Goal: Task Accomplishment & Management: Complete application form

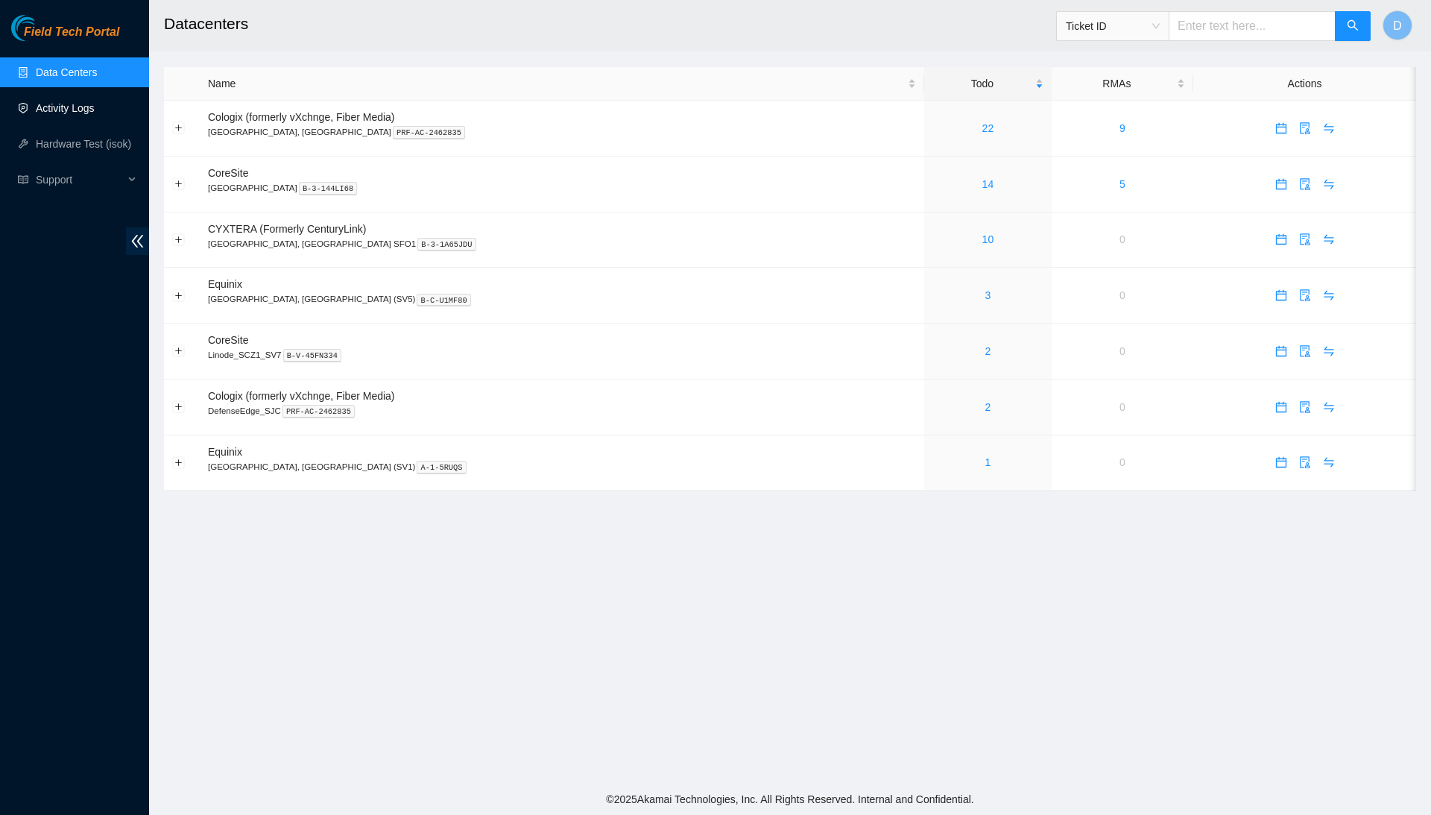
click at [82, 114] on link "Activity Logs" at bounding box center [65, 108] width 59 height 12
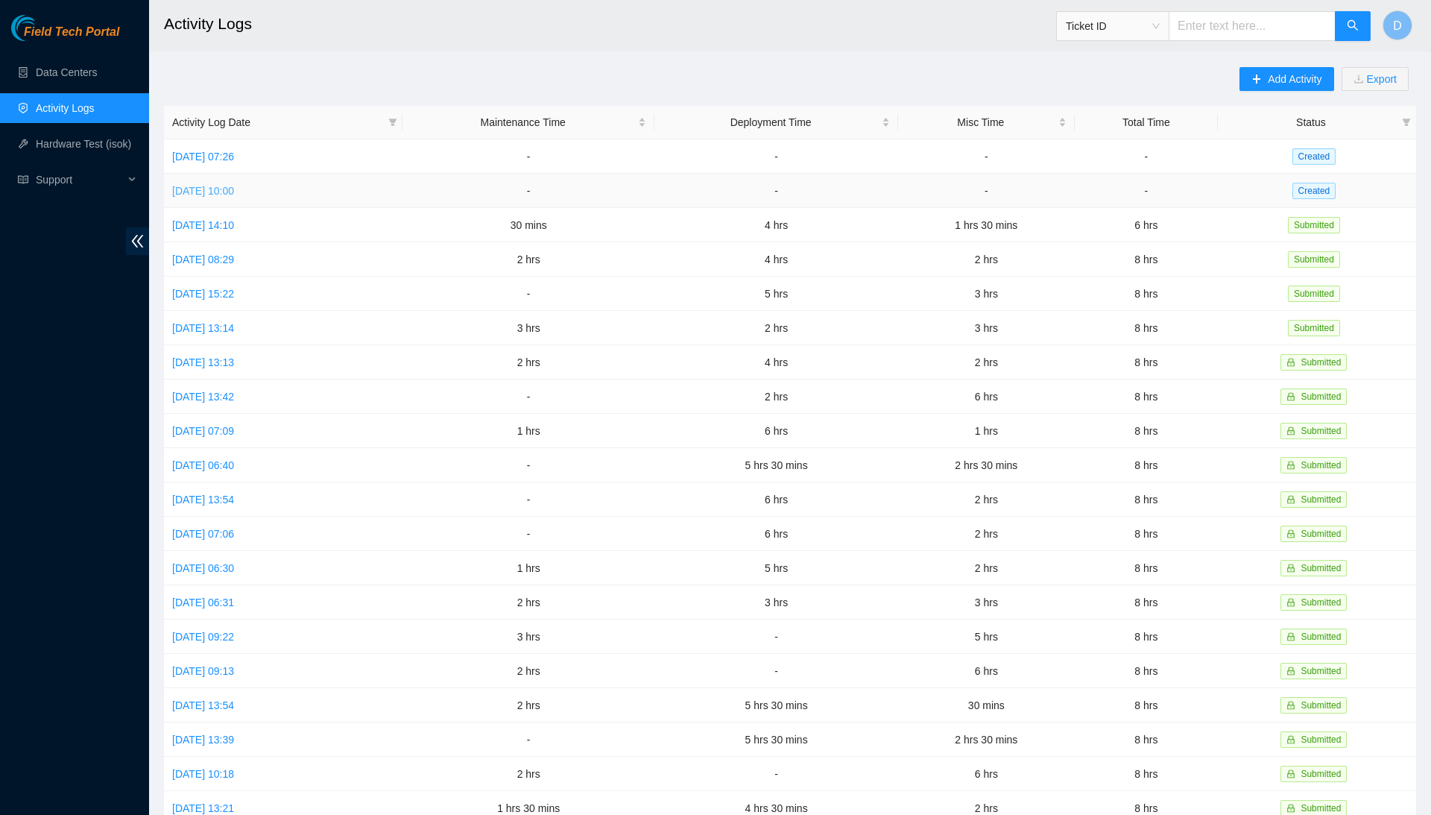
click at [234, 189] on link "Mon, 29 Sep 2025 10:00" at bounding box center [203, 191] width 62 height 12
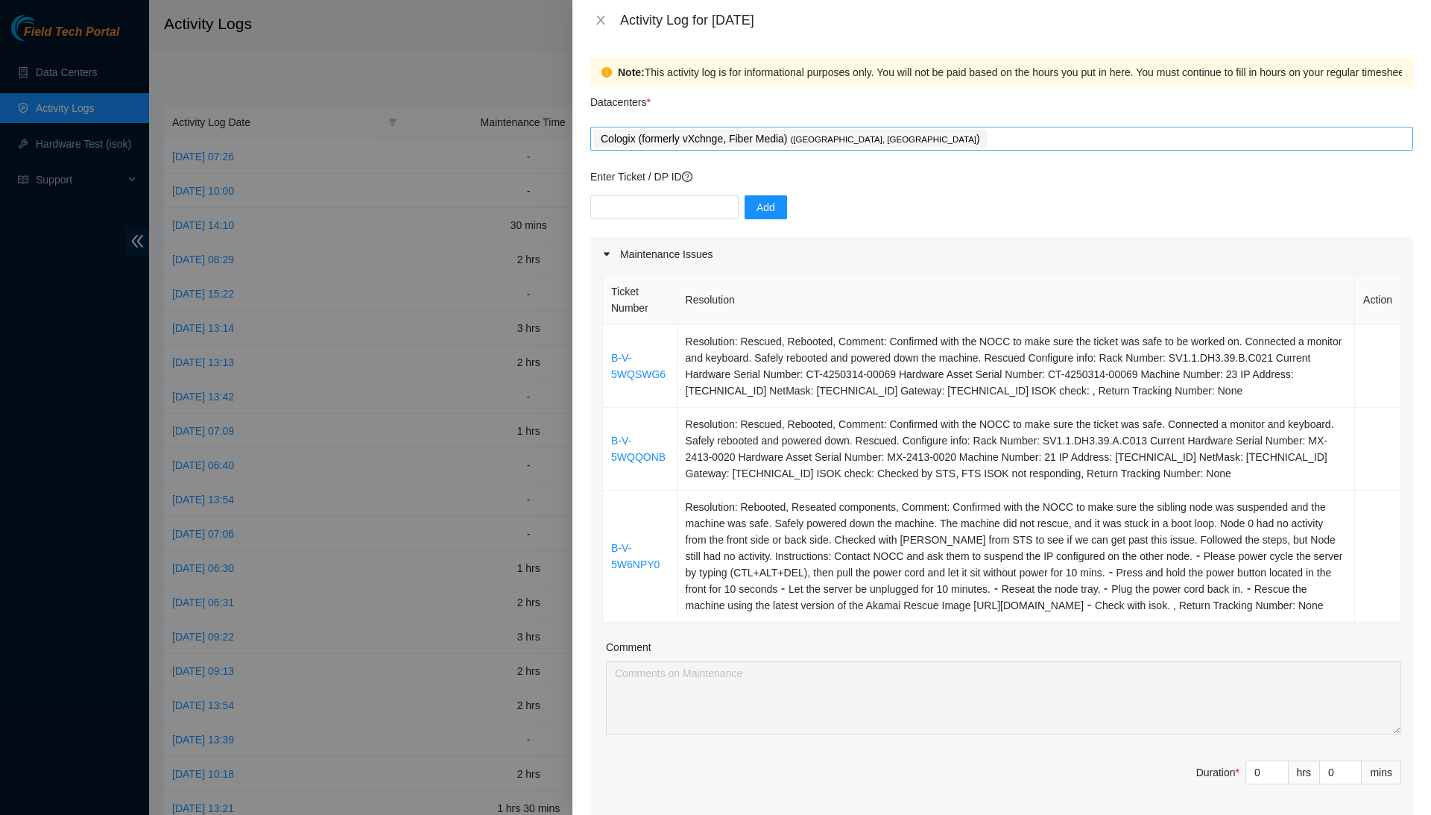
click at [909, 139] on div "Cologix (formerly vXchnge, Fiber Media) ( Santa Clara, CA )" at bounding box center [1001, 138] width 815 height 21
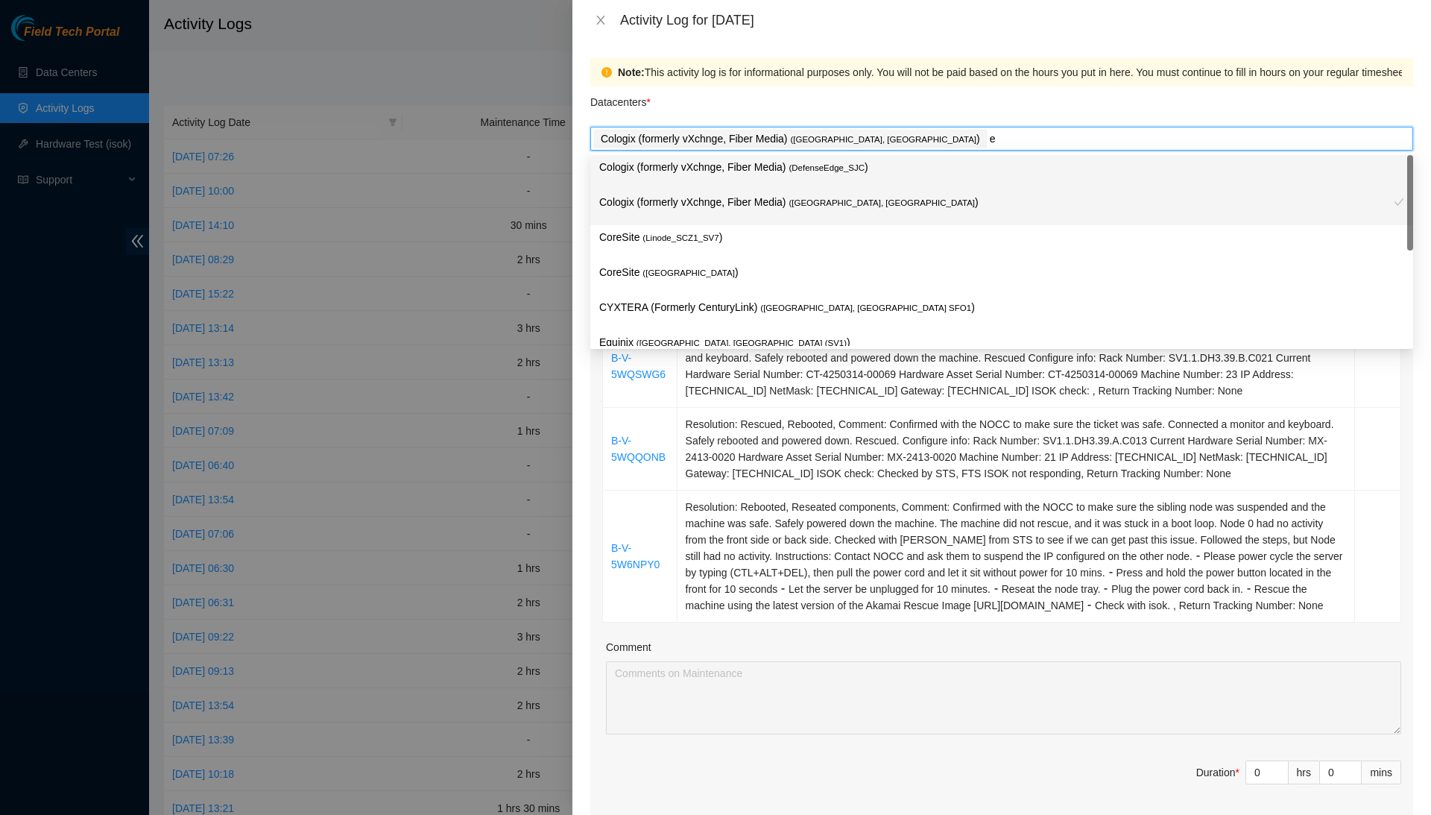
type input "eq"
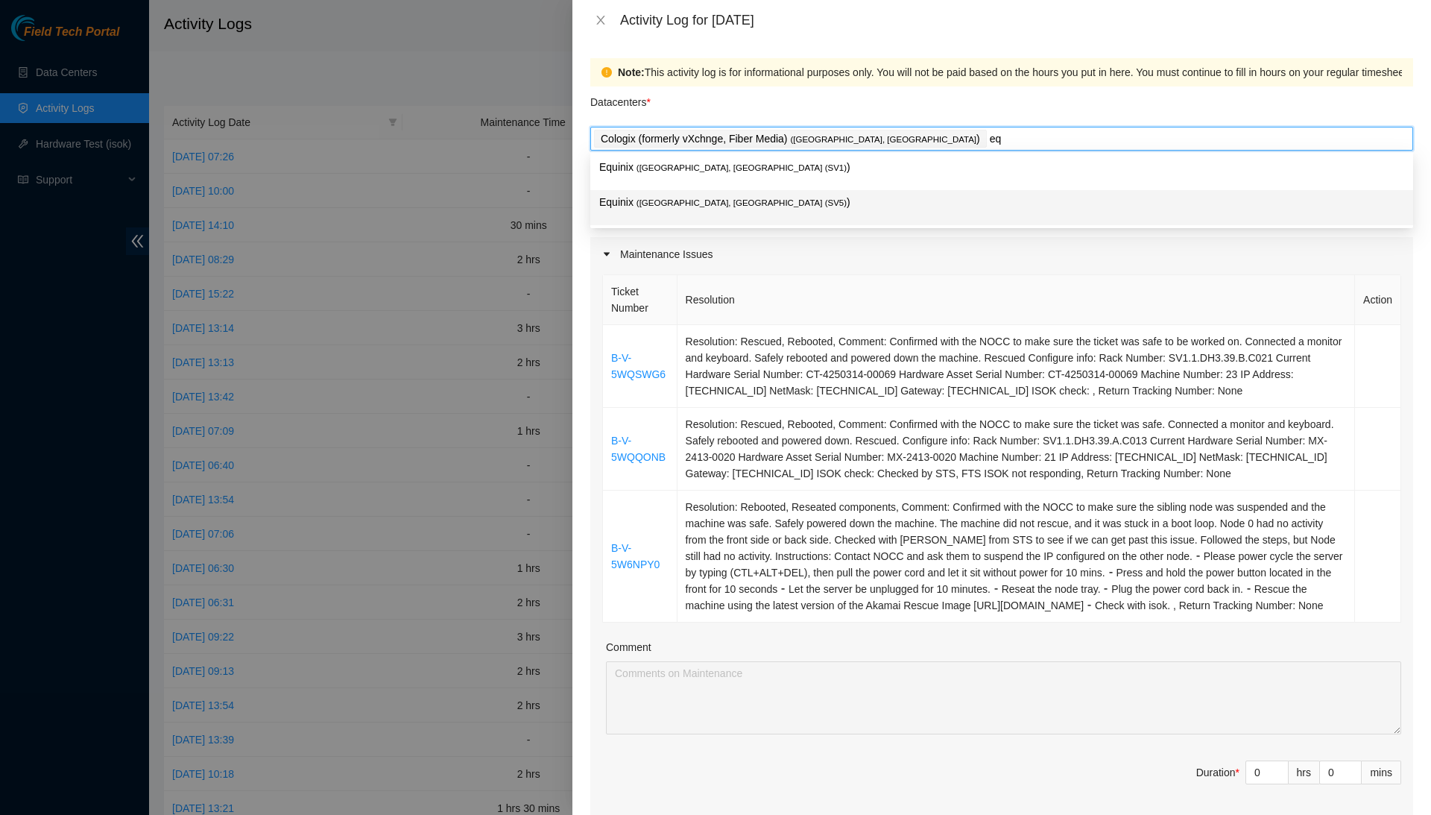
click at [856, 201] on p "Equinix ( San Jose, CA (SV5) )" at bounding box center [1001, 202] width 805 height 17
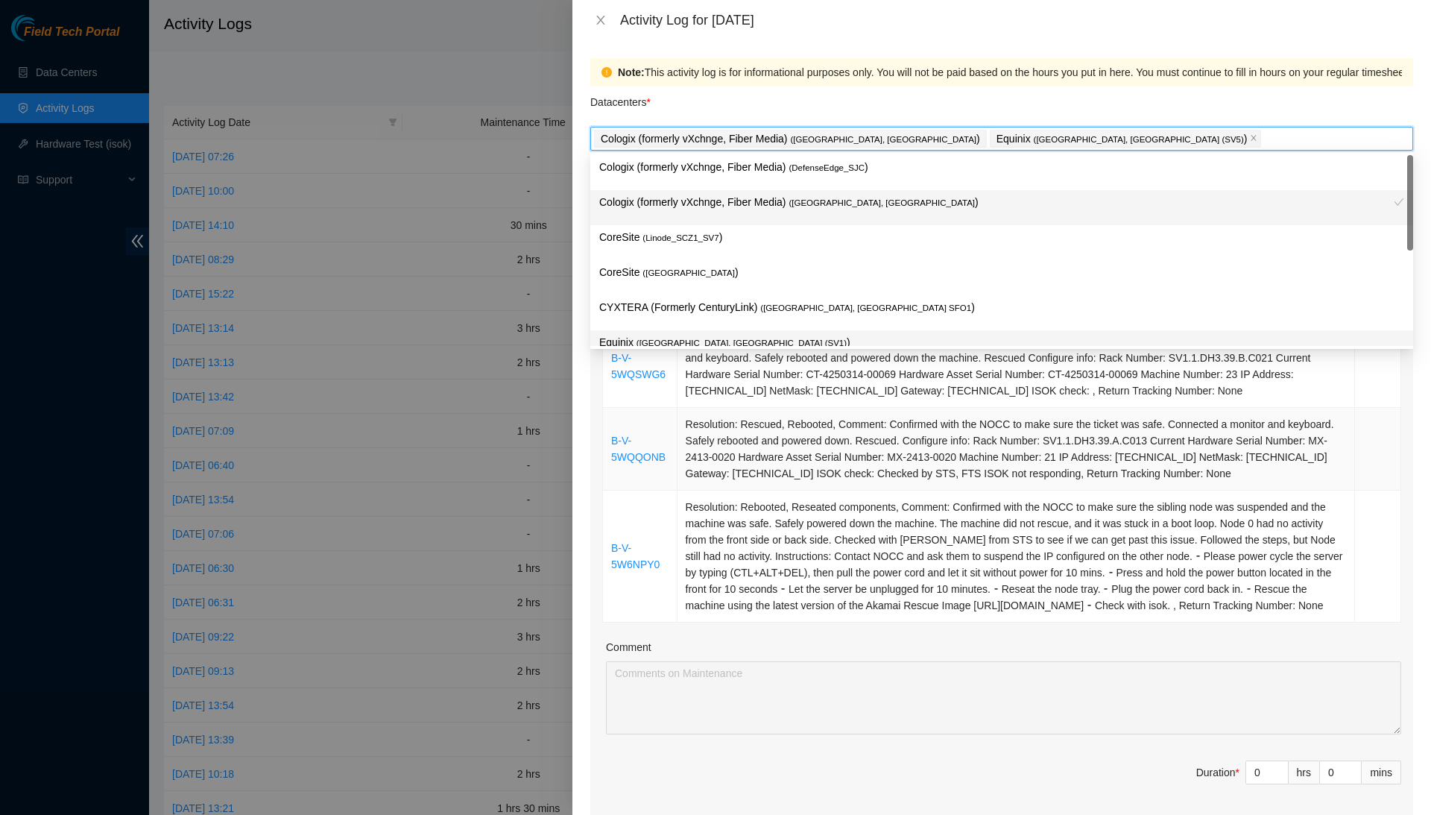
click at [762, 490] on td "Resolution: Rescued, Rebooted, Comment: Confirmed with the NOCC to make sure th…" at bounding box center [1017, 449] width 678 height 83
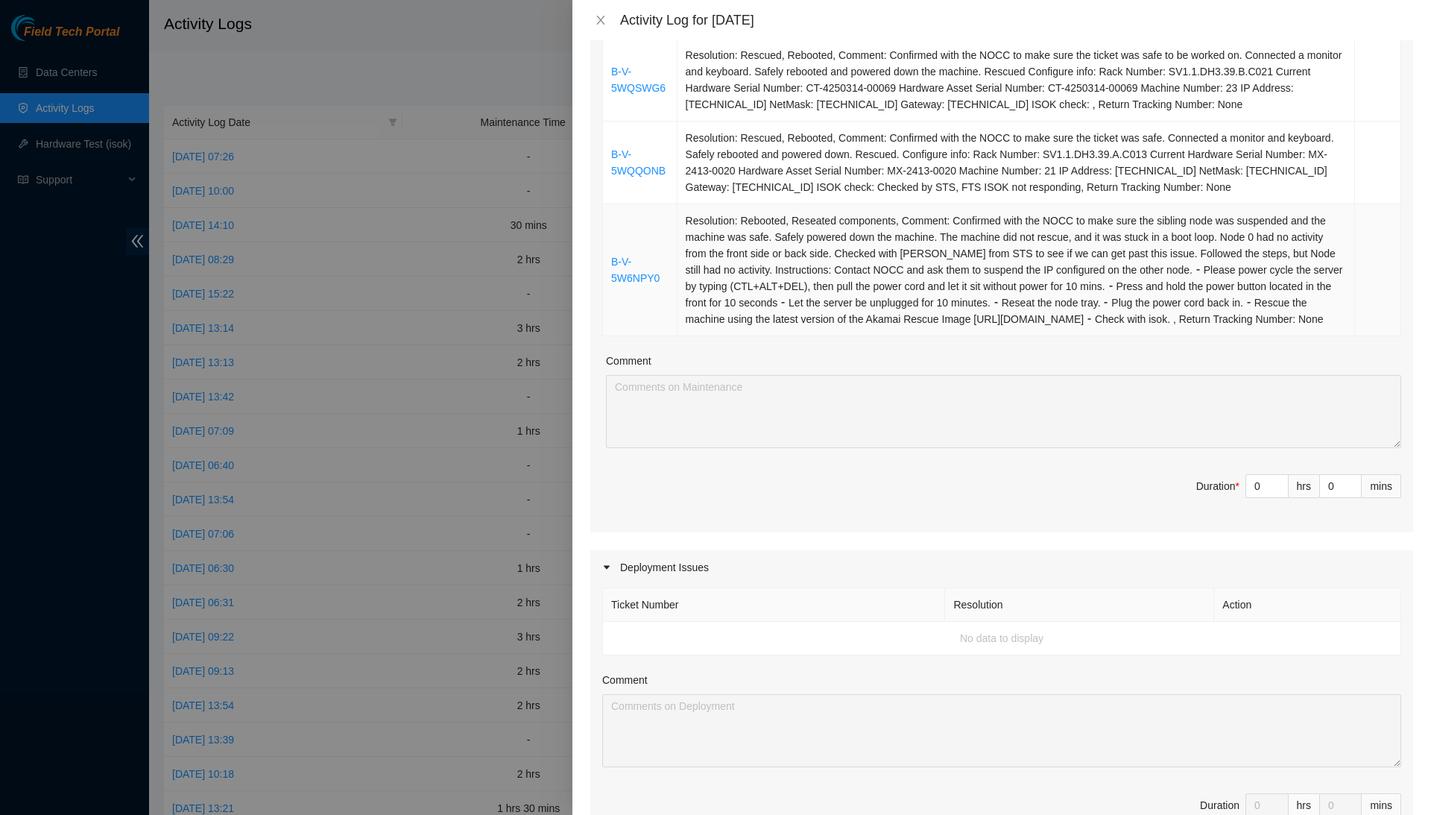
scroll to position [268, 0]
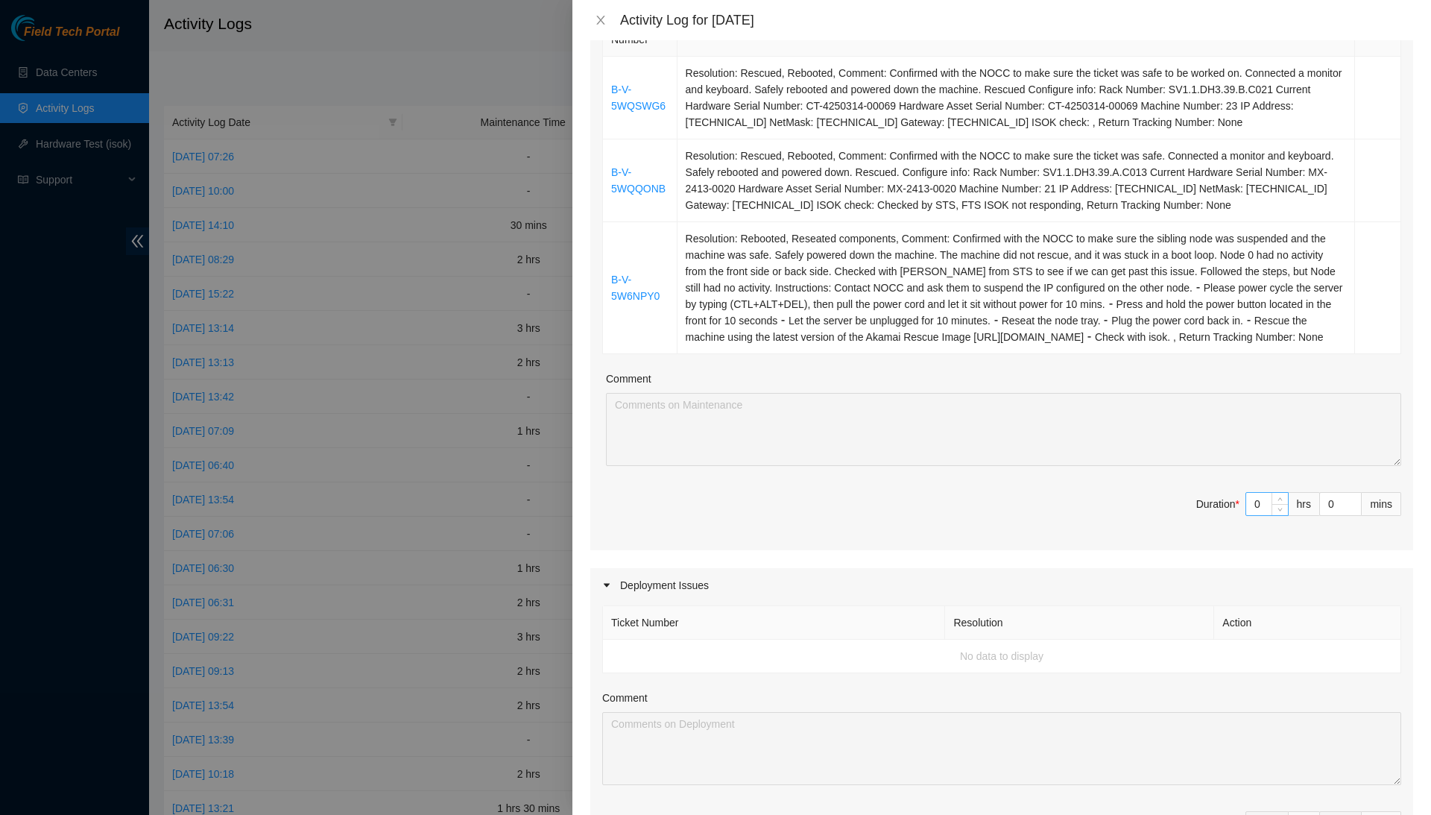
click at [1262, 515] on input "0" at bounding box center [1267, 504] width 42 height 22
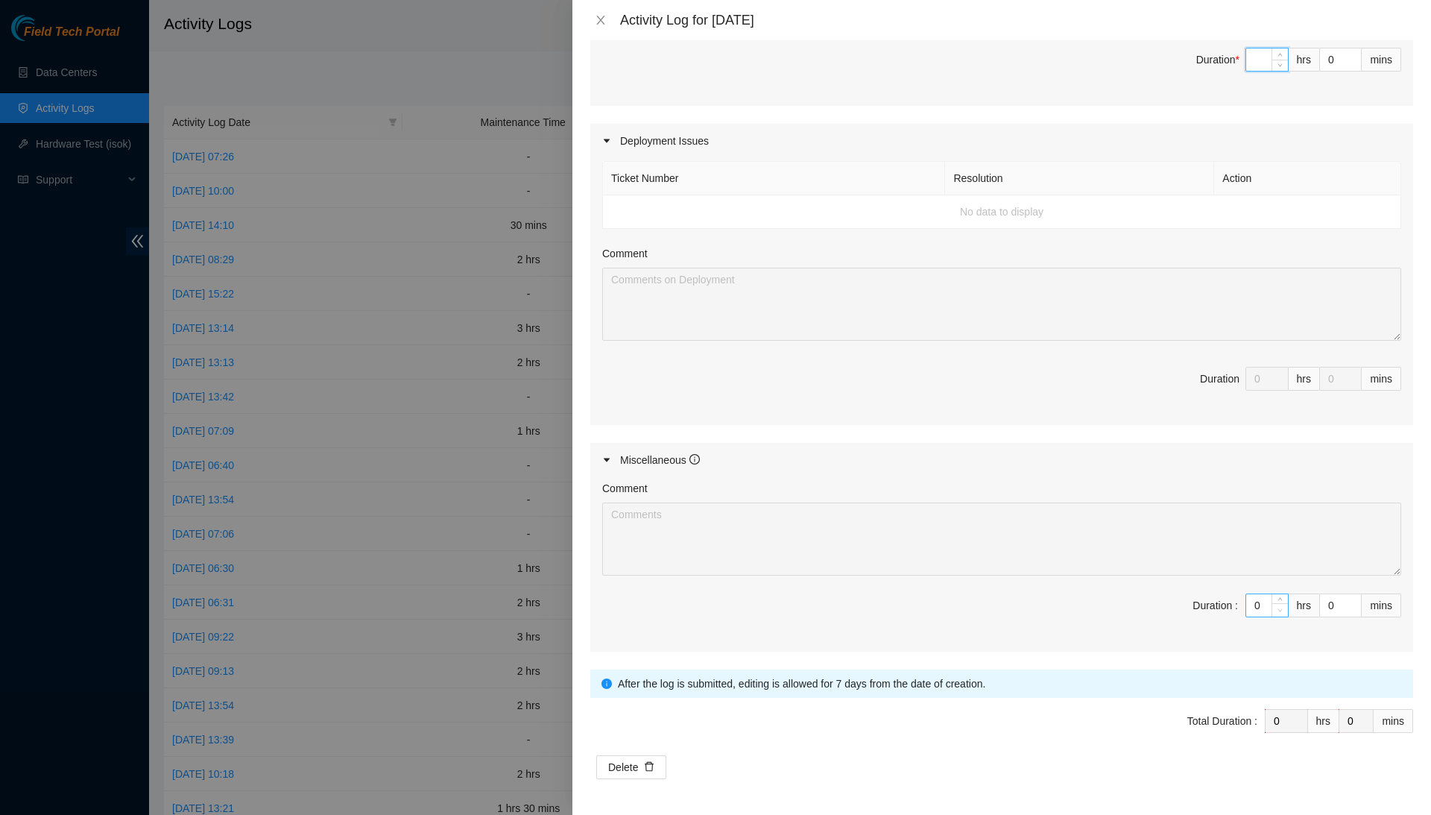
scroll to position [749, 0]
click at [1272, 611] on span "Decrease Value" at bounding box center [1280, 609] width 16 height 13
click at [1266, 606] on input "0" at bounding box center [1267, 605] width 42 height 22
type input "3"
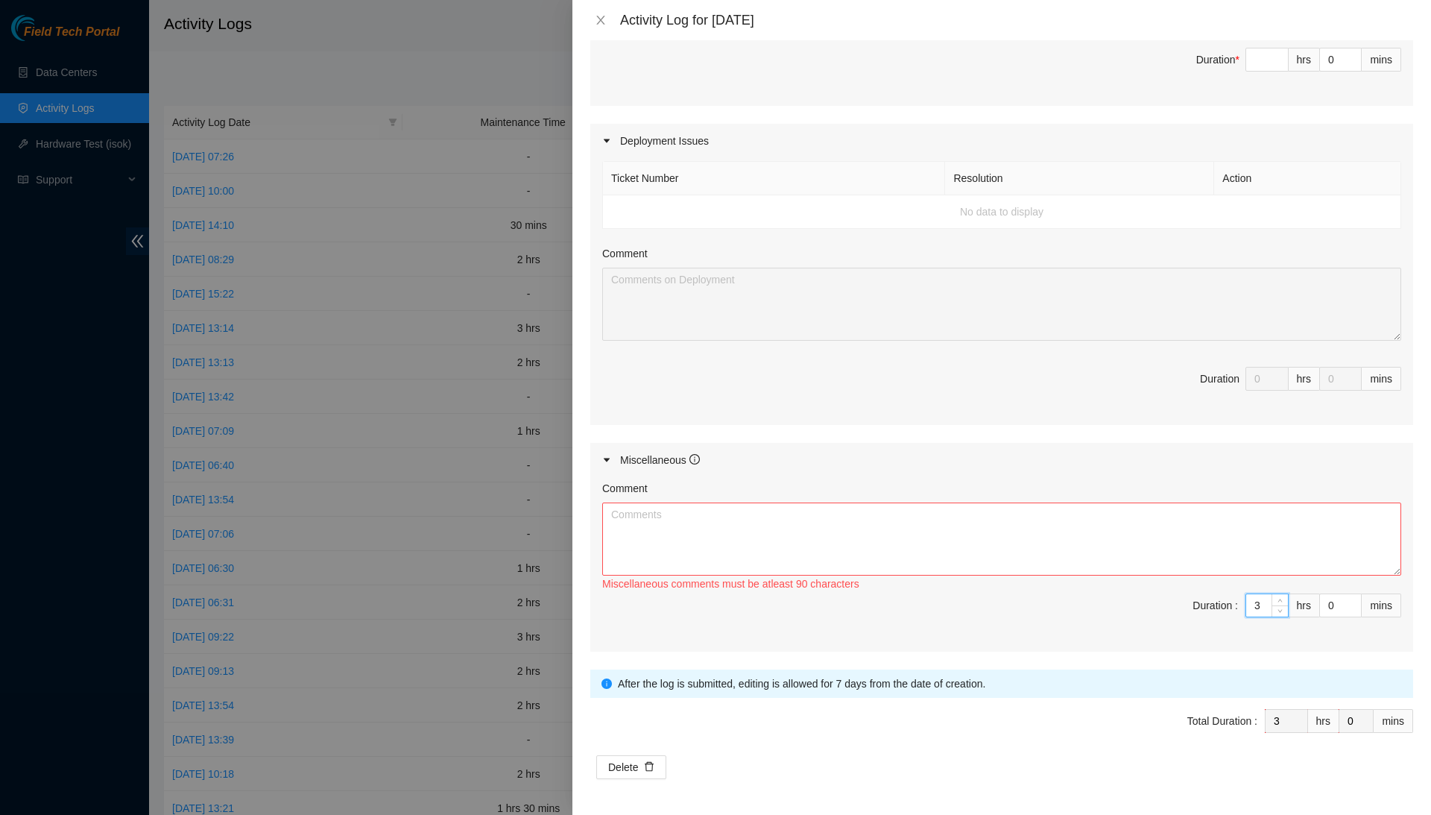
click at [1254, 600] on input "3" at bounding box center [1267, 605] width 42 height 22
click at [1263, 598] on input "3" at bounding box center [1267, 605] width 42 height 22
click at [1263, 604] on input "3" at bounding box center [1267, 605] width 42 height 22
type input "0"
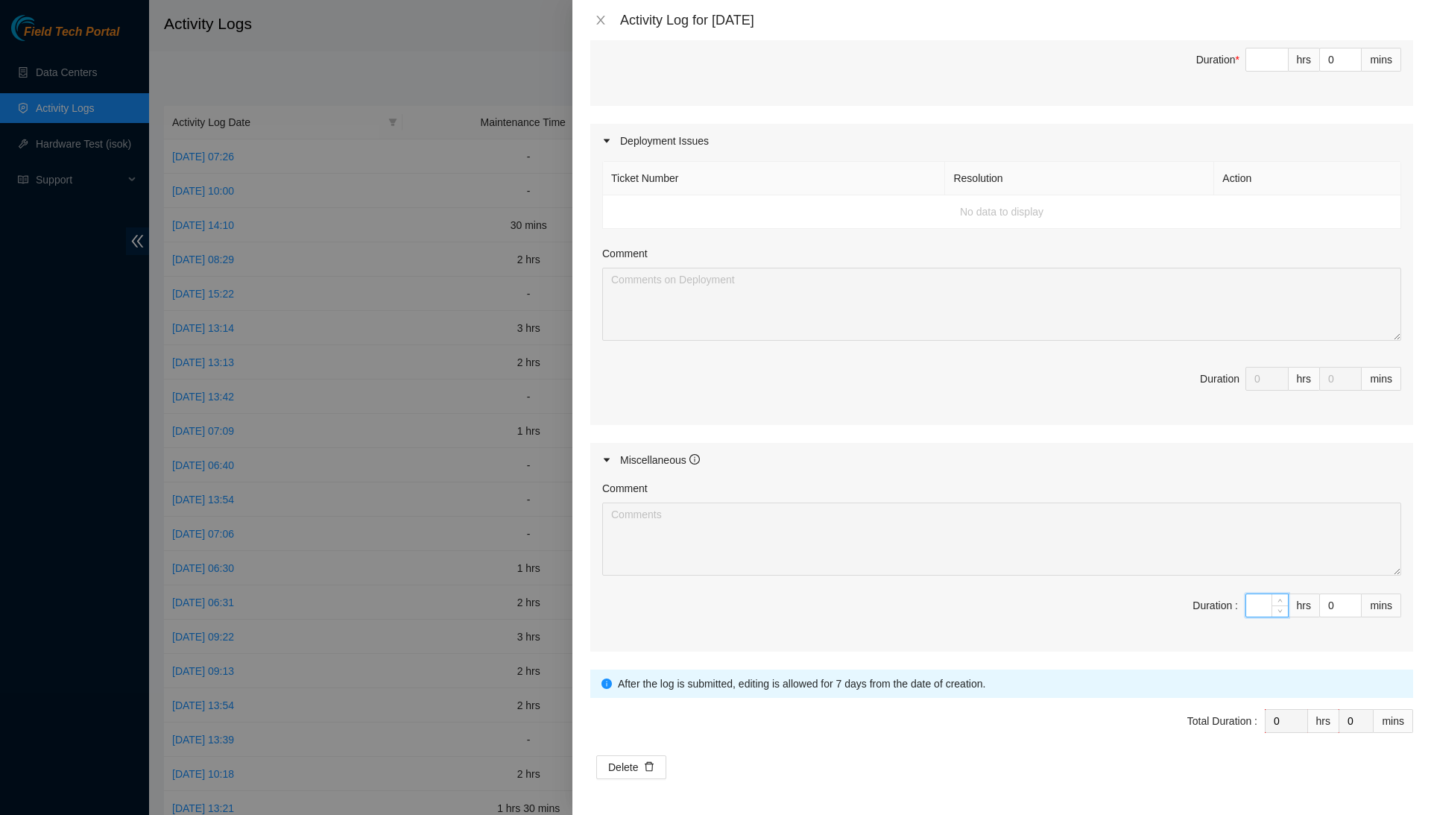
type input "4"
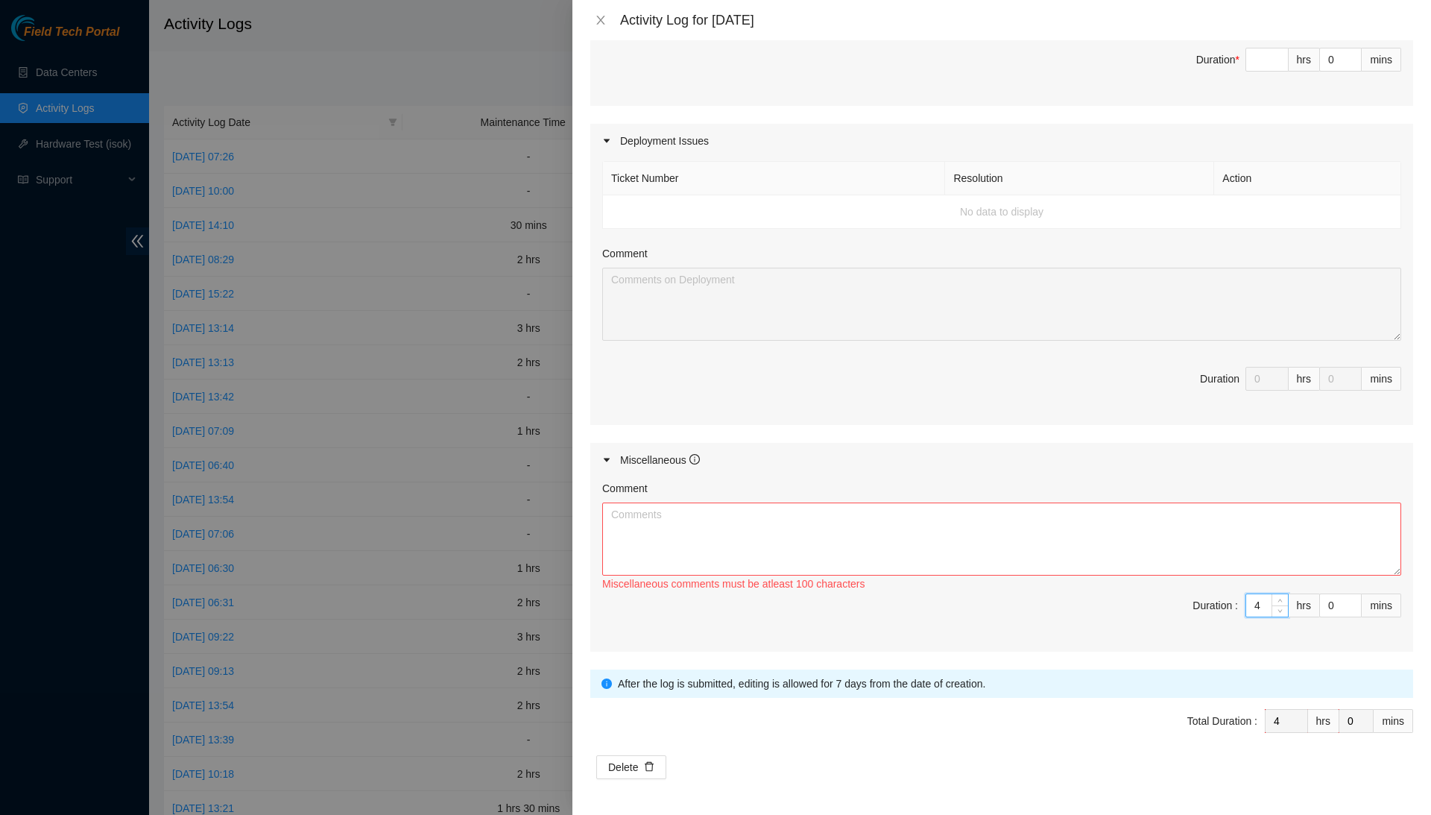
type input "4"
click at [1265, 553] on textarea "Comment" at bounding box center [1001, 538] width 799 height 73
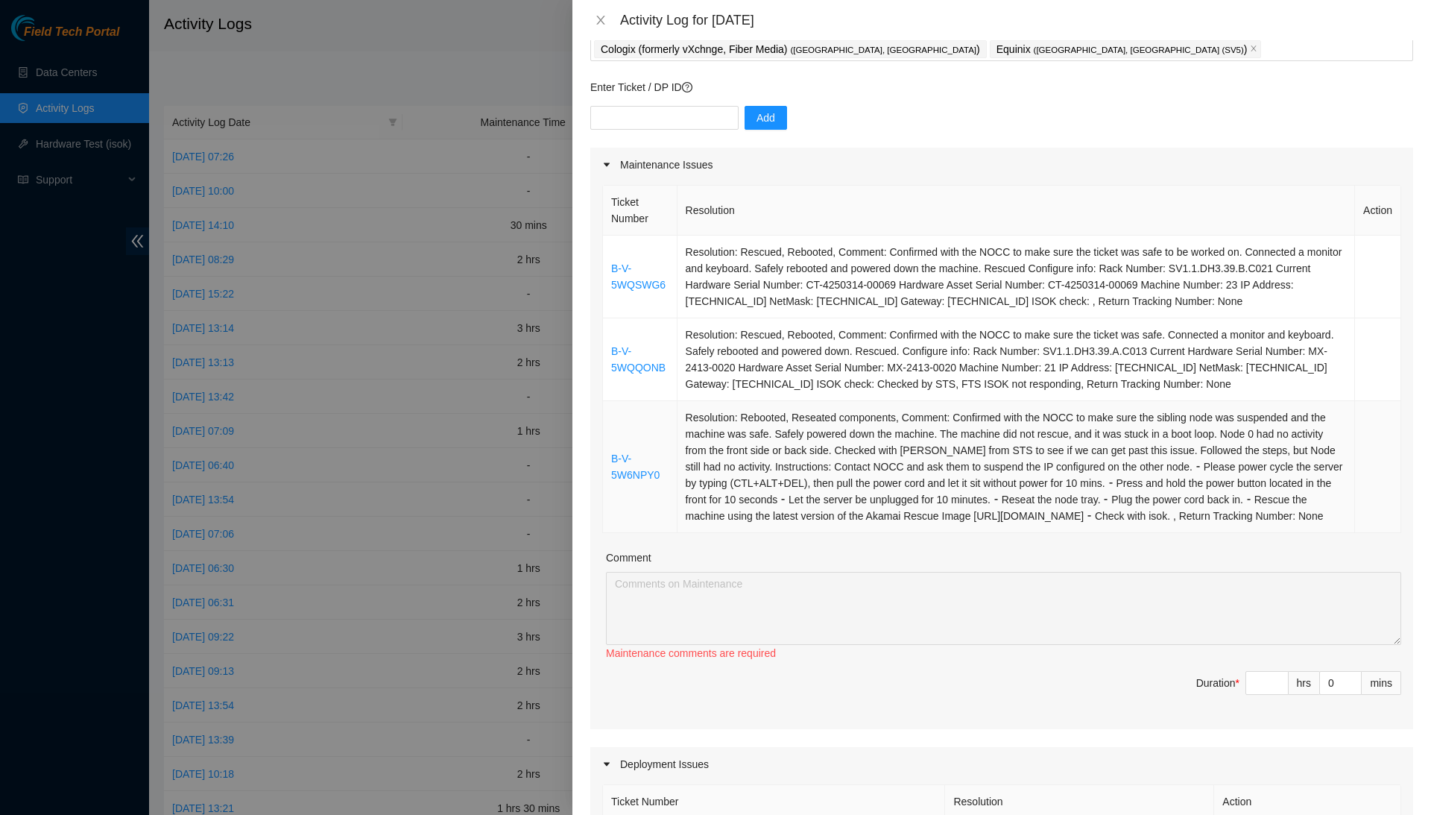
scroll to position [139, 0]
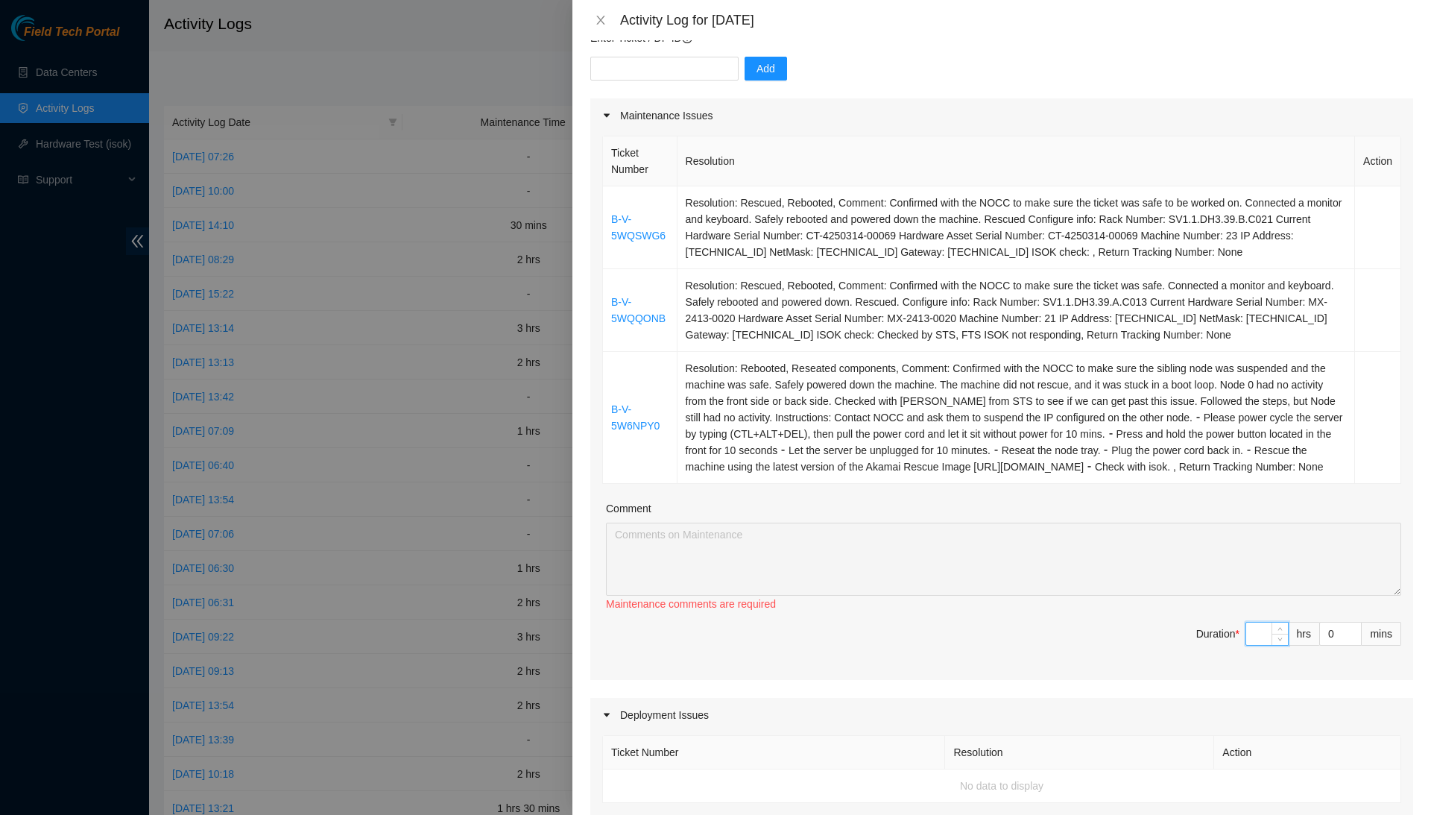
click at [1258, 645] on input at bounding box center [1267, 633] width 42 height 22
type input "4"
type input "8"
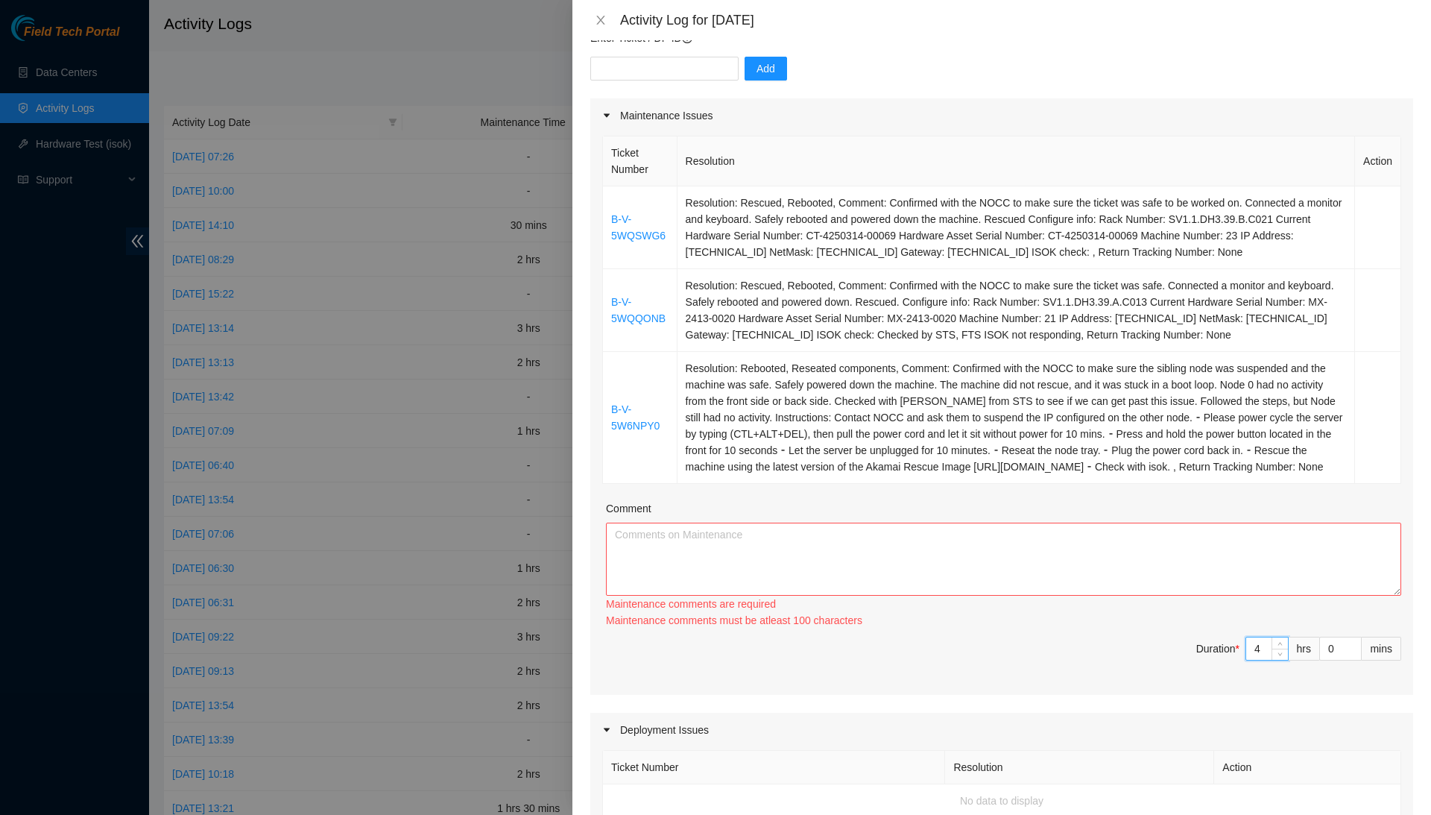
type input "4"
click at [1259, 596] on textarea "Comment" at bounding box center [1003, 559] width 795 height 73
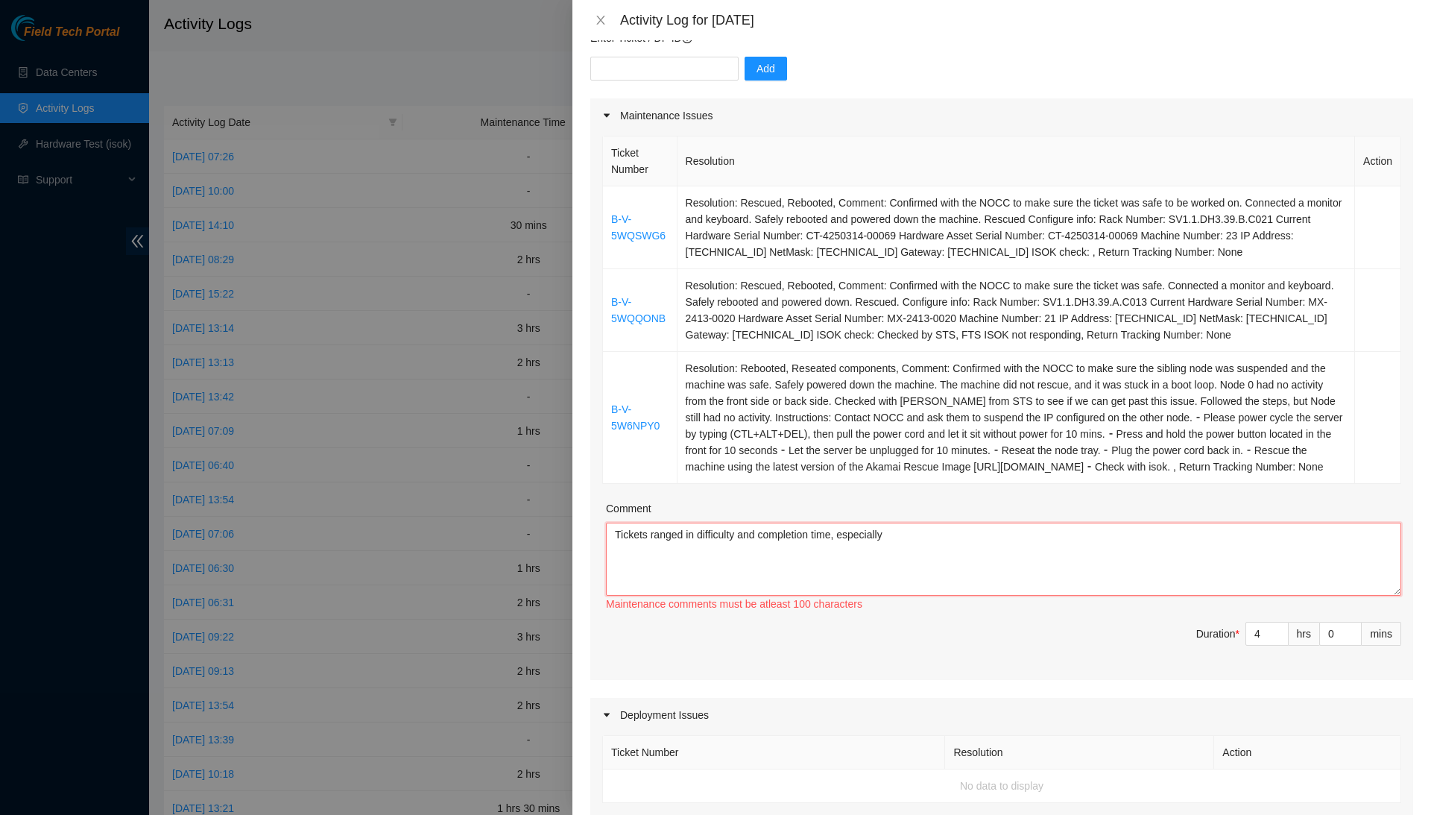
click at [933, 573] on textarea "Tickets ranged in difficulty and completion time, especially" at bounding box center [1003, 559] width 795 height 73
click at [1071, 561] on textarea "Tickets ranged in difficulty and completion time, especially tickets ending in …" at bounding box center [1003, 559] width 795 height 73
click at [1073, 574] on textarea "Tickets ranged in difficulty and completion time, especially tickets ending in …" at bounding box center [1003, 559] width 795 height 73
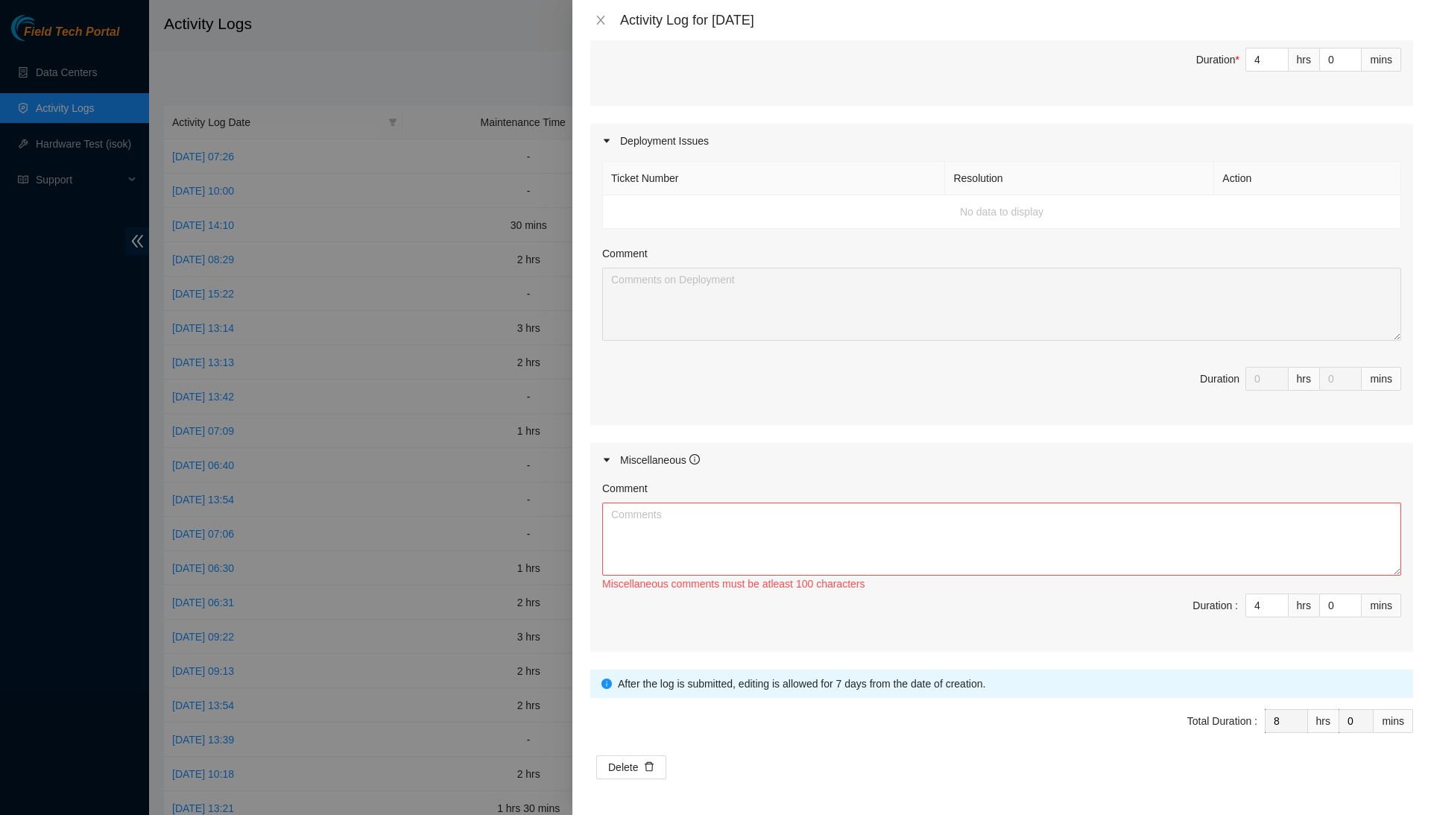
scroll to position [749, 0]
type textarea "Tickets ranged in difficulty and completion time, especially tickets ending in …"
click at [1065, 543] on textarea "Comment" at bounding box center [1001, 538] width 799 height 73
click at [1163, 517] on textarea "Filled in my Beeline timesheet, completed my notes for my activity logs," at bounding box center [1001, 538] width 799 height 73
click at [1206, 523] on textarea "Filled in my Beeline timesheet, completed my notes for my activity logs, and co…" at bounding box center [1001, 538] width 799 height 73
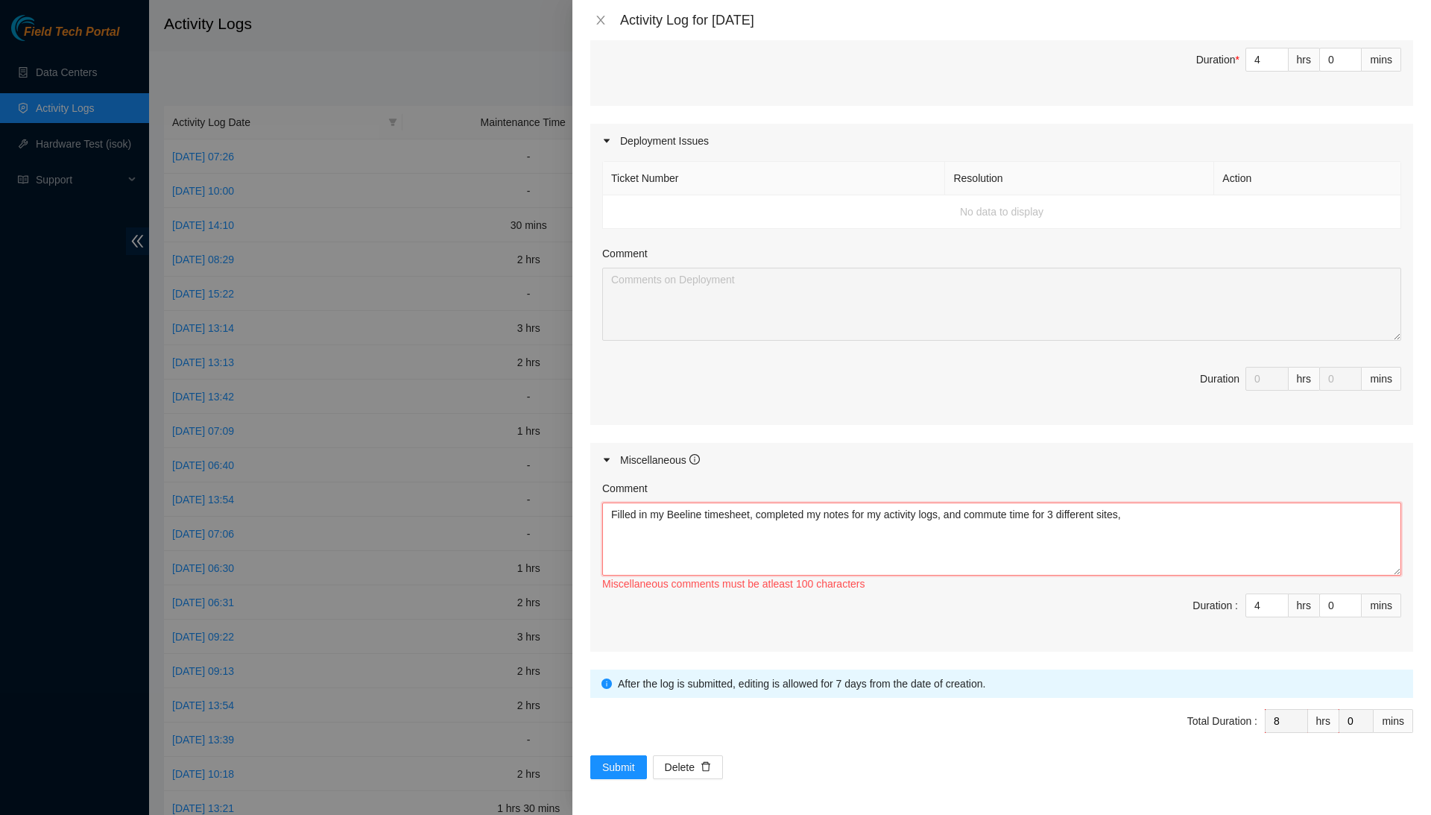
click at [996, 511] on textarea "Filled in my Beeline timesheet, completed my notes for my activity logs, and co…" at bounding box center [1001, 538] width 799 height 73
click at [1161, 523] on textarea "Filled in my Beeline timesheet, completed my notes for my activity logs, commut…" at bounding box center [1001, 538] width 799 height 73
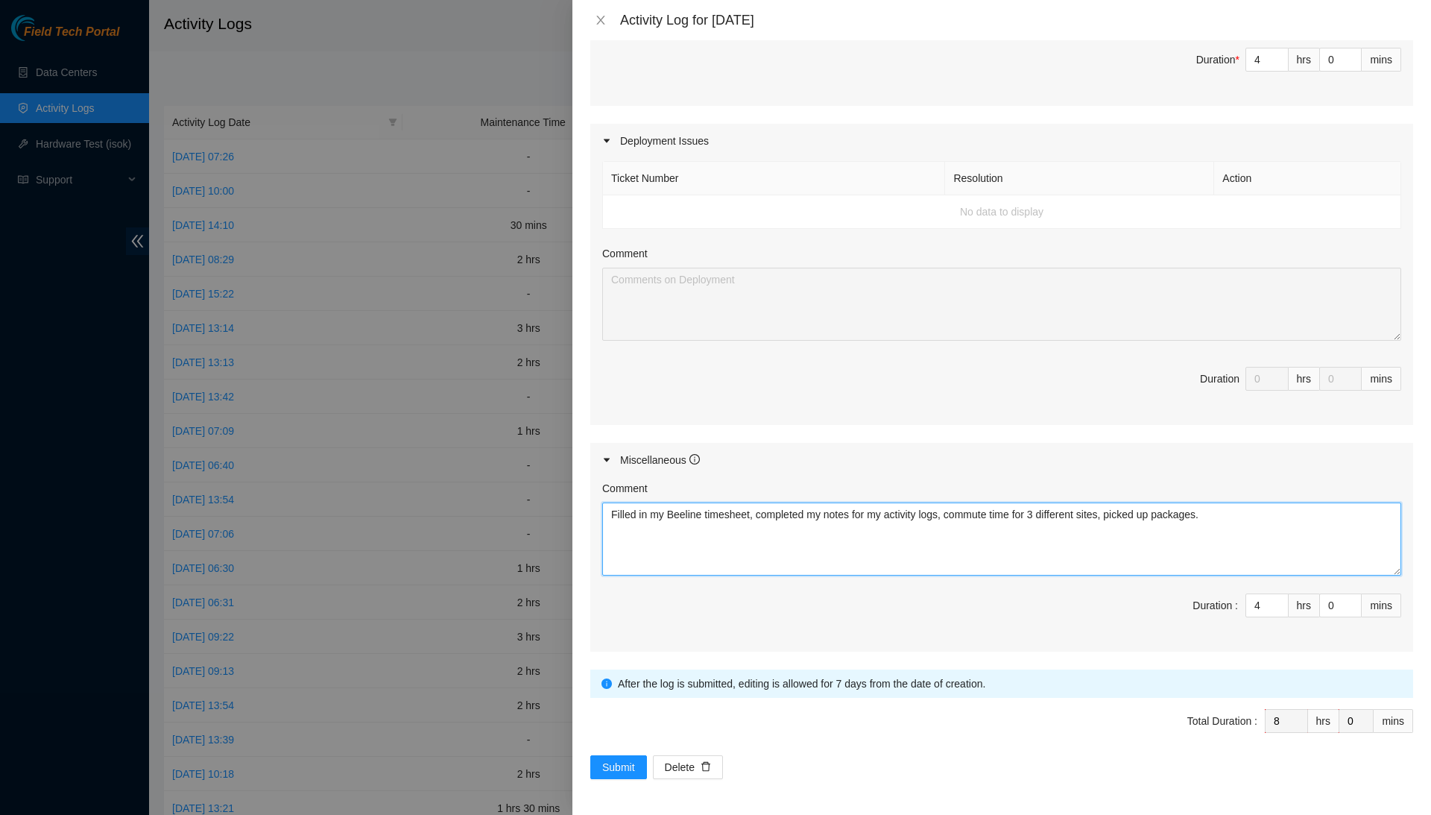
click at [1319, 517] on textarea "Filled in my Beeline timesheet, completed my notes for my activity logs, commut…" at bounding box center [1001, 538] width 799 height 73
type textarea "Filled in my Beeline timesheet, completed my notes for my activity logs, commut…"
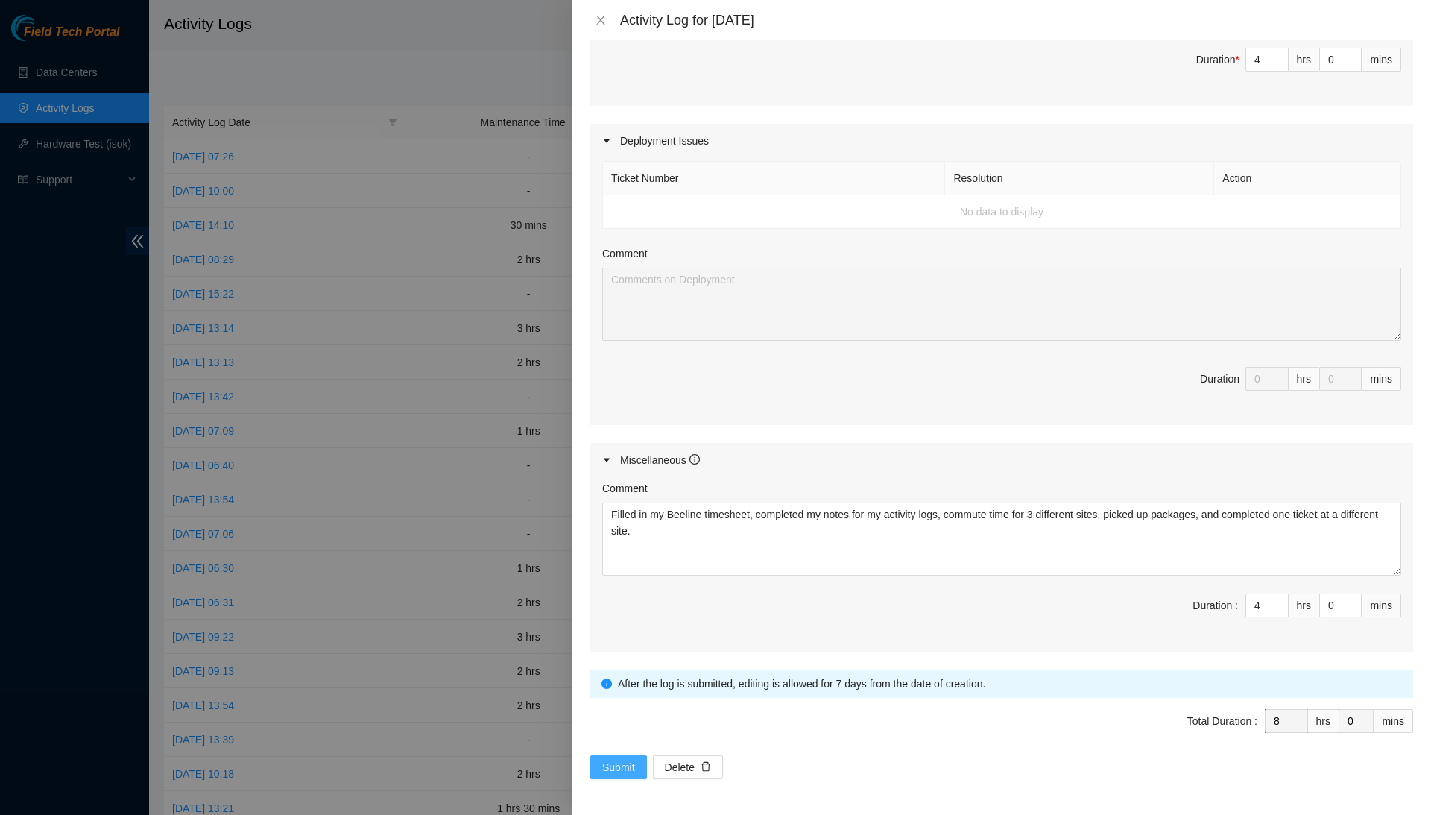
click at [625, 759] on span "Submit" at bounding box center [618, 767] width 33 height 16
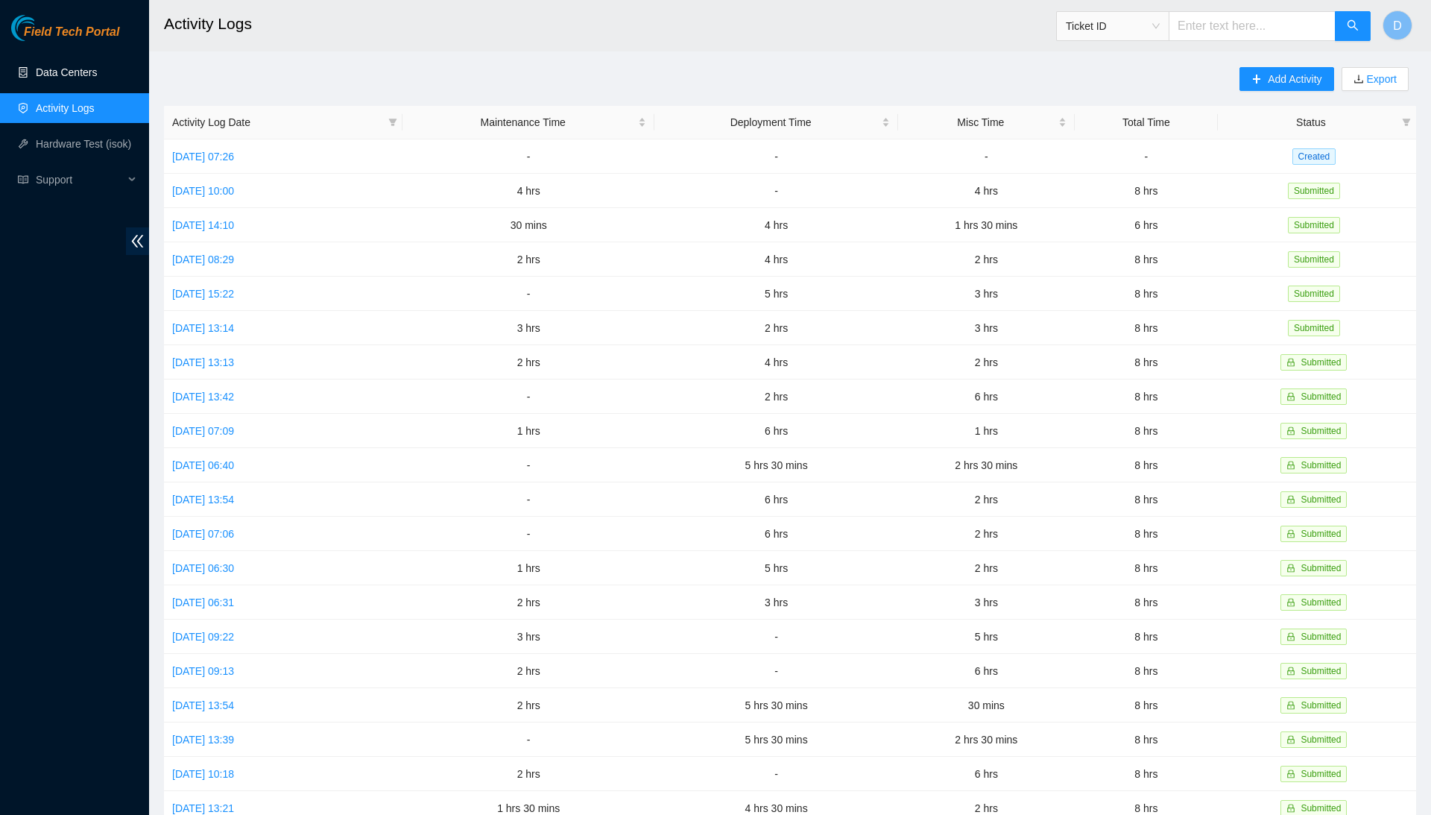
click at [36, 75] on link "Data Centers" at bounding box center [66, 72] width 61 height 12
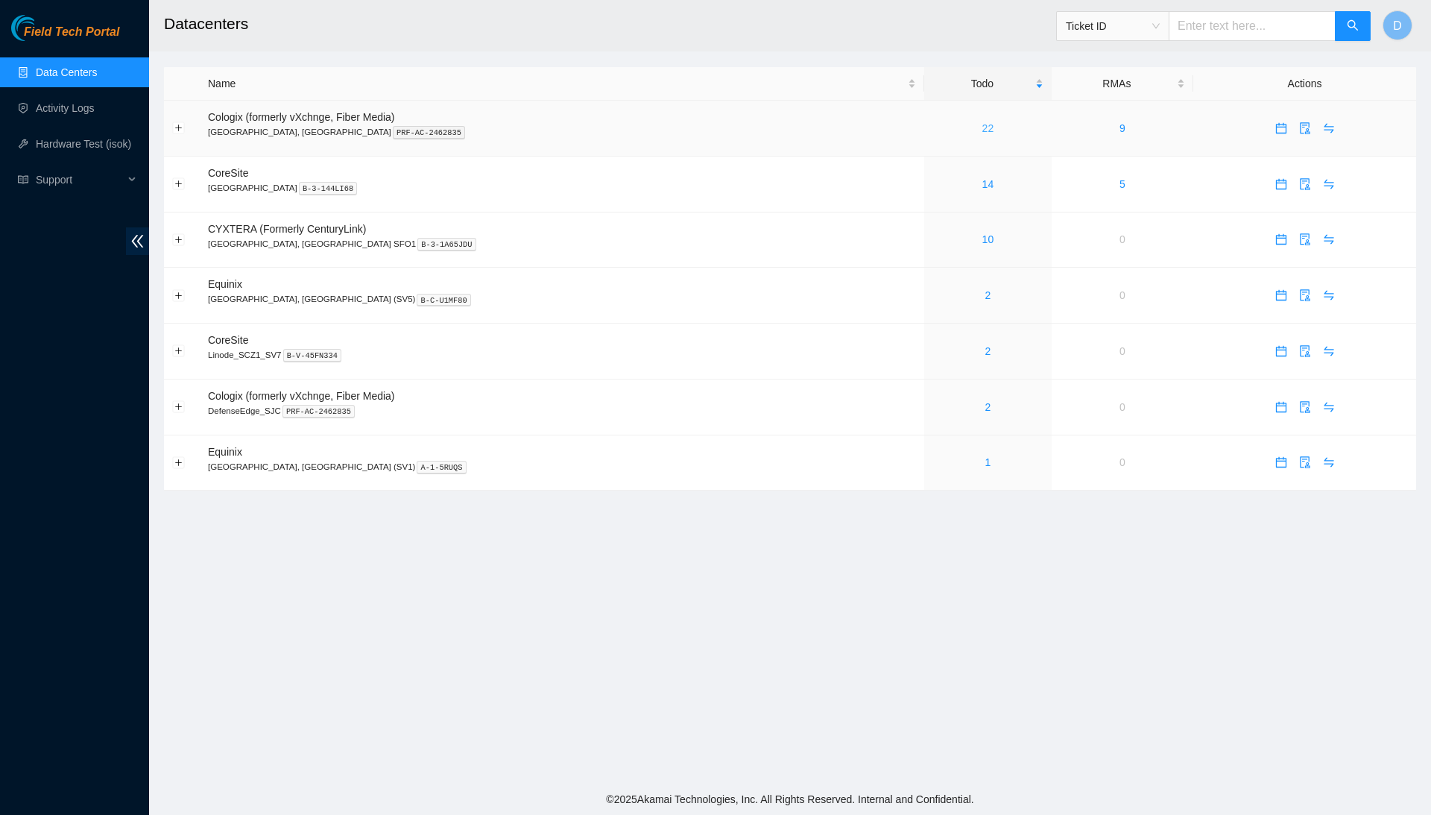
click at [982, 133] on link "22" at bounding box center [988, 128] width 12 height 12
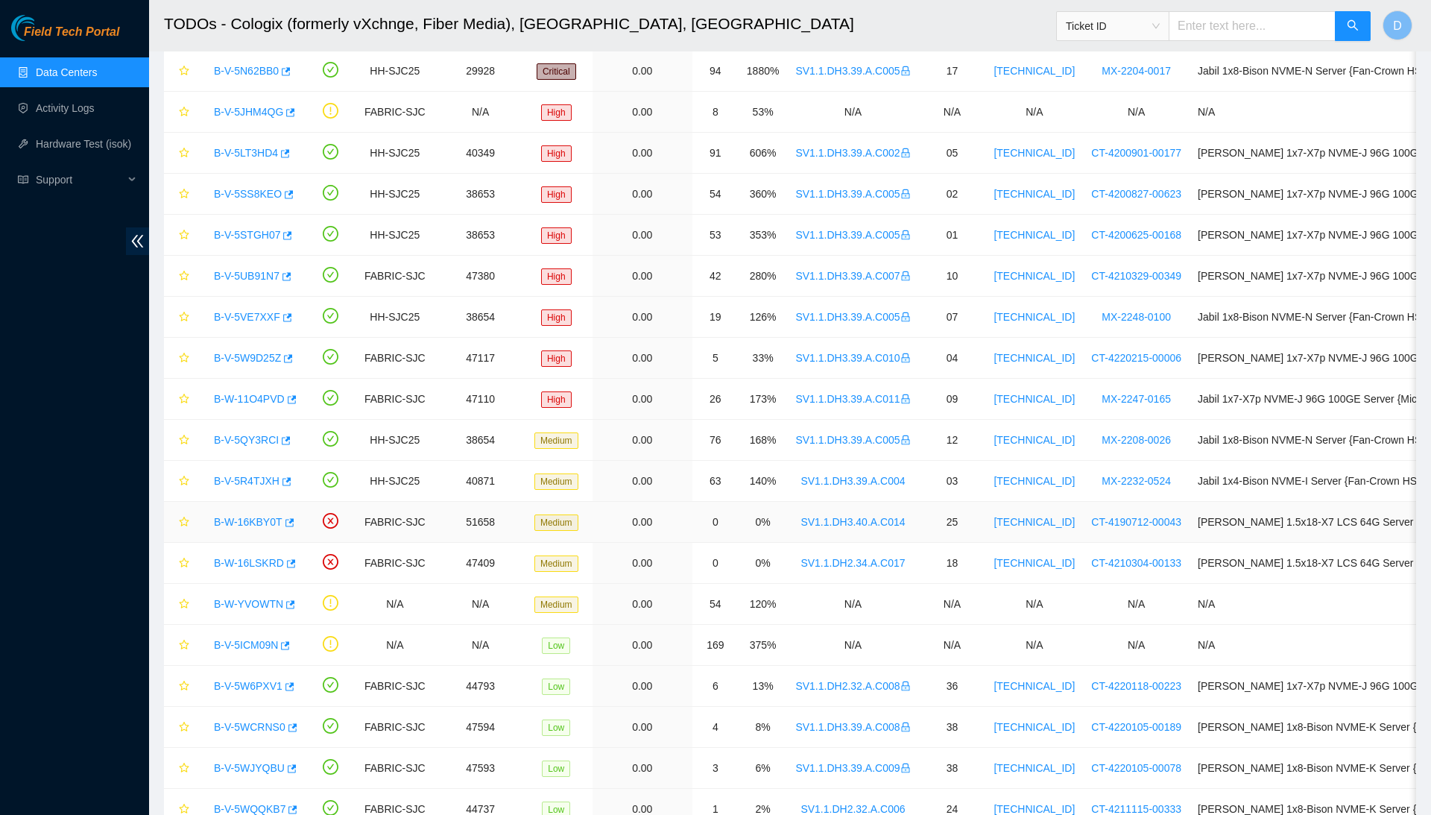
scroll to position [200, 0]
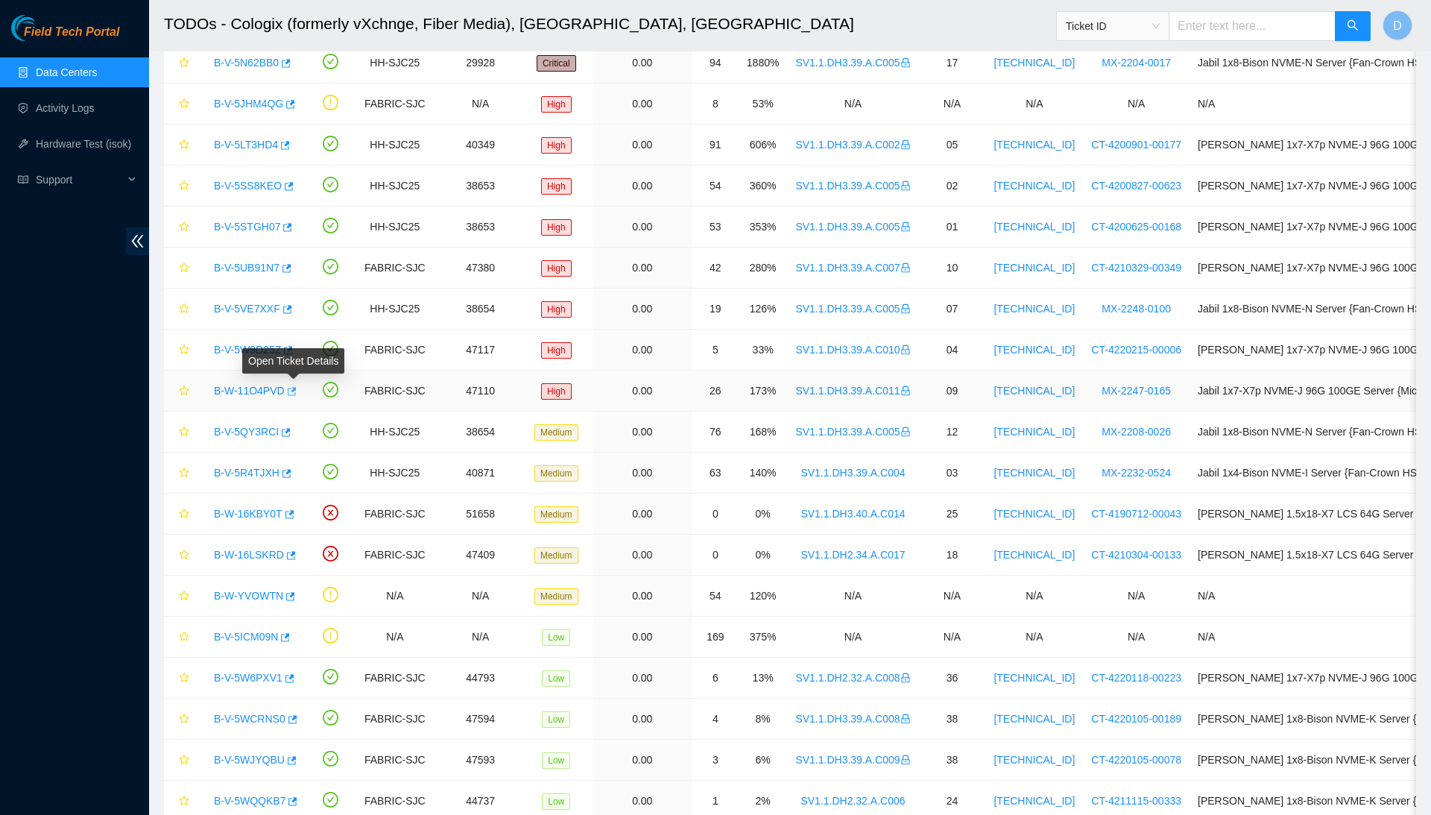
click at [296, 394] on icon "button" at bounding box center [290, 391] width 10 height 10
click at [292, 516] on icon "button" at bounding box center [289, 514] width 9 height 8
click at [295, 559] on icon "button" at bounding box center [290, 555] width 10 height 10
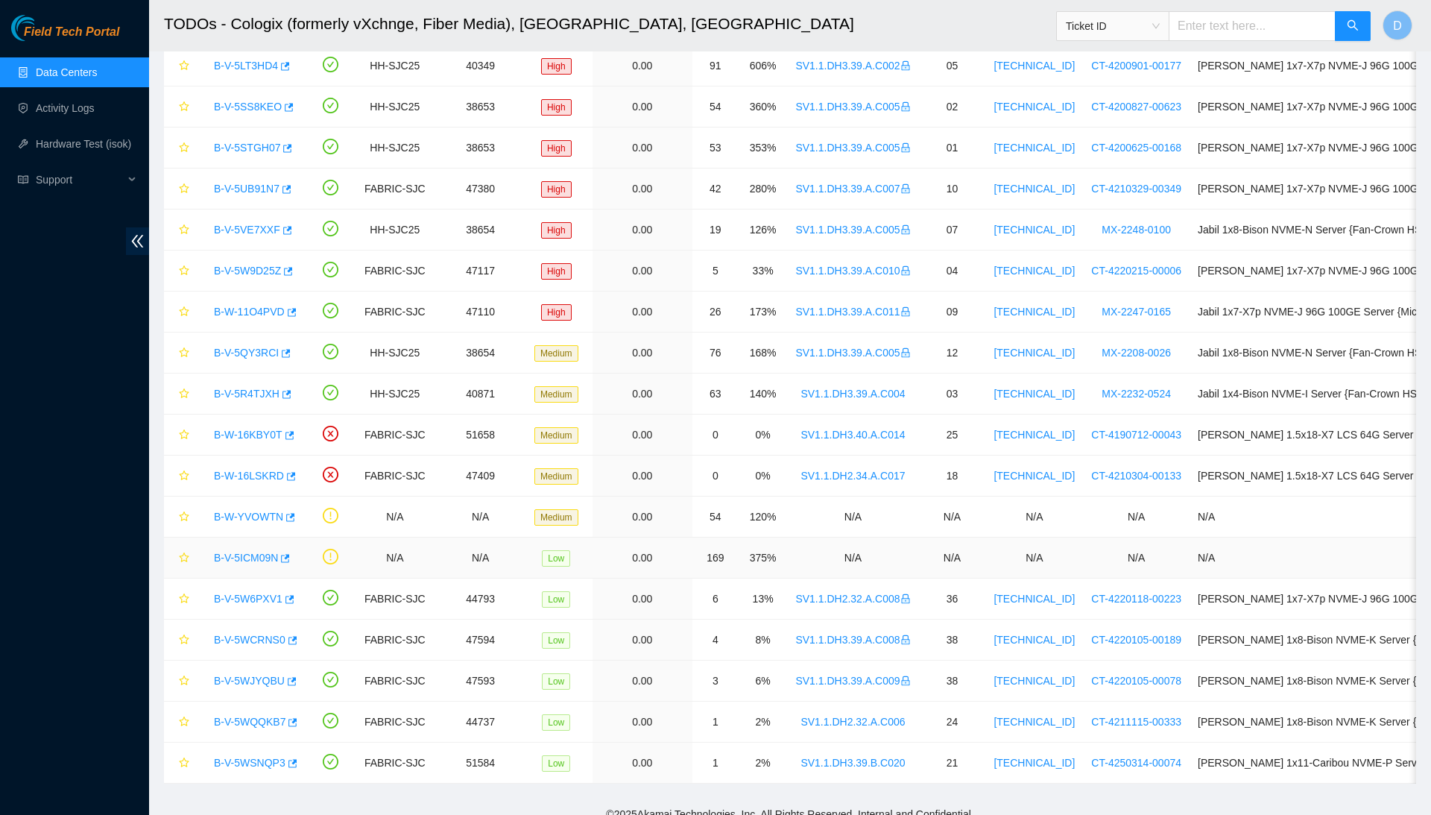
scroll to position [282, 0]
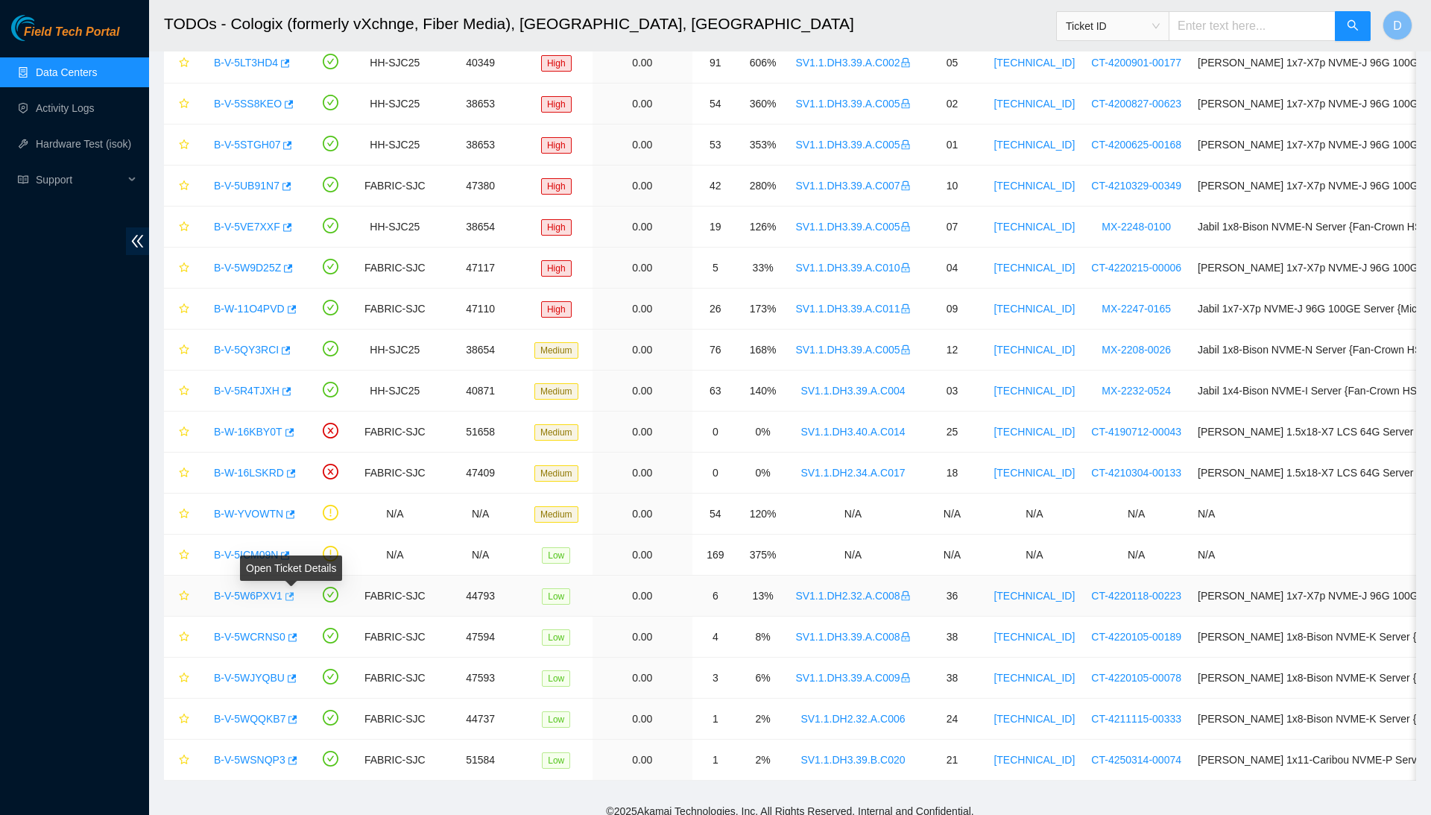
click at [294, 597] on icon "button" at bounding box center [288, 596] width 10 height 10
click at [296, 720] on icon "button" at bounding box center [293, 719] width 9 height 8
click at [297, 758] on button "button" at bounding box center [291, 760] width 12 height 24
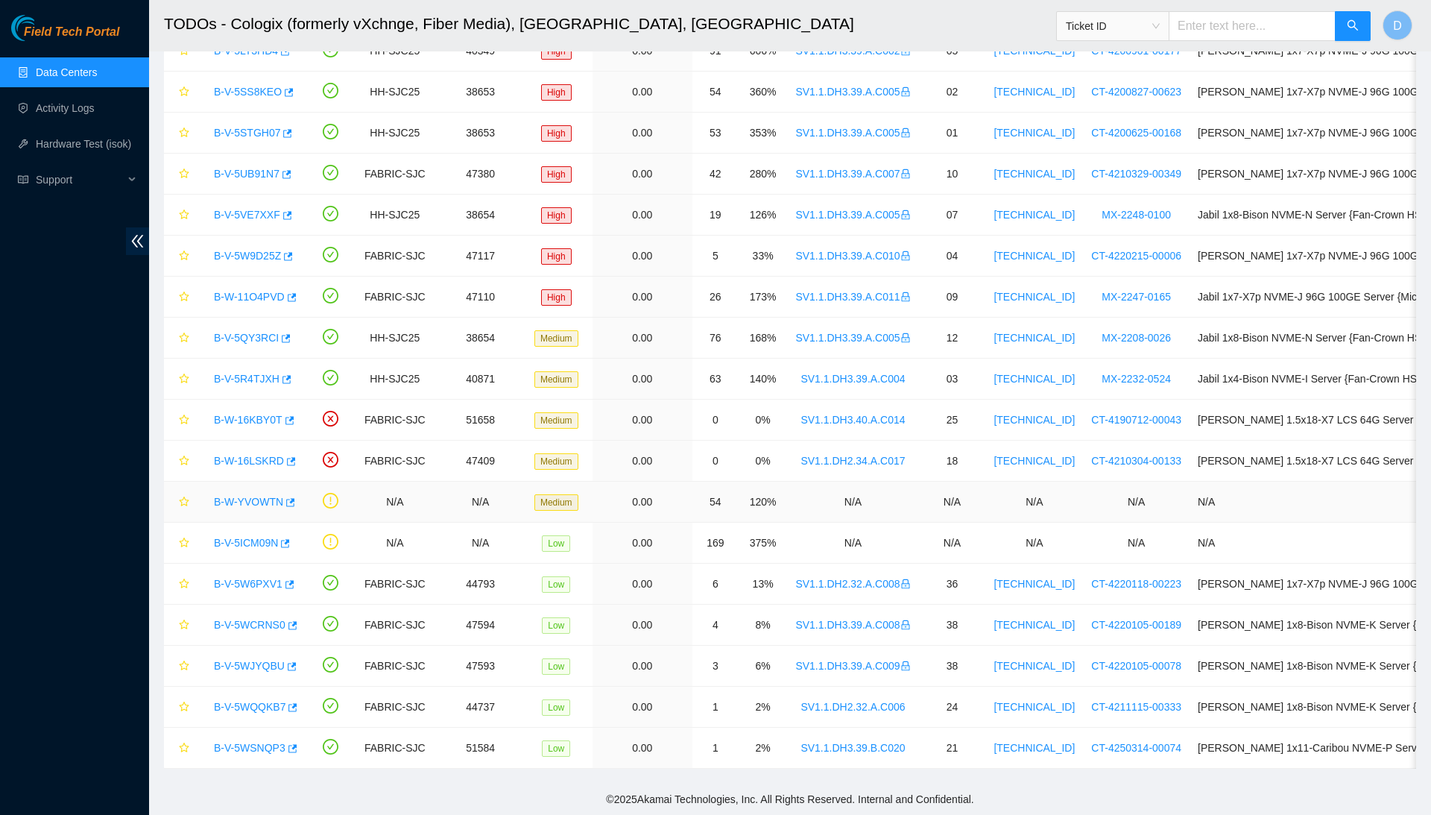
scroll to position [298, 0]
click at [97, 69] on link "Data Centers" at bounding box center [66, 72] width 61 height 12
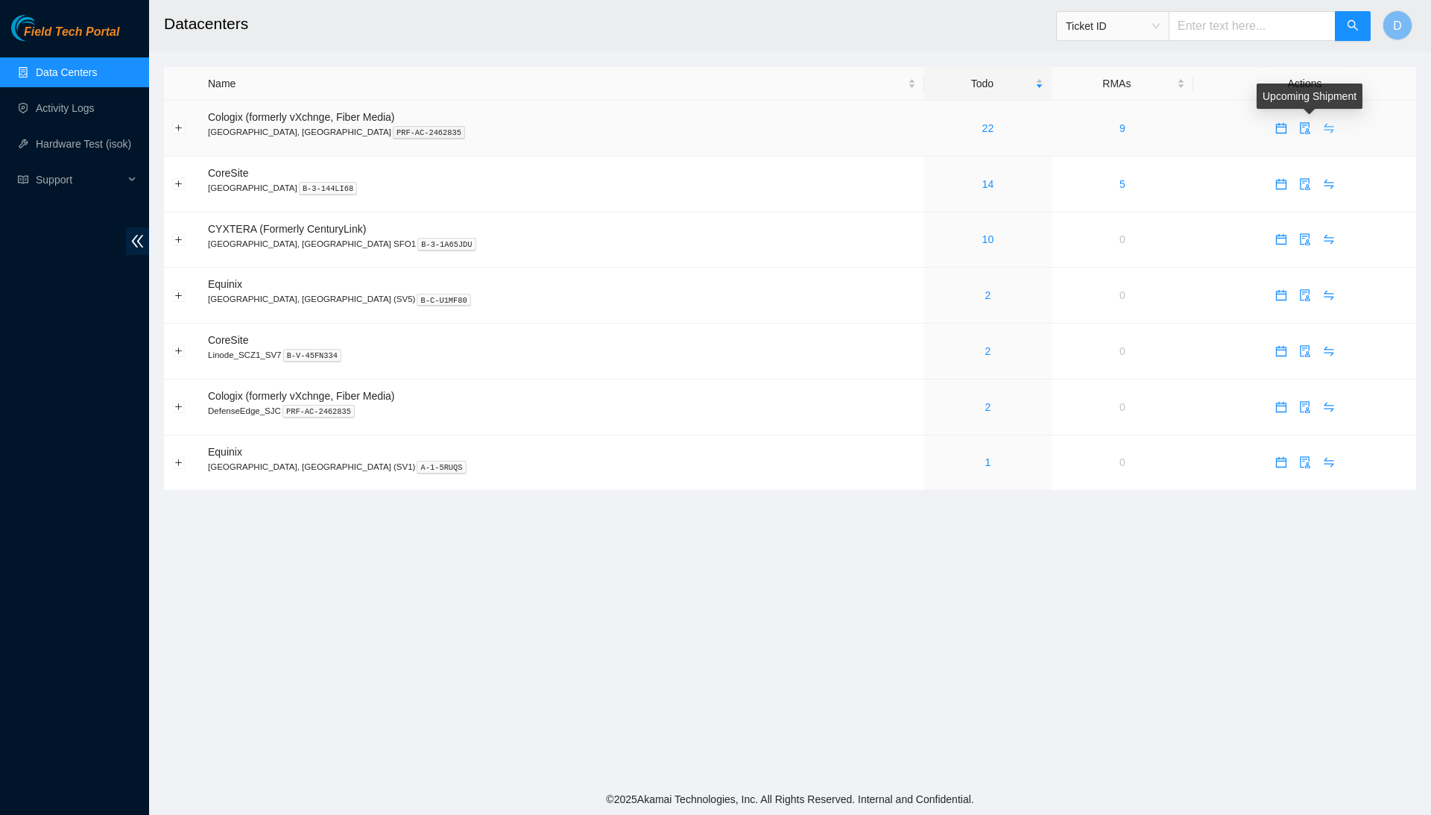
click at [1323, 130] on icon "swap" at bounding box center [1329, 128] width 12 height 12
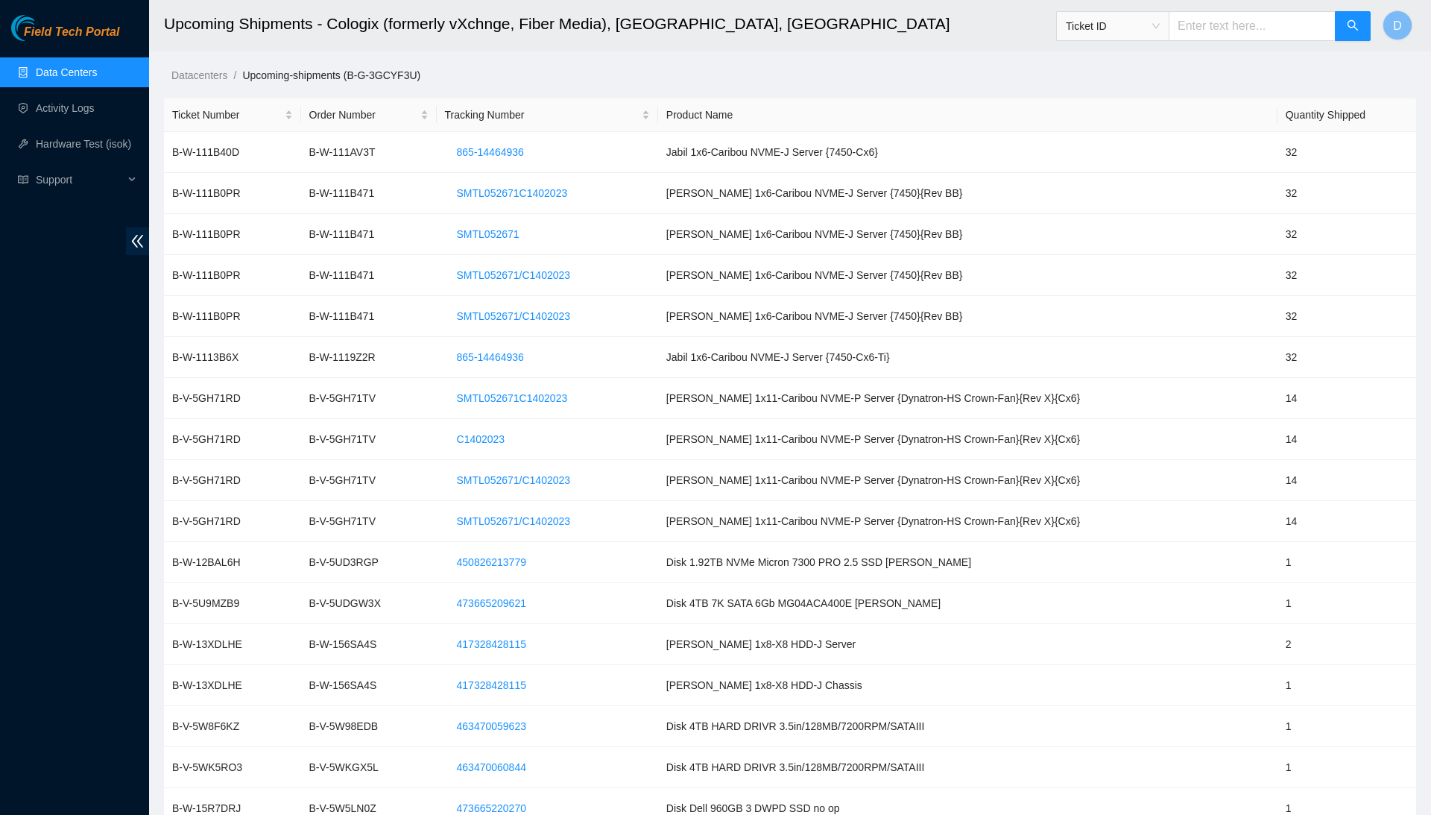
click at [81, 75] on link "Data Centers" at bounding box center [66, 72] width 61 height 12
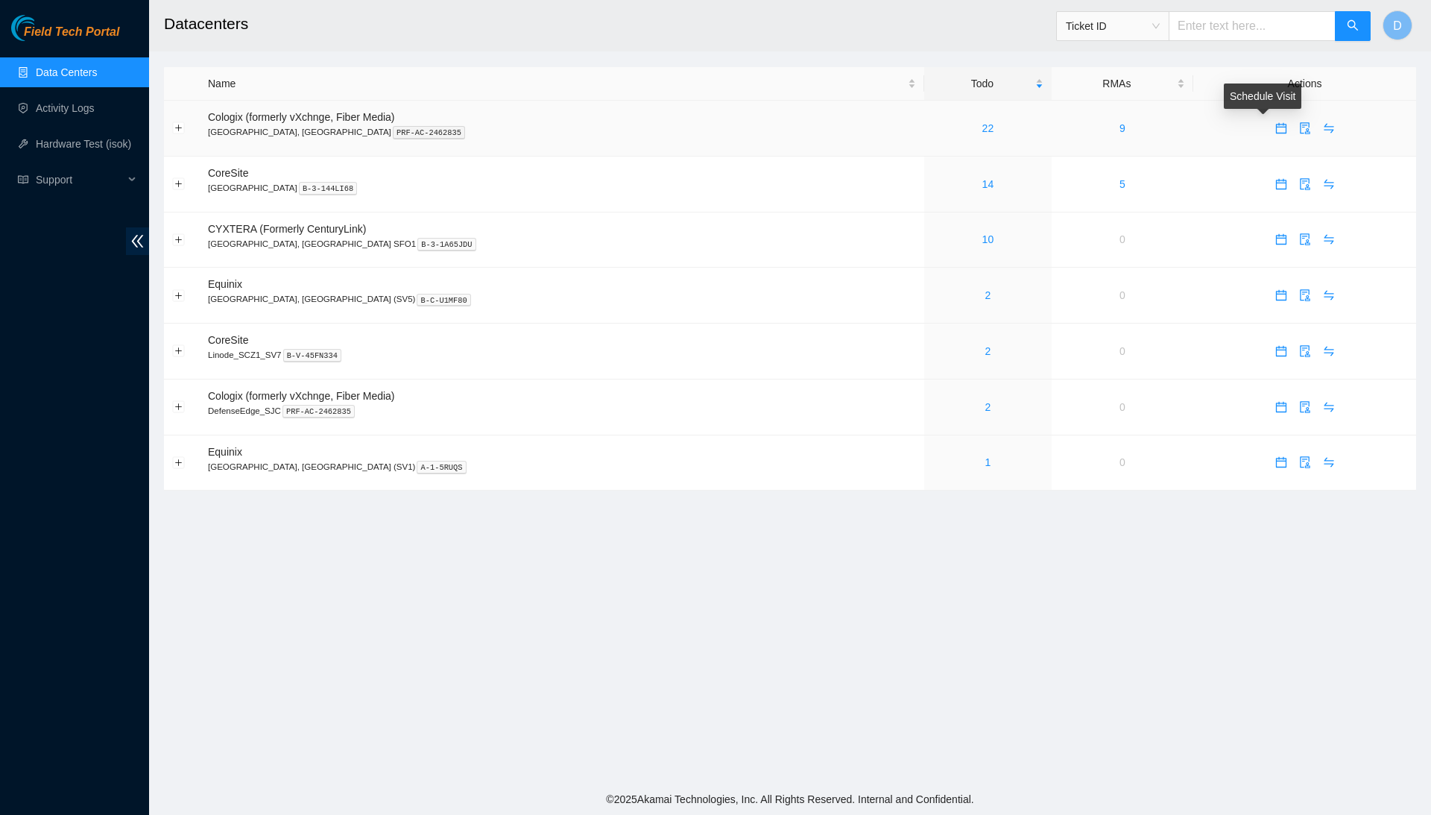
click at [1275, 124] on icon "calendar" at bounding box center [1281, 128] width 12 height 12
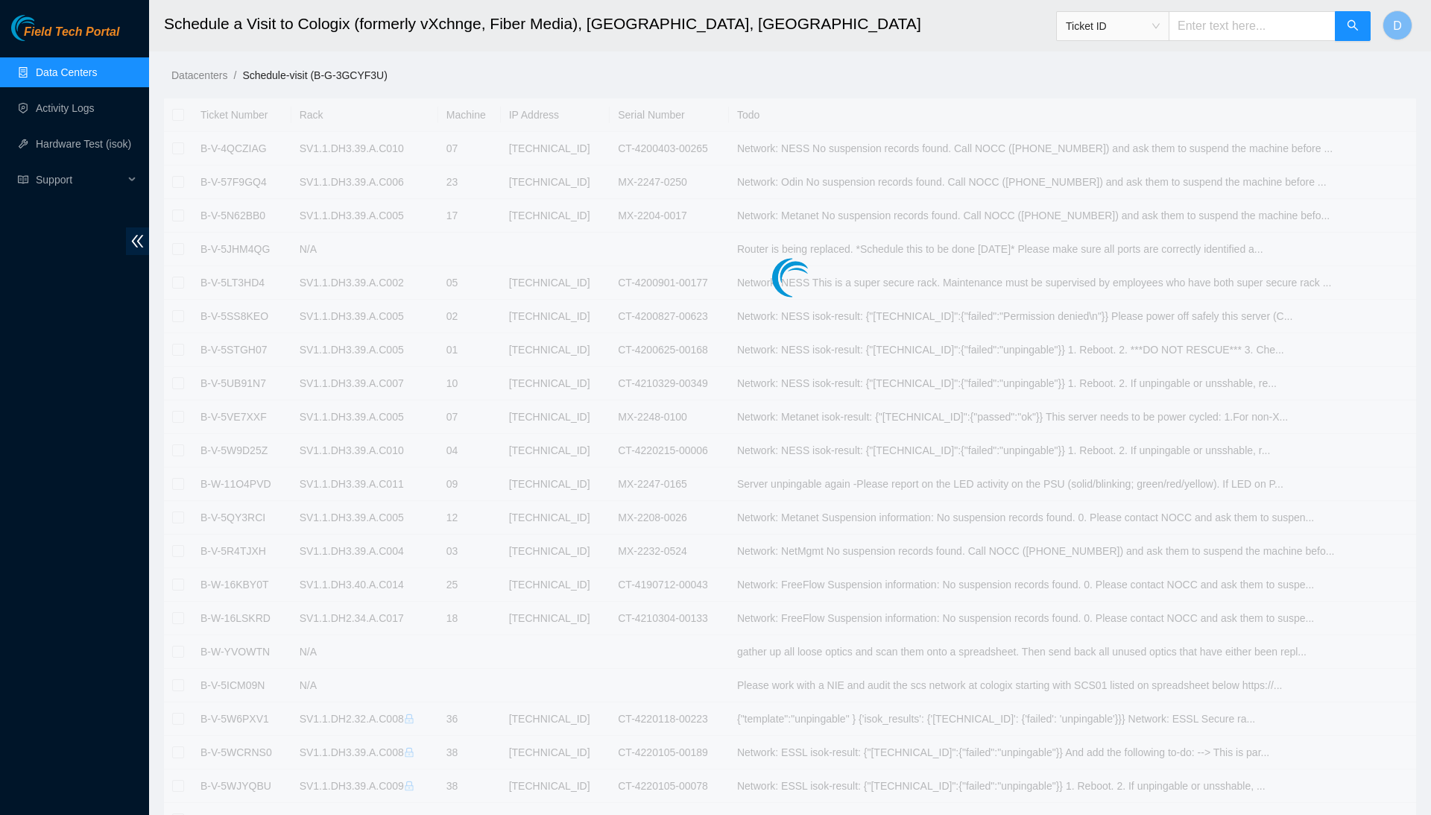
checkbox input "true"
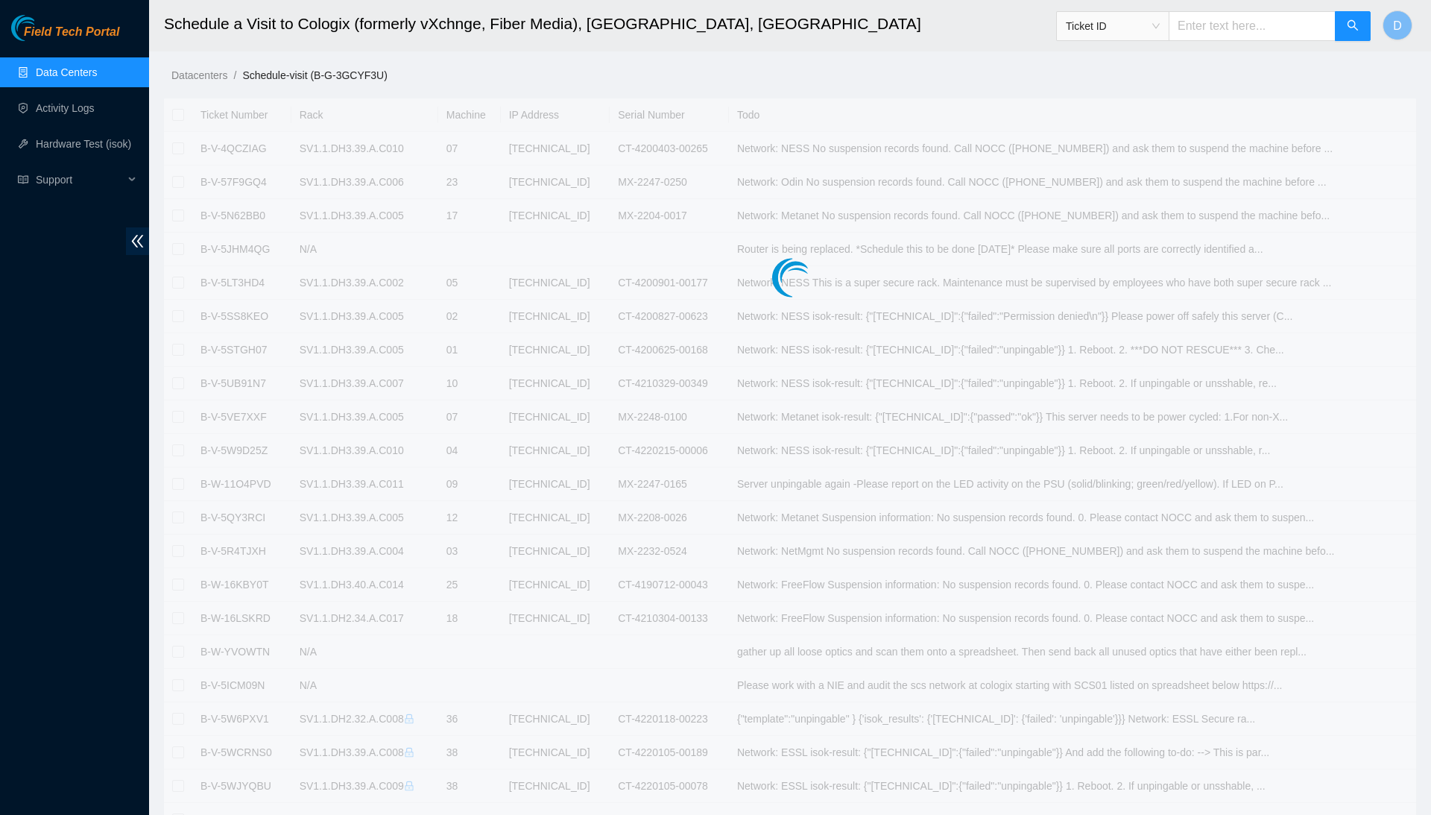
checkbox input "true"
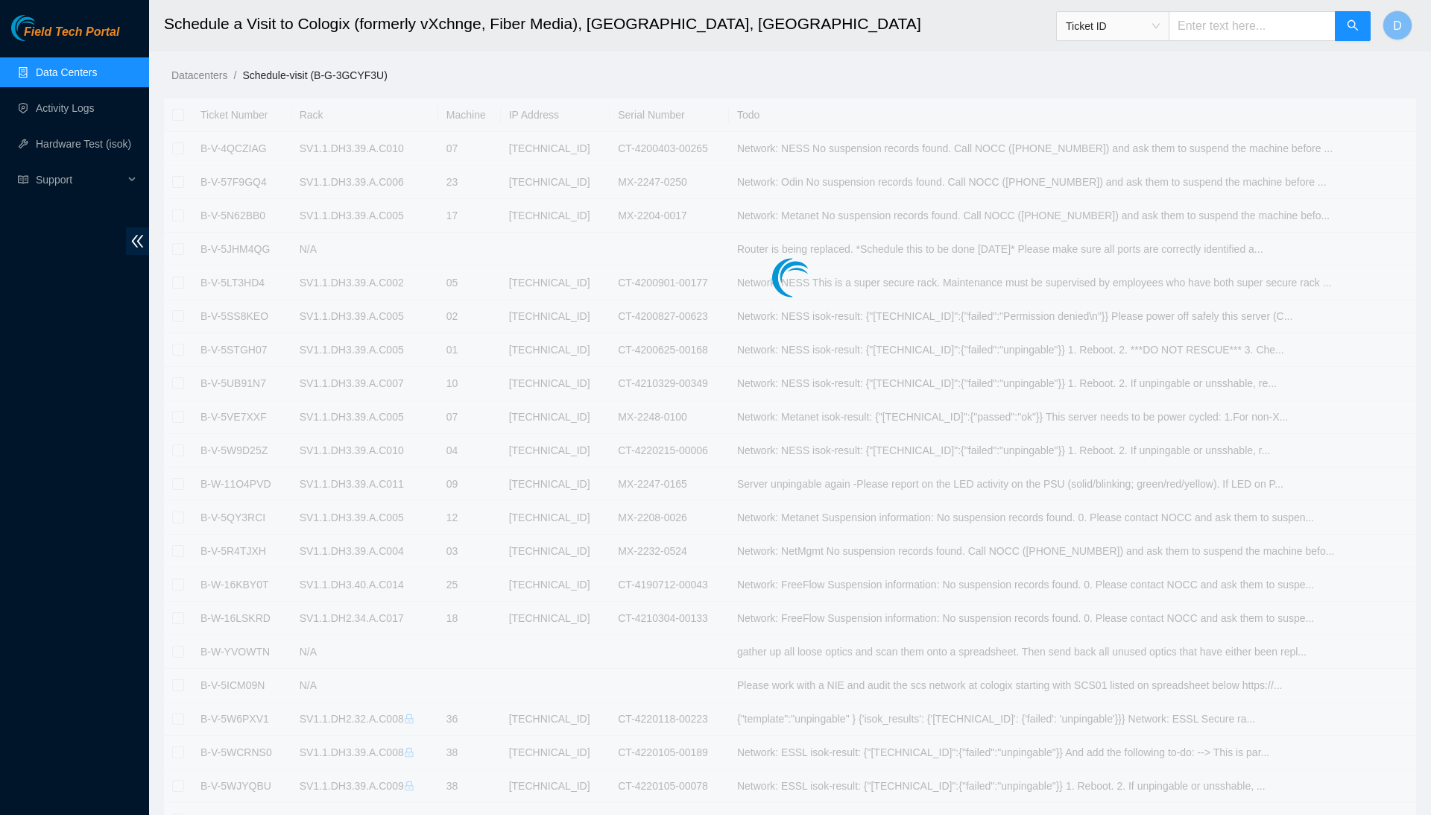
checkbox input "true"
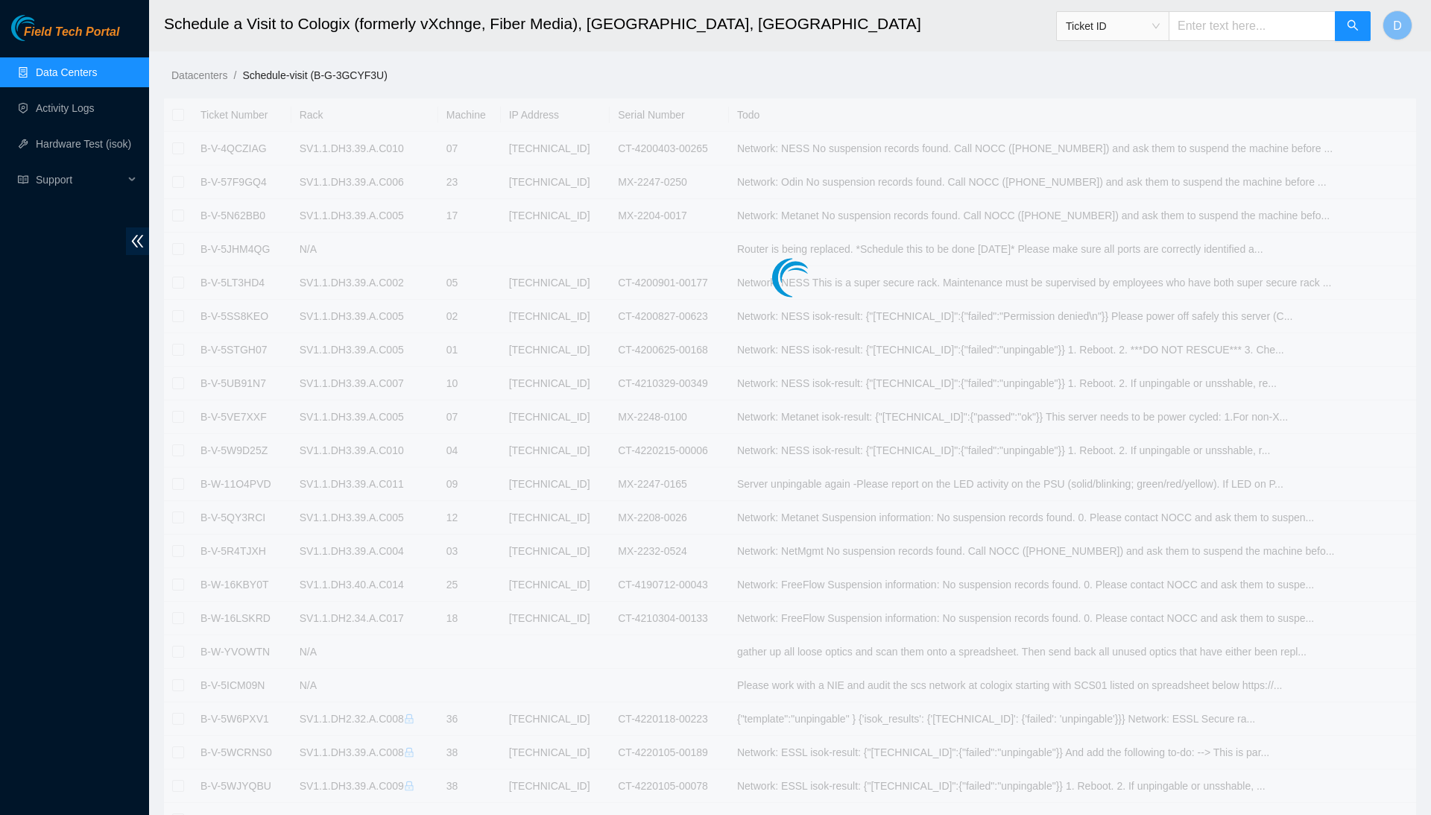
checkbox input "true"
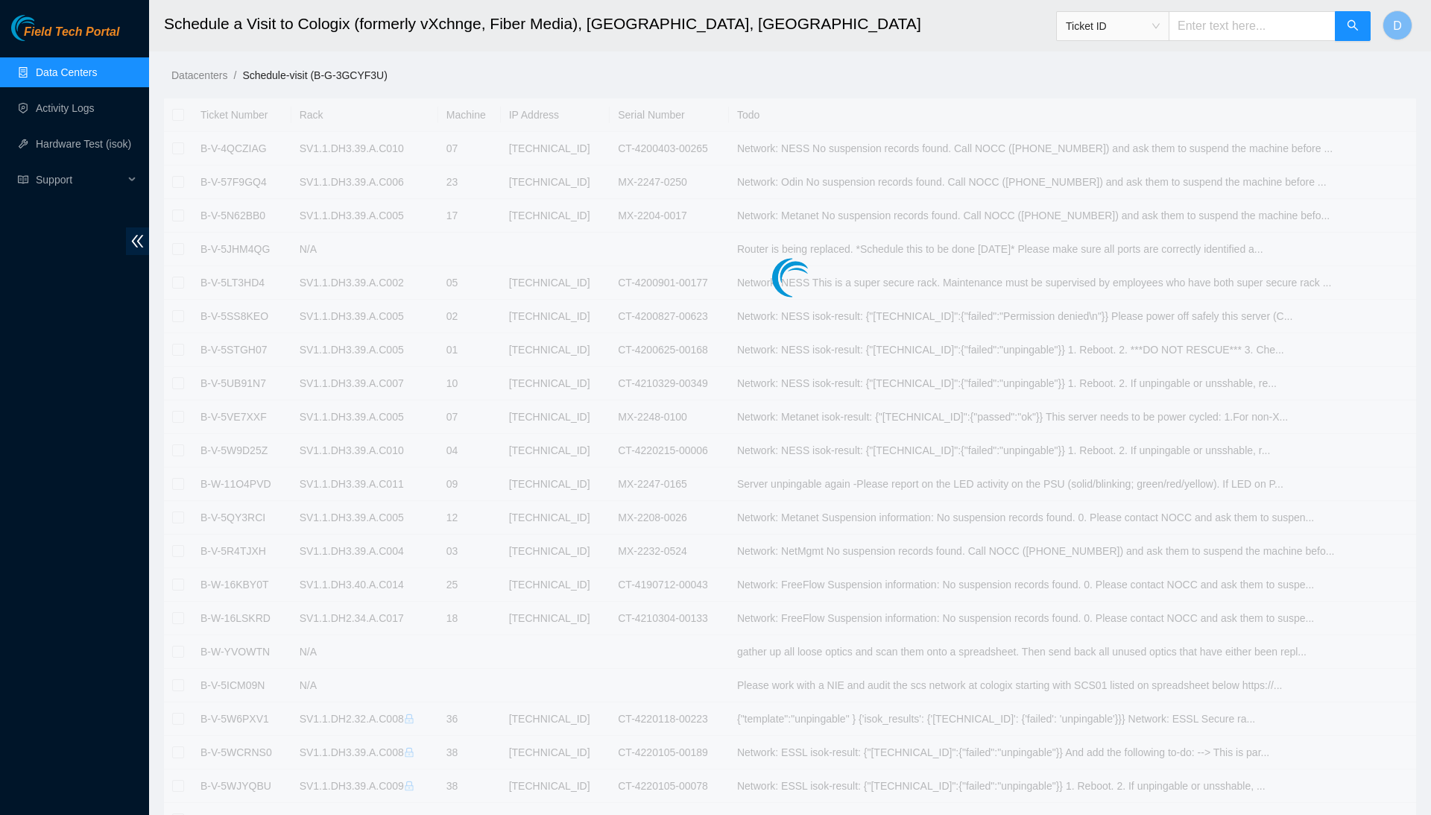
checkbox input "true"
type input "2025-09-30 08:28"
type input "2025-10-01 08:27"
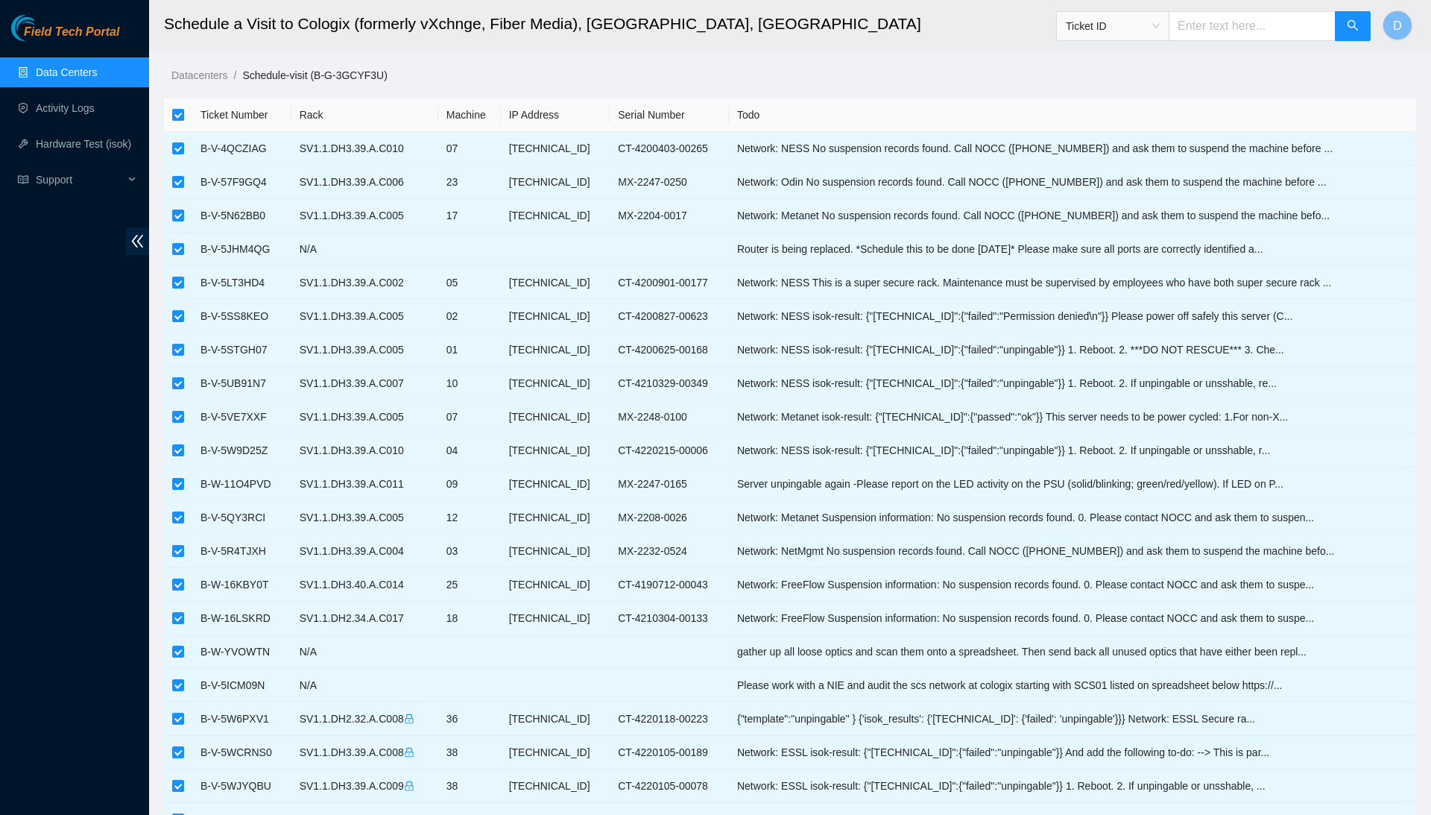
click at [177, 109] on input "checkbox" at bounding box center [178, 115] width 12 height 12
checkbox input "false"
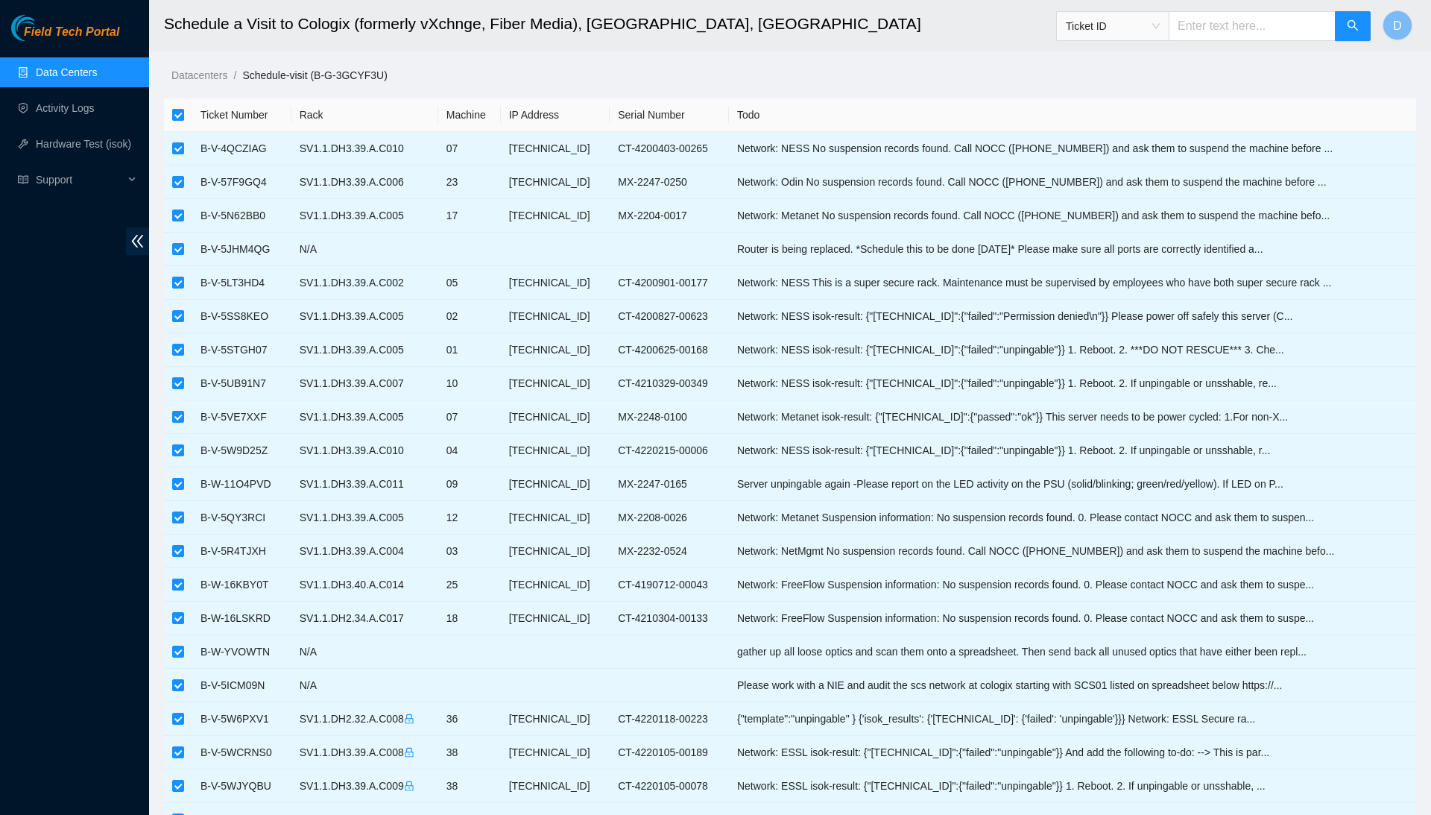
checkbox input "false"
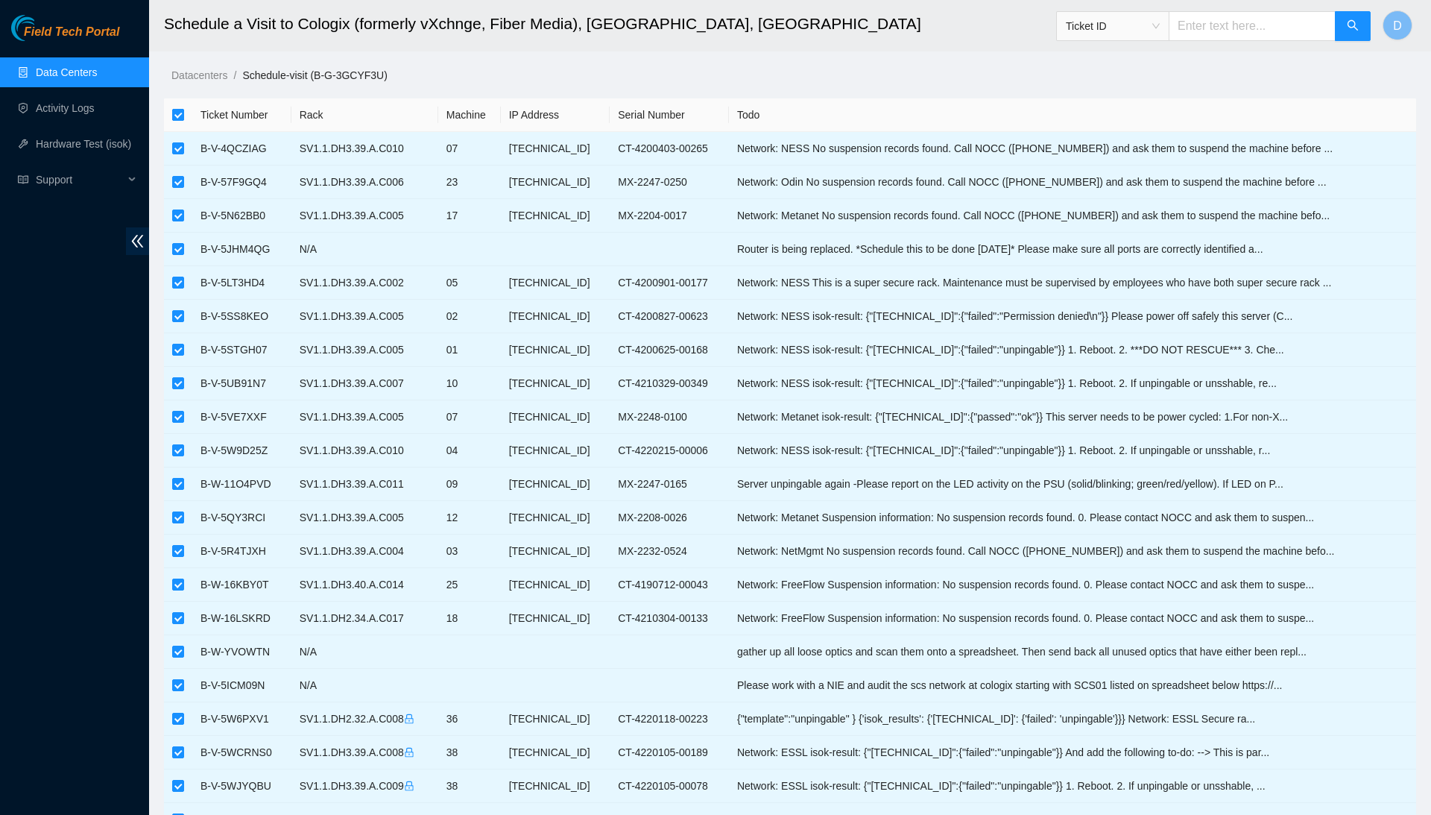
checkbox input "false"
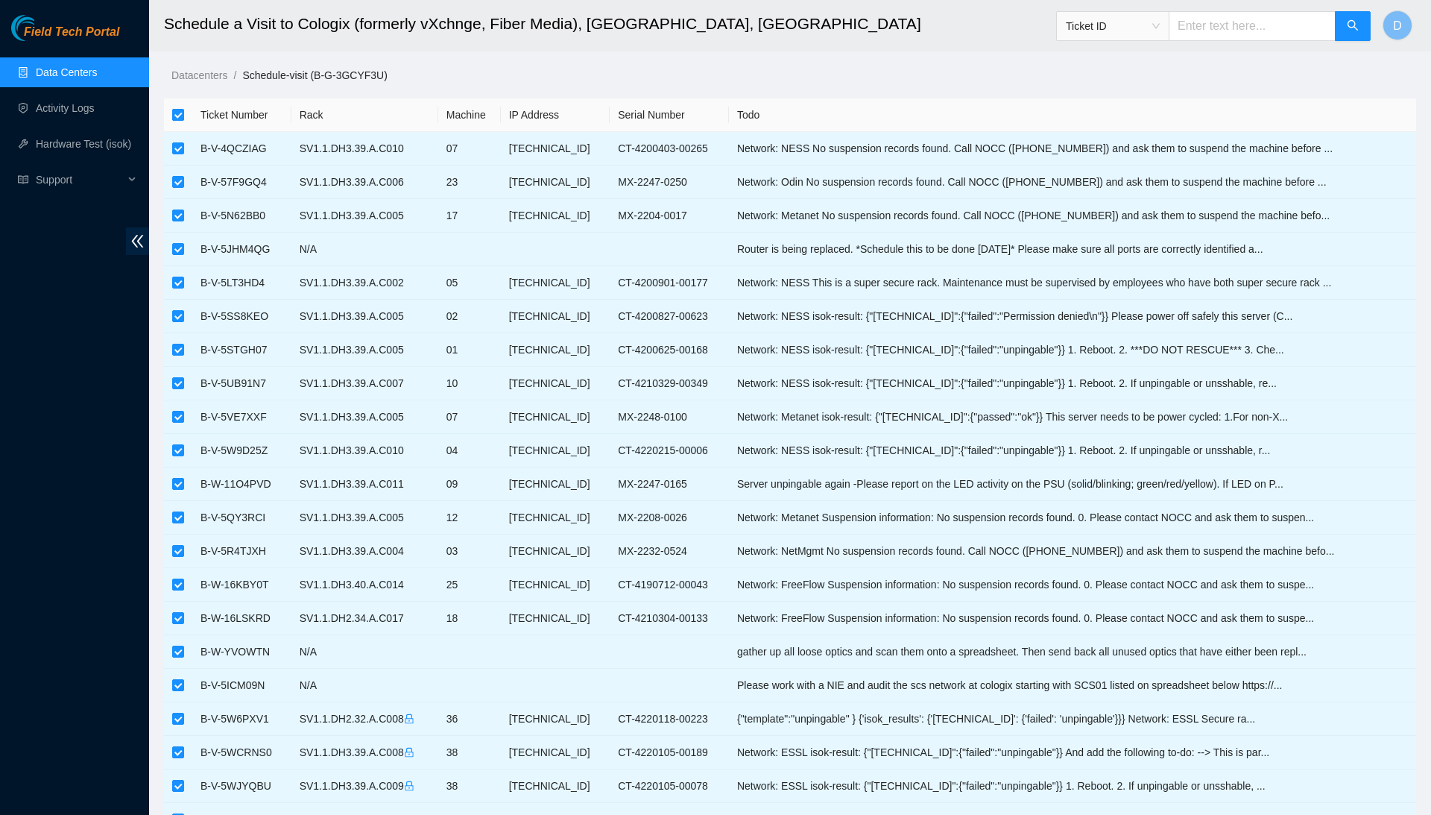
checkbox input "false"
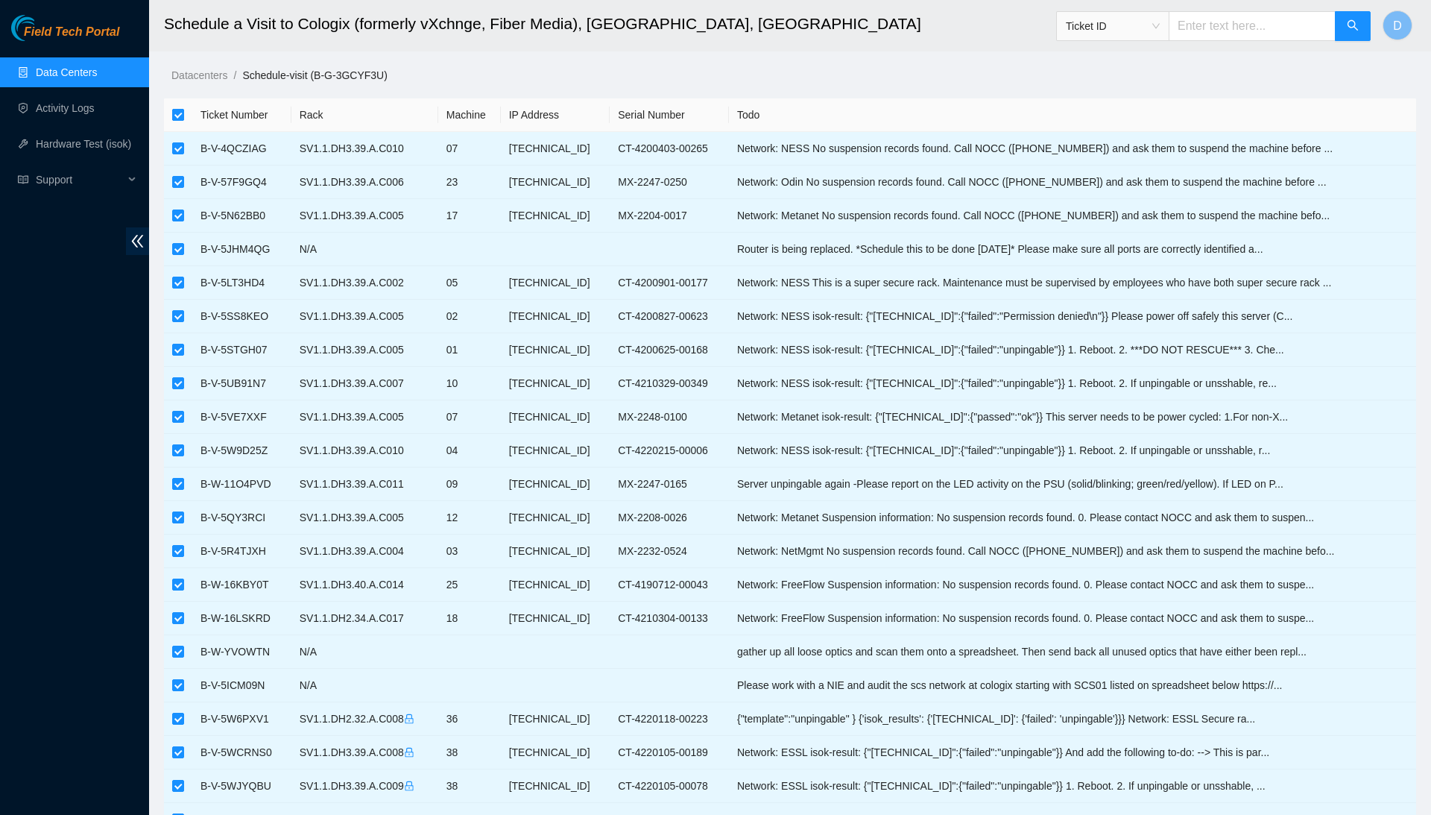
checkbox input "false"
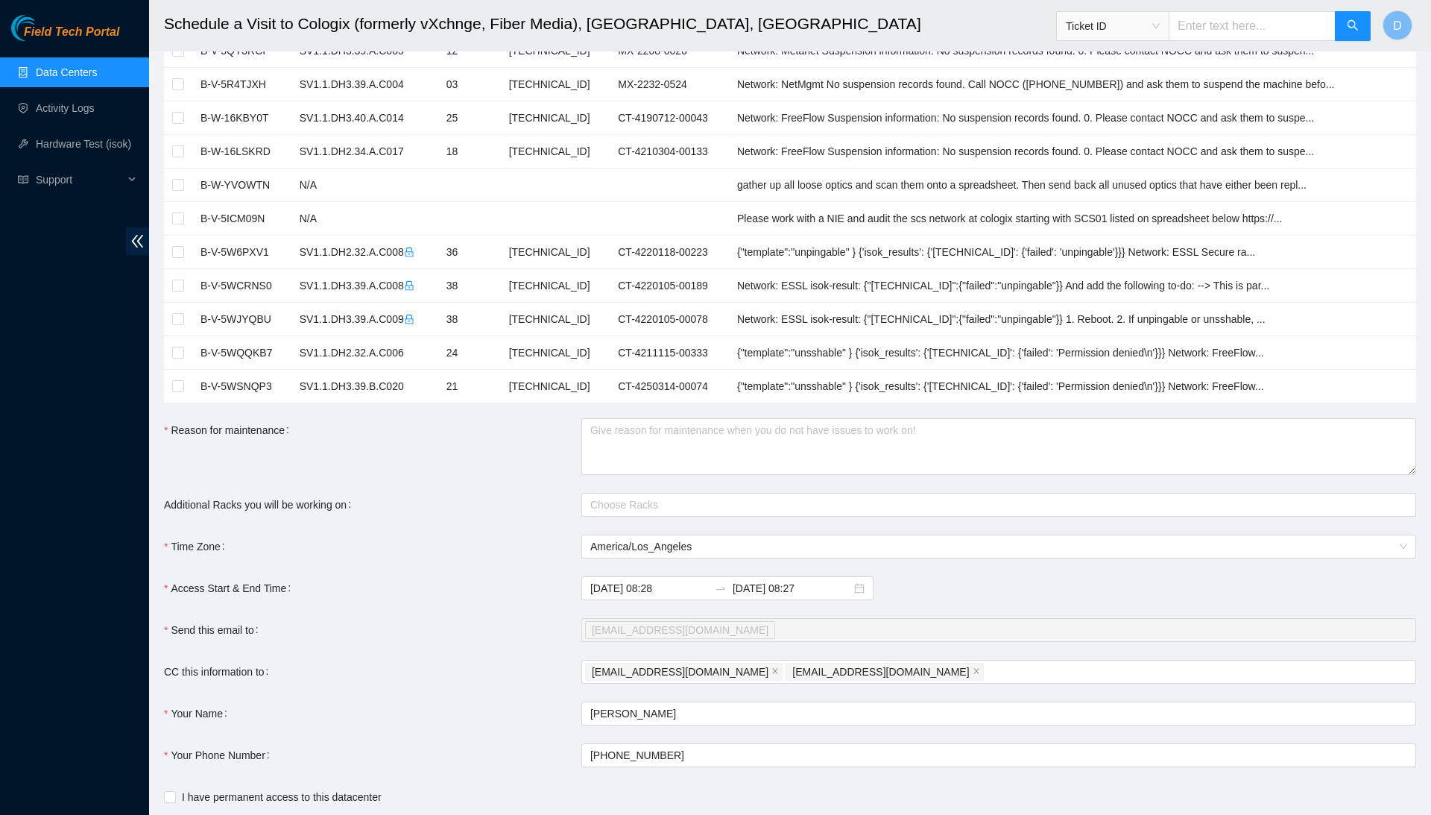
scroll to position [466, 0]
click at [180, 383] on input "checkbox" at bounding box center [178, 387] width 12 height 12
checkbox input "true"
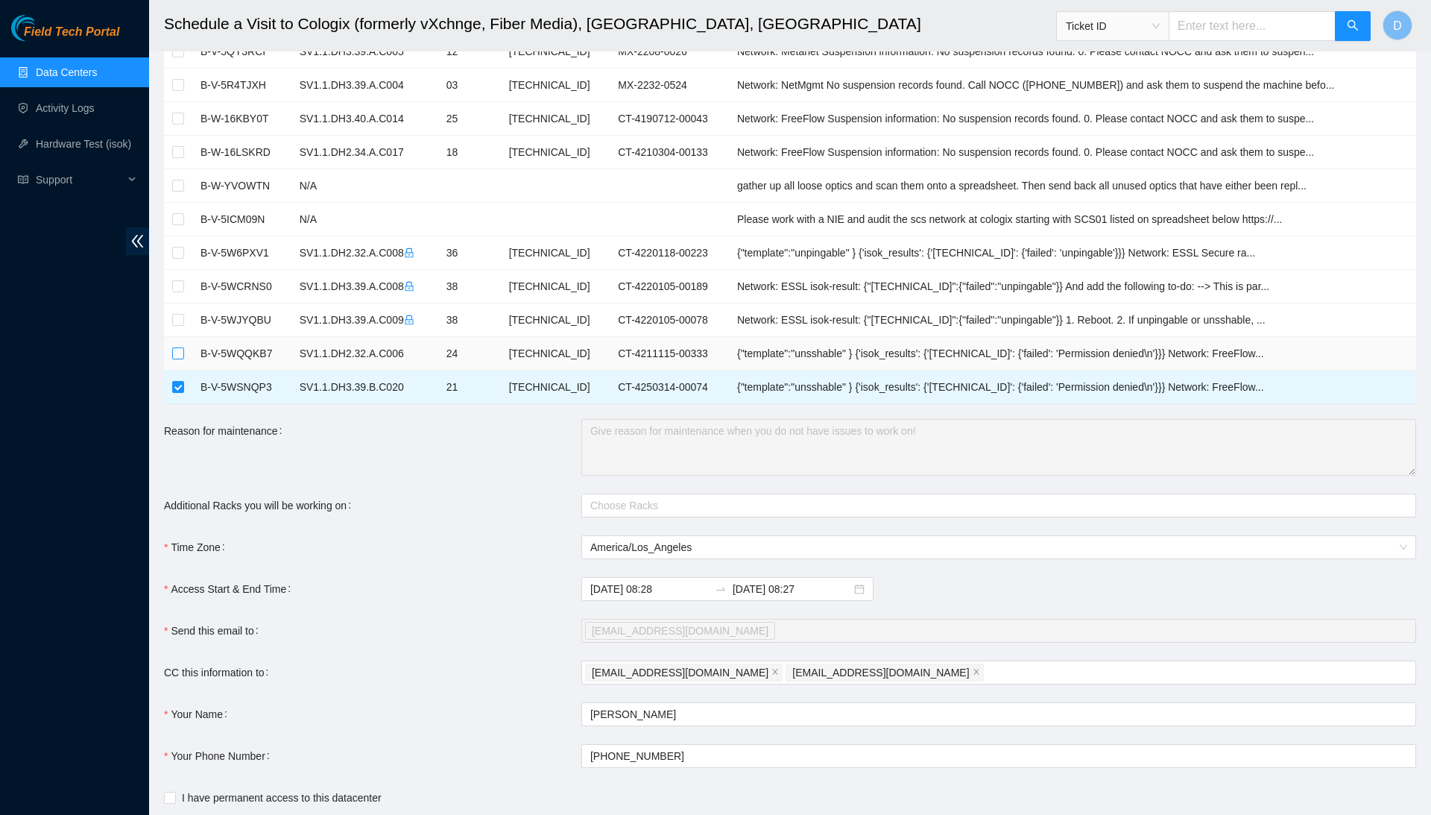
click at [182, 347] on input "checkbox" at bounding box center [178, 353] width 12 height 12
checkbox input "true"
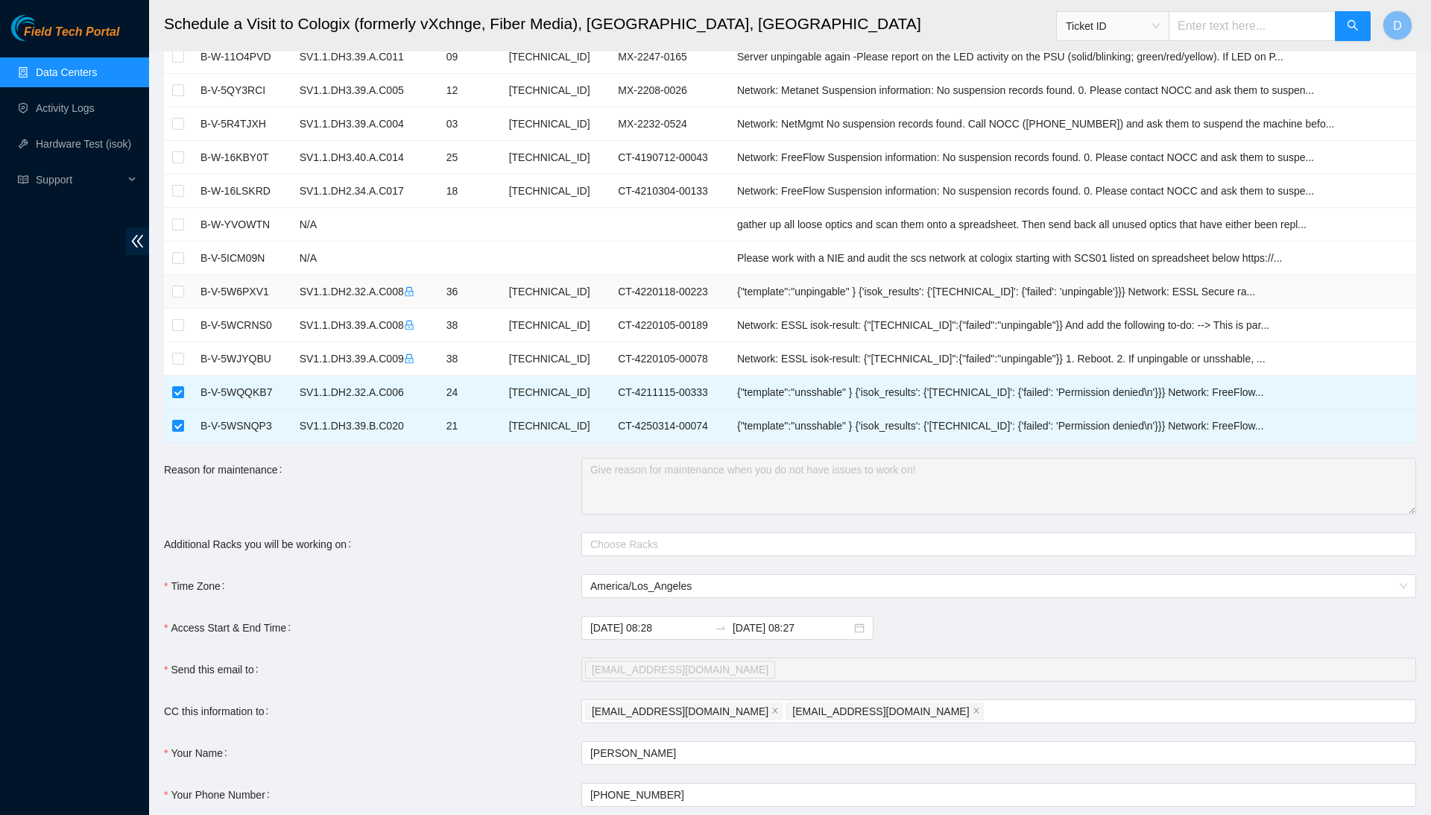
scroll to position [421, 0]
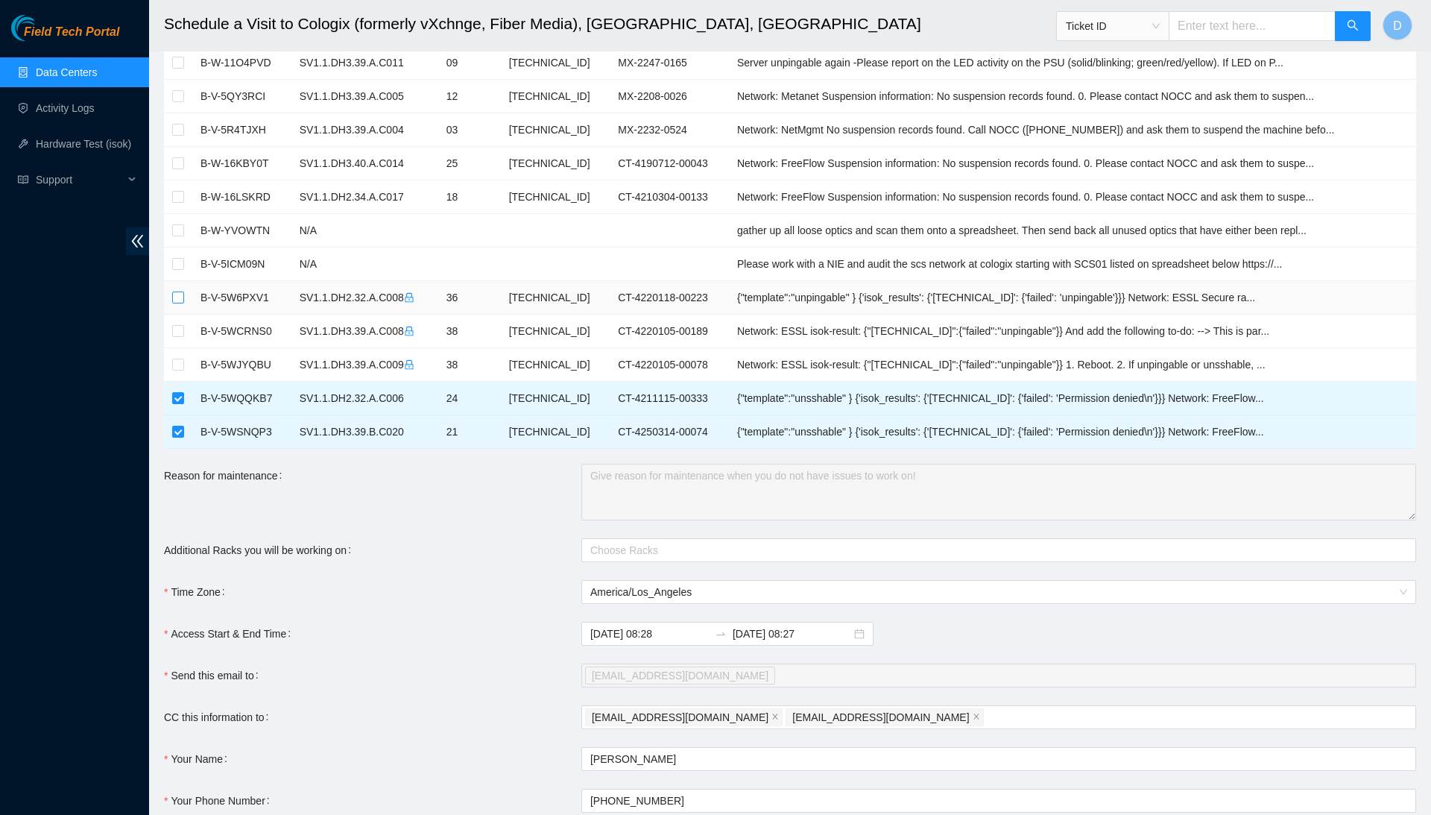
click at [173, 291] on input "checkbox" at bounding box center [178, 297] width 12 height 12
checkbox input "true"
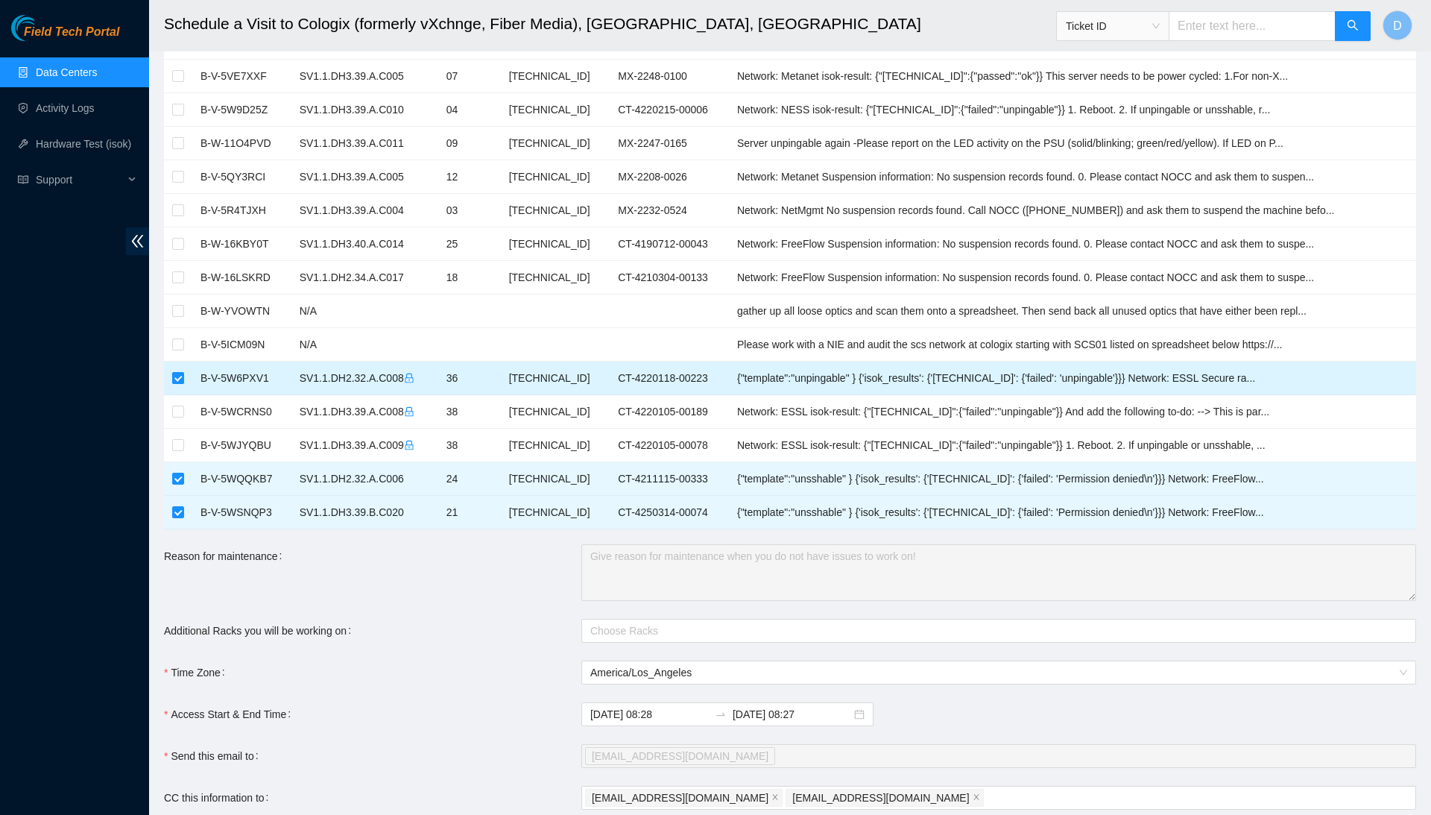
scroll to position [340, 0]
click at [180, 274] on input "checkbox" at bounding box center [178, 278] width 12 height 12
checkbox input "true"
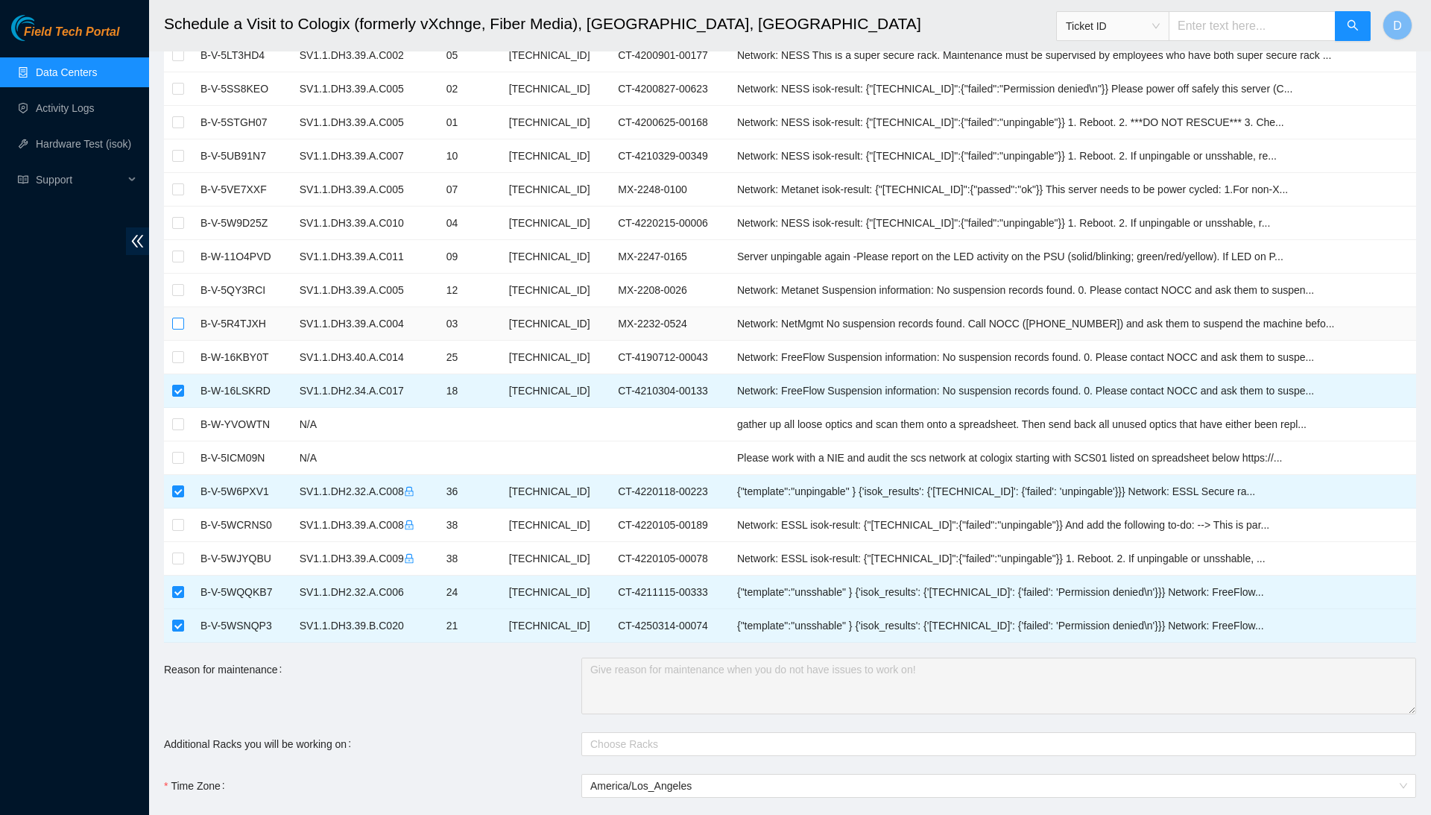
scroll to position [225, 0]
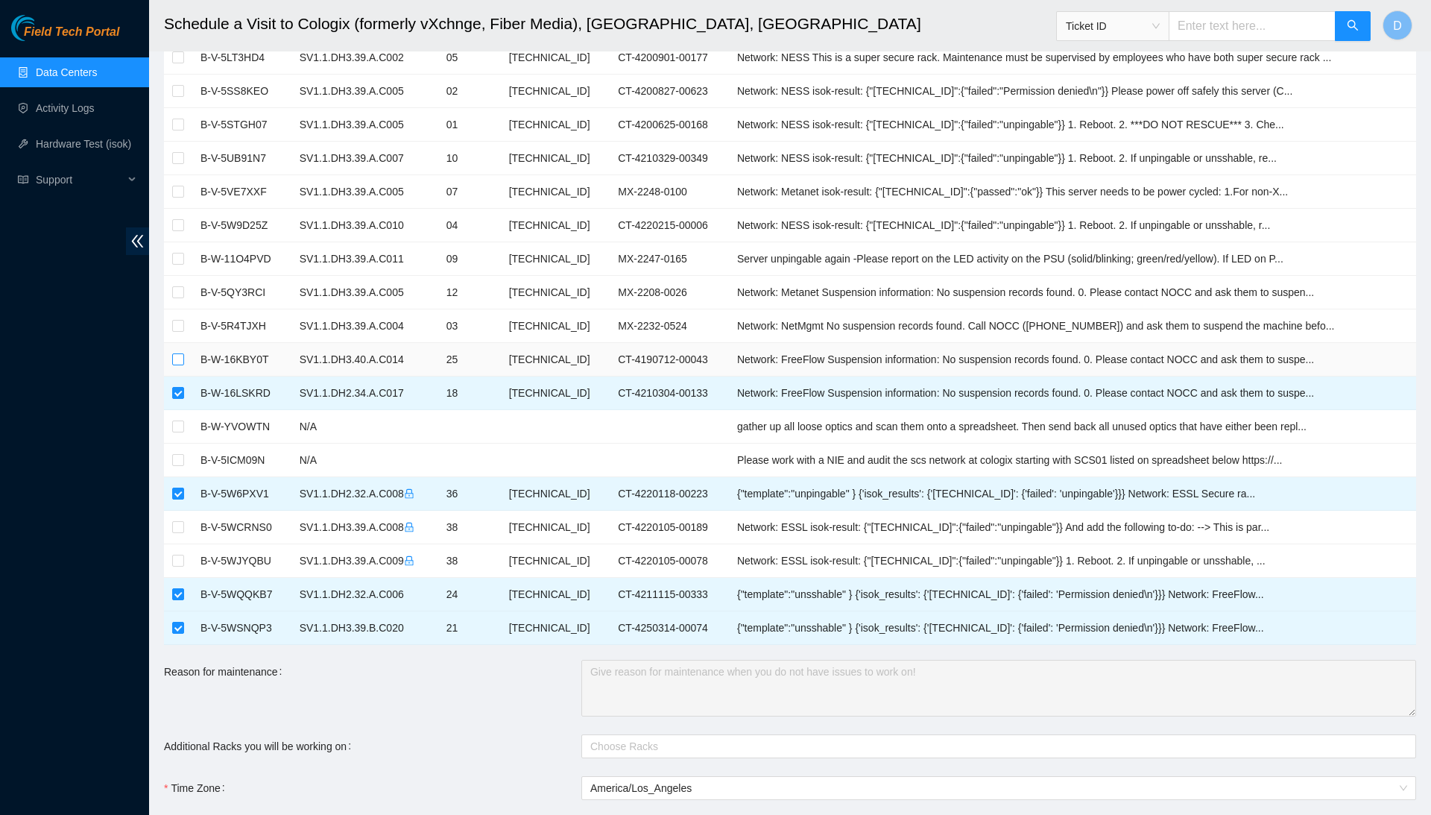
click at [180, 353] on input "checkbox" at bounding box center [178, 359] width 12 height 12
checkbox input "true"
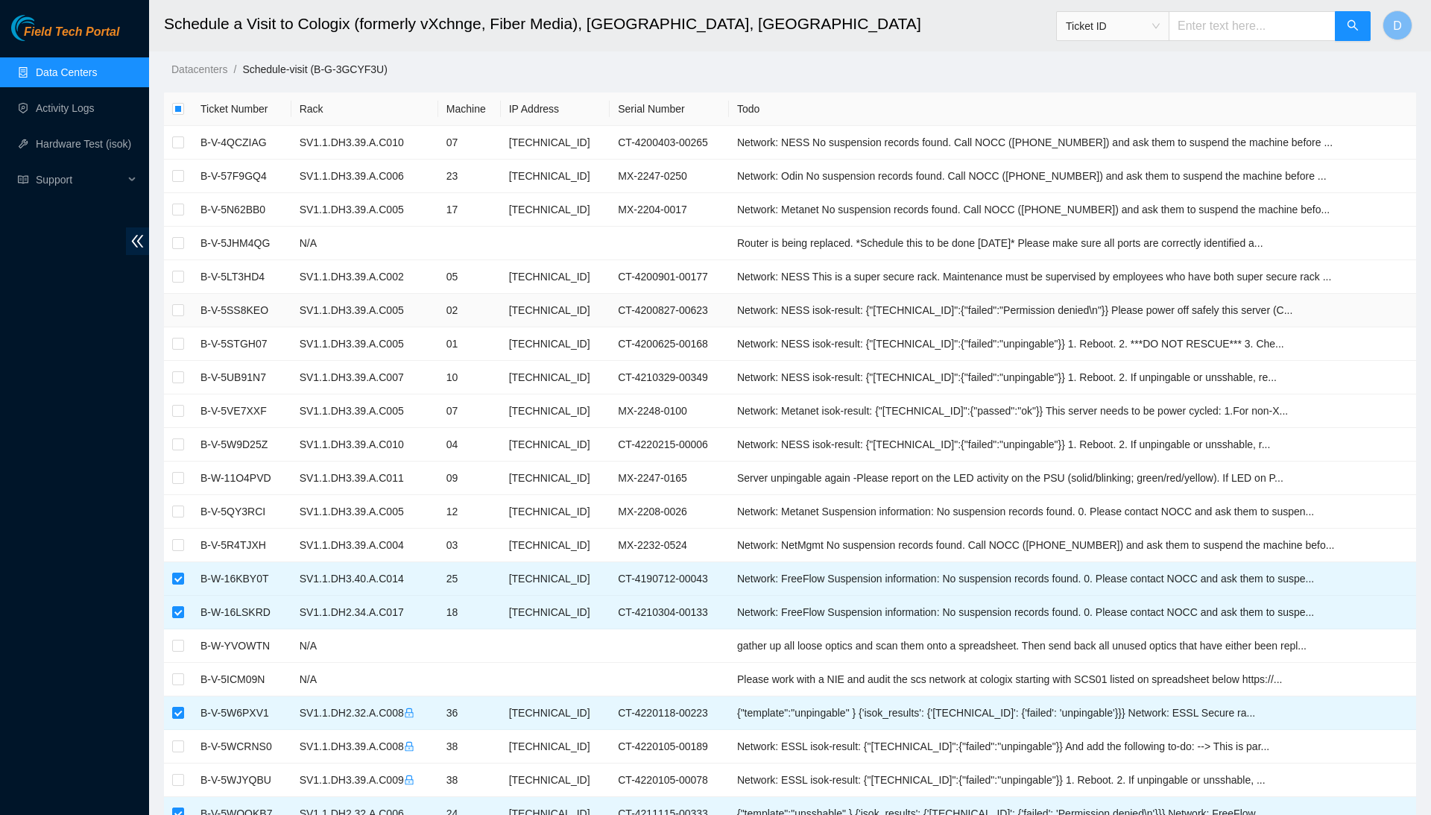
scroll to position [4, 0]
click at [177, 479] on input "checkbox" at bounding box center [178, 479] width 12 height 12
checkbox input "true"
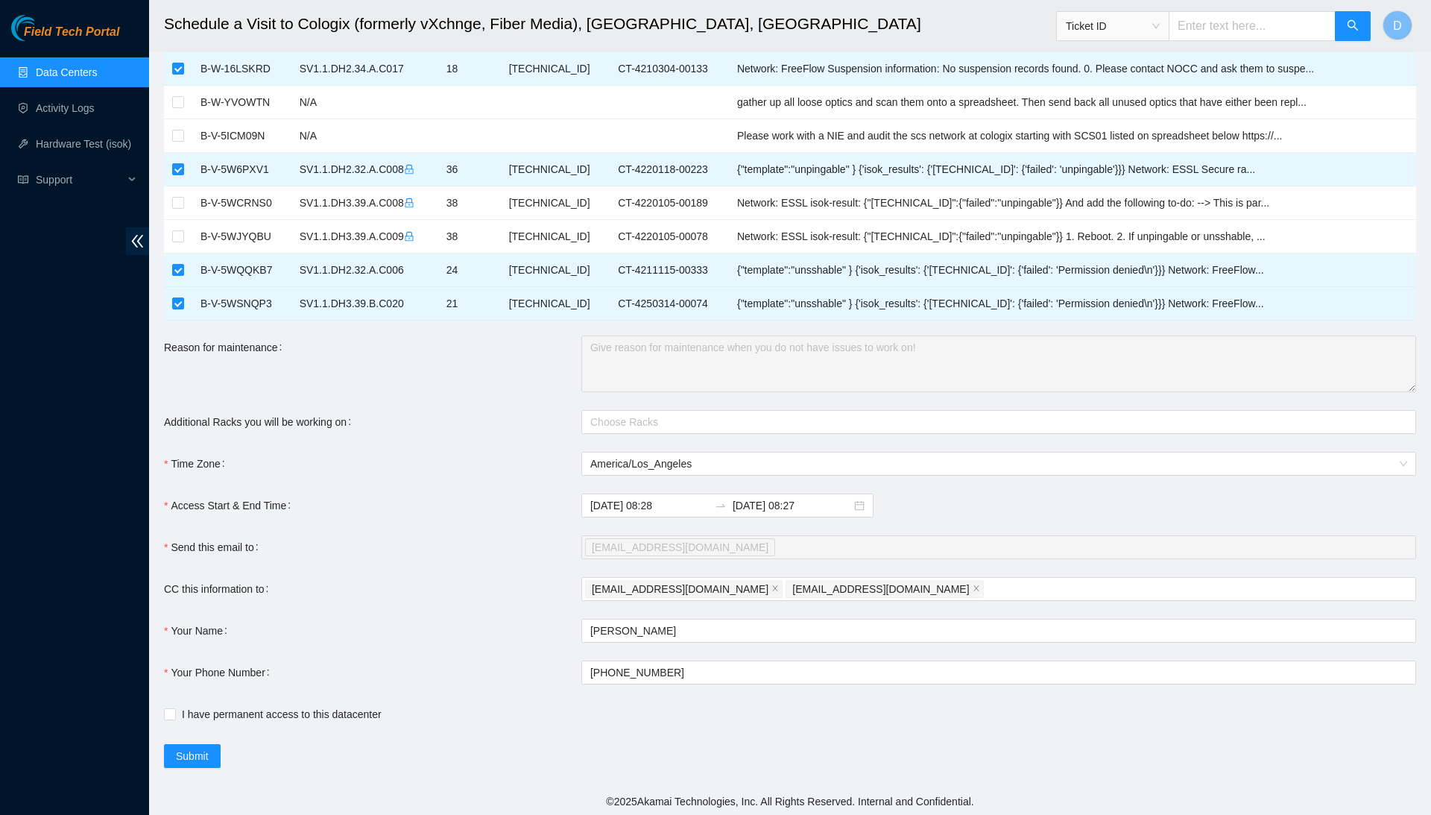
scroll to position [549, 0]
click at [630, 424] on div at bounding box center [991, 423] width 812 height 18
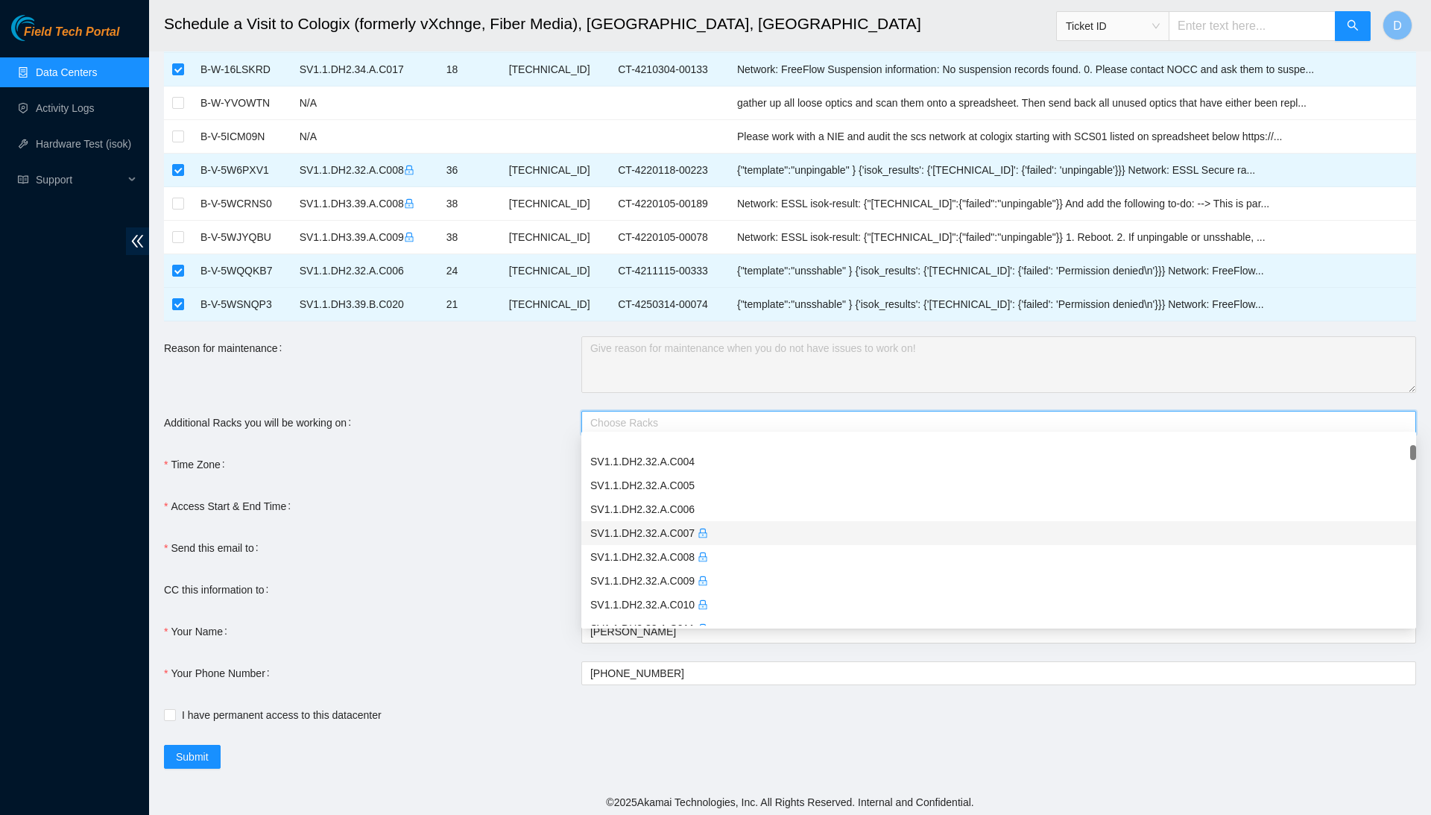
scroll to position [158, 0]
click at [517, 487] on form "Ticket Number Rack Machine IP Address Serial Number Todo B-V-4QCZIAG SV1.1.DH3.…" at bounding box center [790, 159] width 1252 height 1219
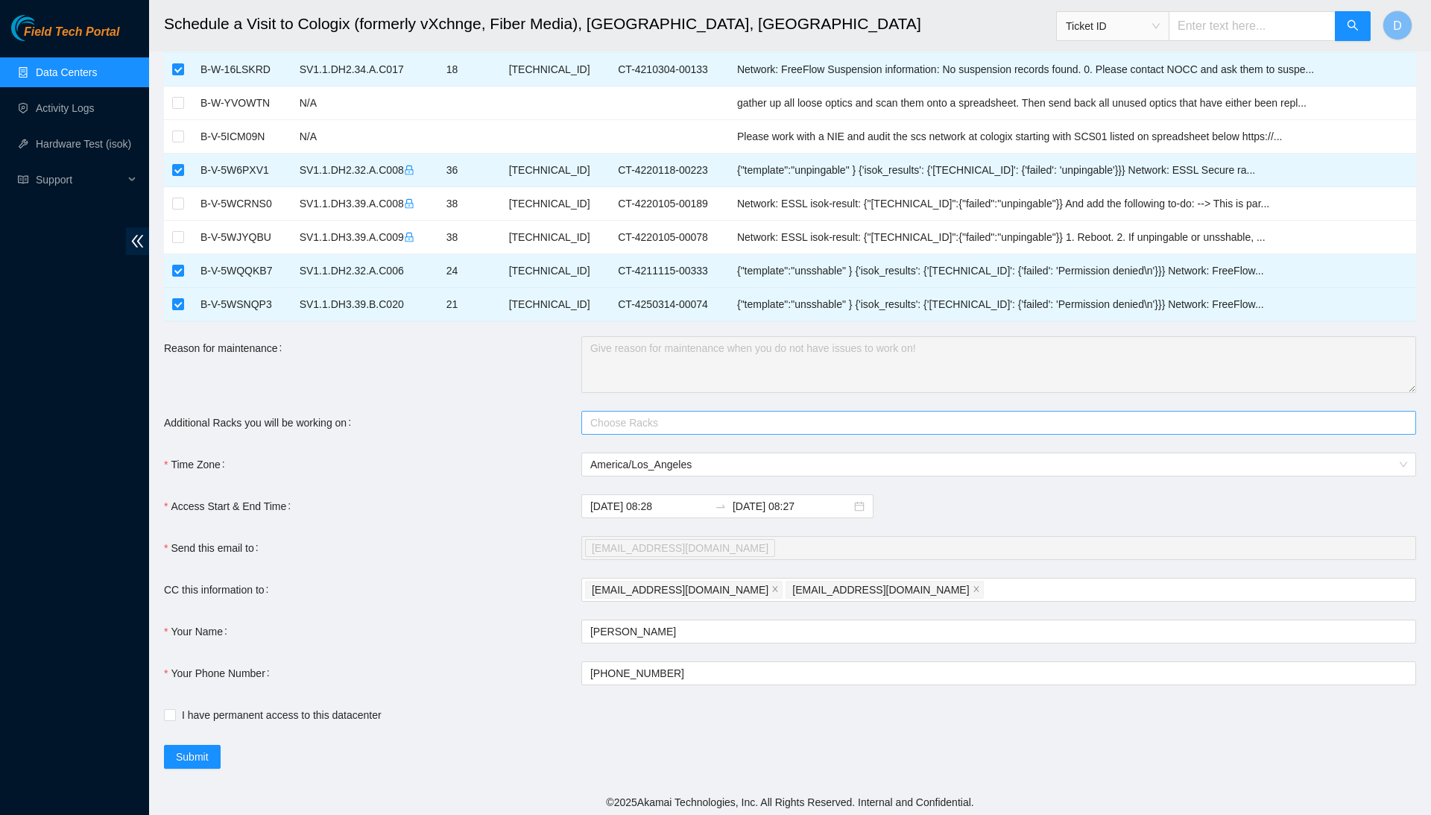
click at [689, 414] on div at bounding box center [991, 423] width 812 height 18
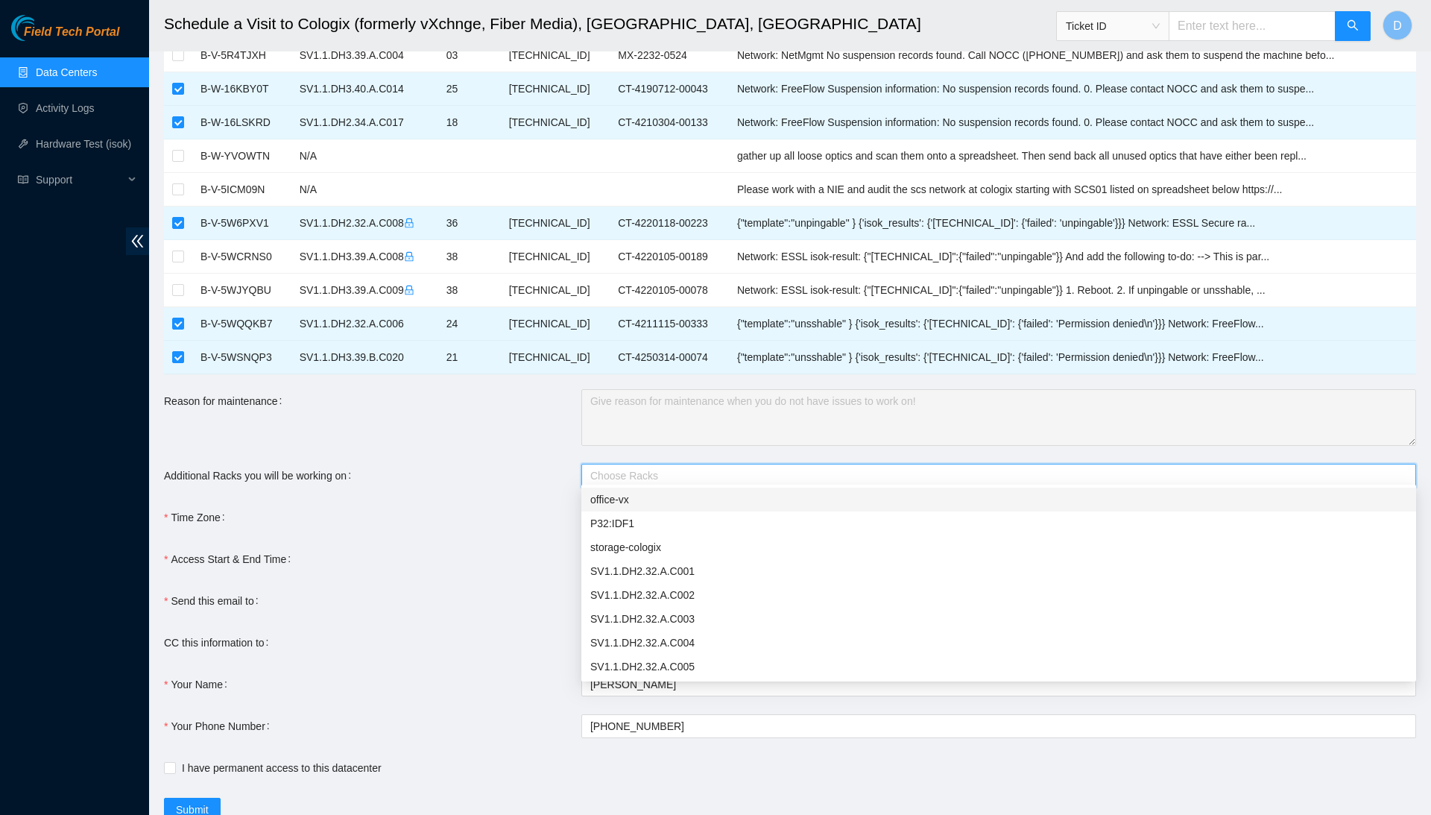
scroll to position [495, 0]
click at [534, 472] on div "Additional Racks you will be working on" at bounding box center [372, 476] width 417 height 24
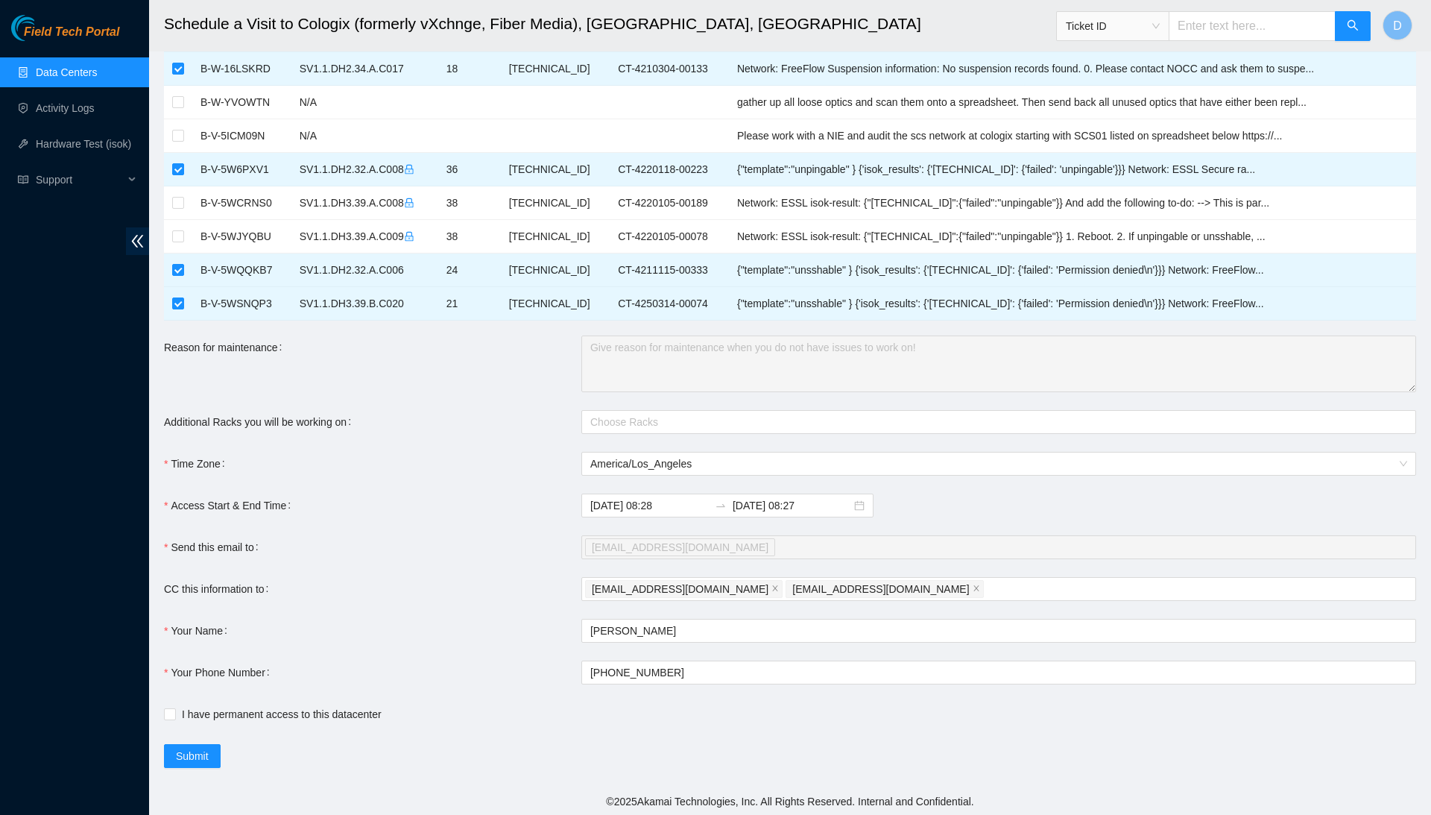
scroll to position [549, 0]
click at [174, 711] on input "I have permanent access to this datacenter" at bounding box center [169, 714] width 10 height 10
checkbox input "true"
click at [915, 587] on div "dannyho022001@gmail.com rlagers@akamai.com" at bounding box center [991, 589] width 812 height 21
type input "t"
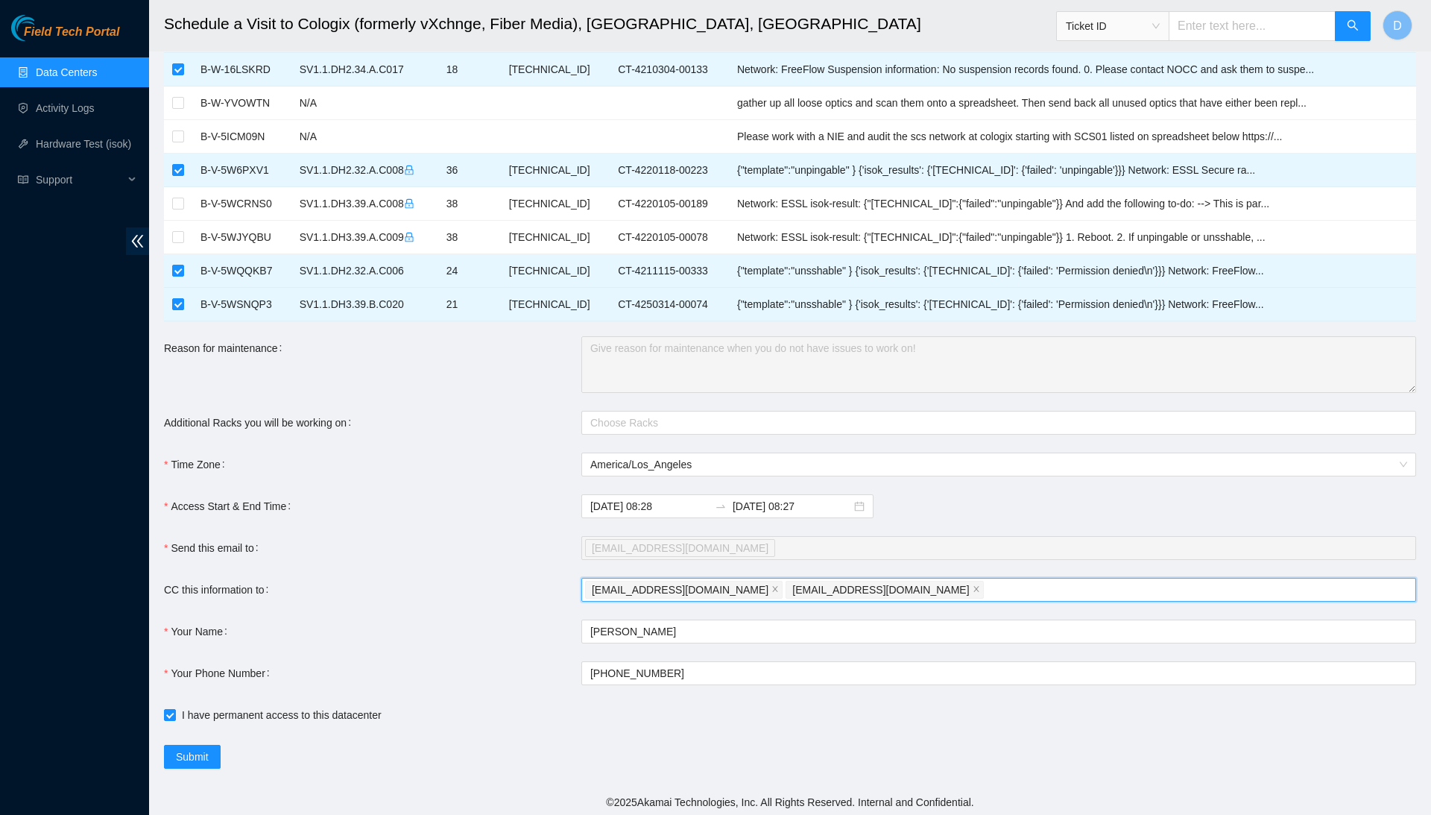
type input "@"
type input "n"
type input "miwilson@akamai.com"
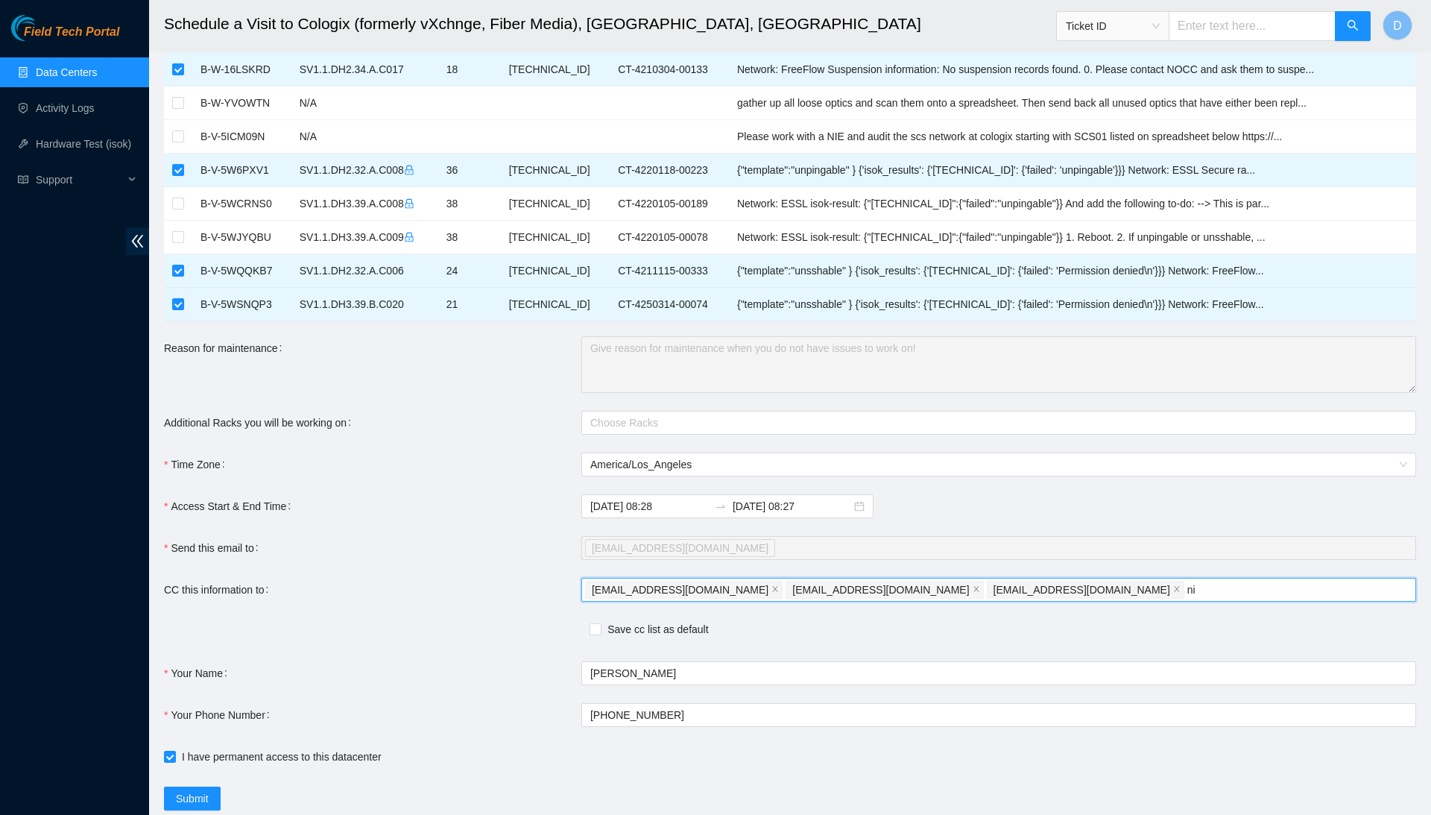
type input "n"
type input "R"
type input "rm.paulina10@gmail.com"
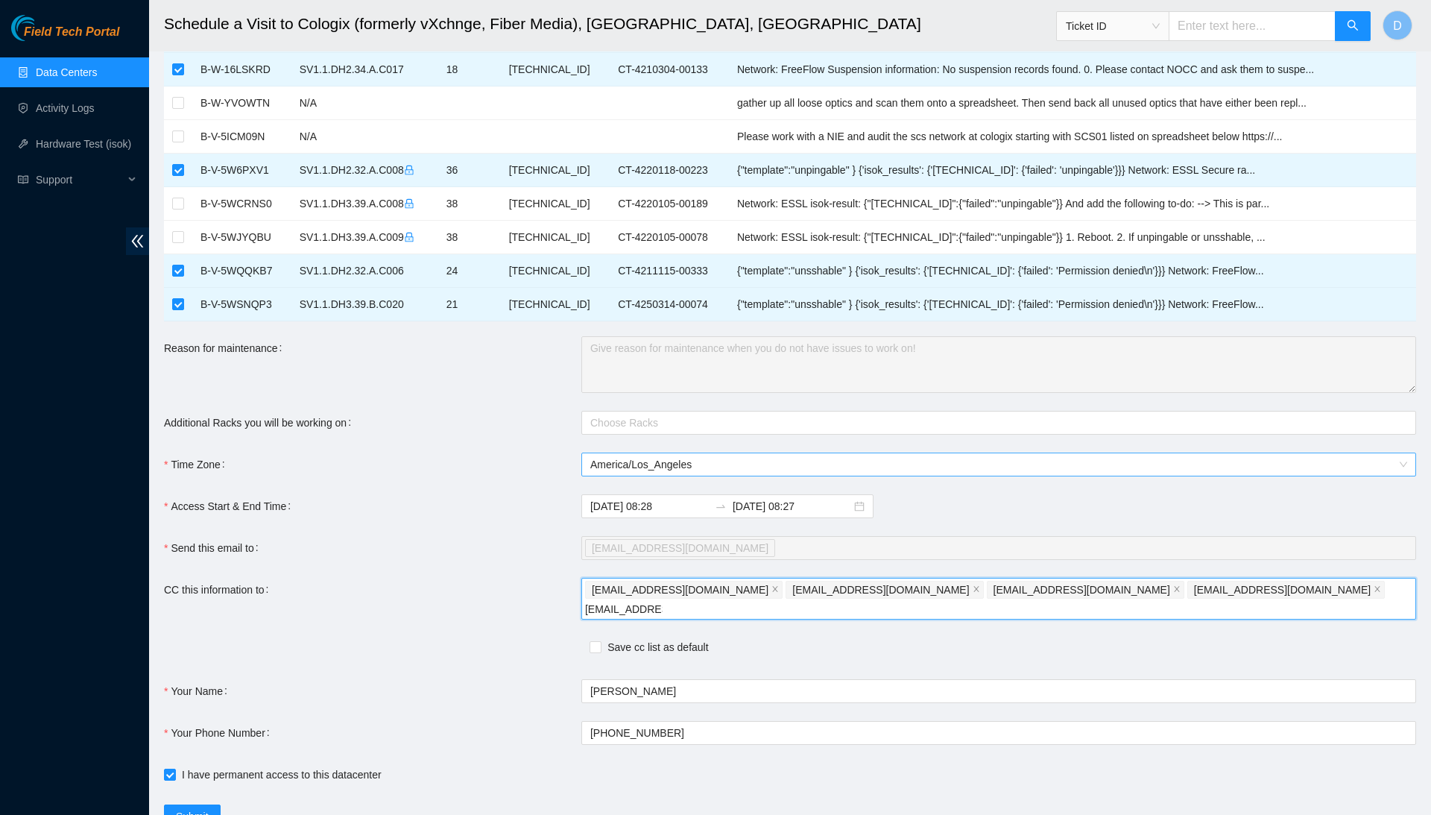
type input "tlow@akamai.com"
type input "judelgad@akamai.com"
type input "deploy-tix@akamai.com"
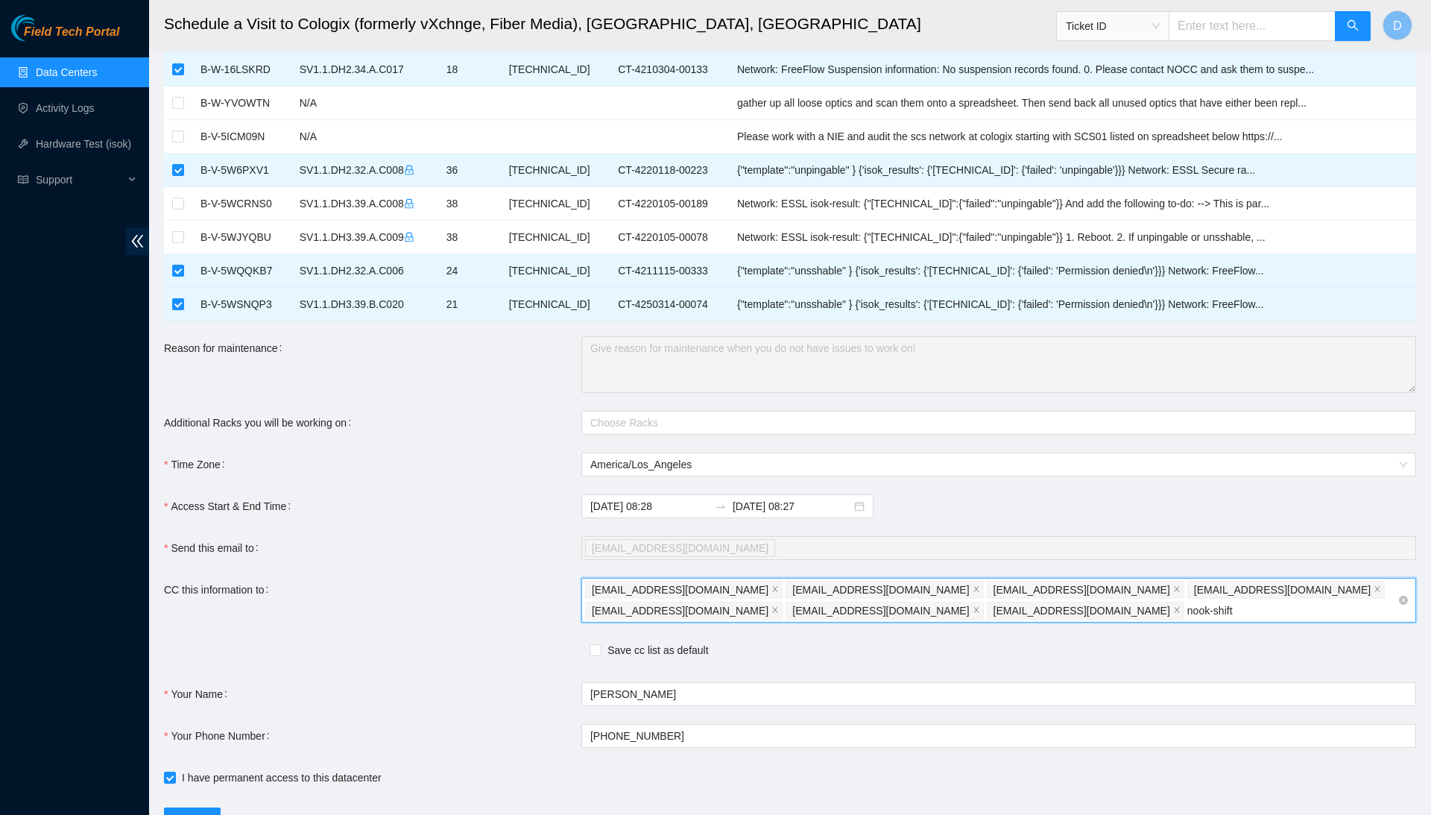
click at [1187, 608] on input "nook-shift" at bounding box center [1214, 611] width 54 height 18
type input "nocc-shift"
click at [957, 607] on div "dannyho022001@gmail.com rlagers@akamai.com miwilson@akamai.com rm.paulina10@gma…" at bounding box center [991, 600] width 812 height 42
type input "nocc-shift@akamai.com"
click at [596, 645] on input "Save cc list as default" at bounding box center [595, 649] width 10 height 10
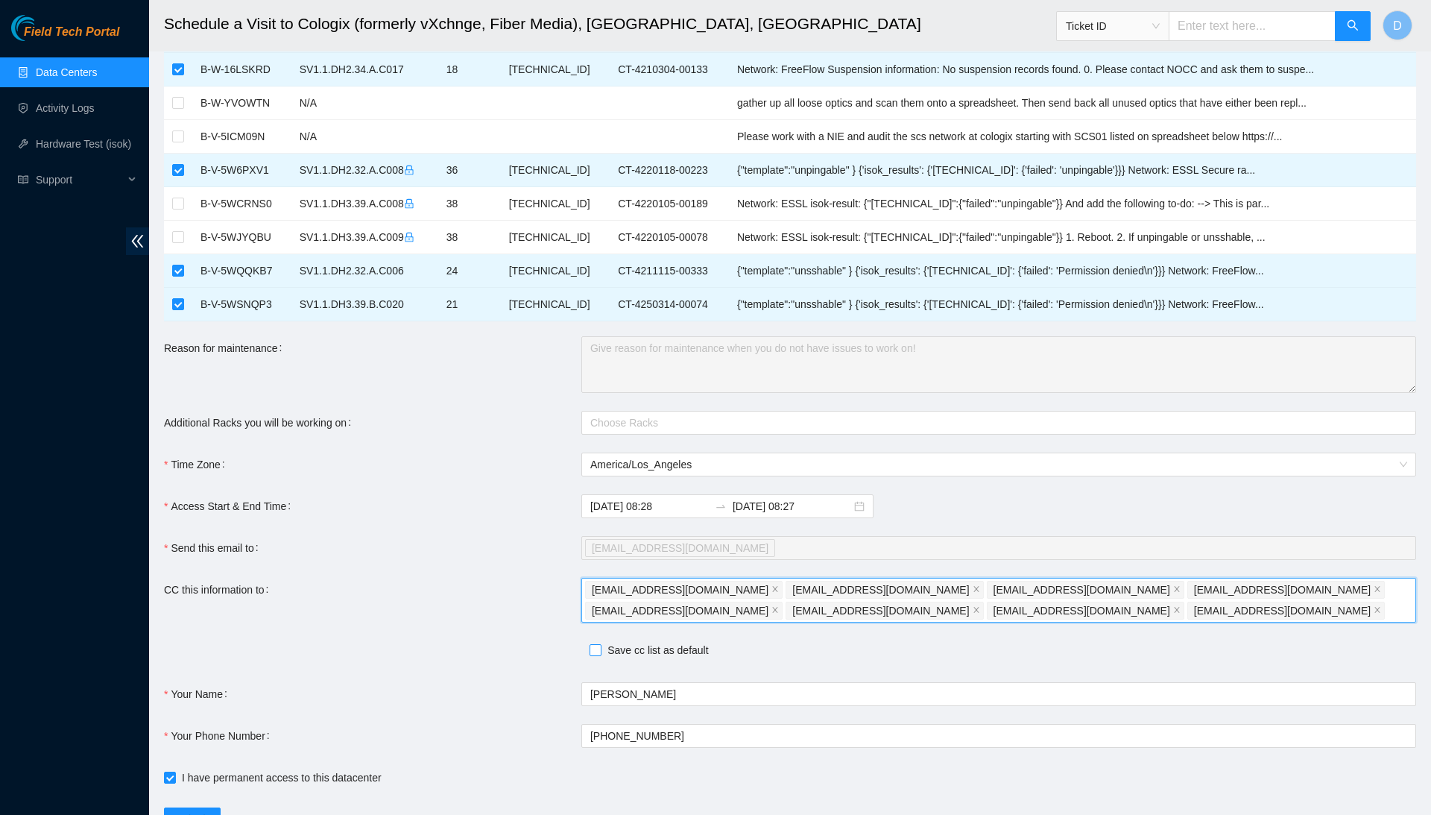
checkbox input "true"
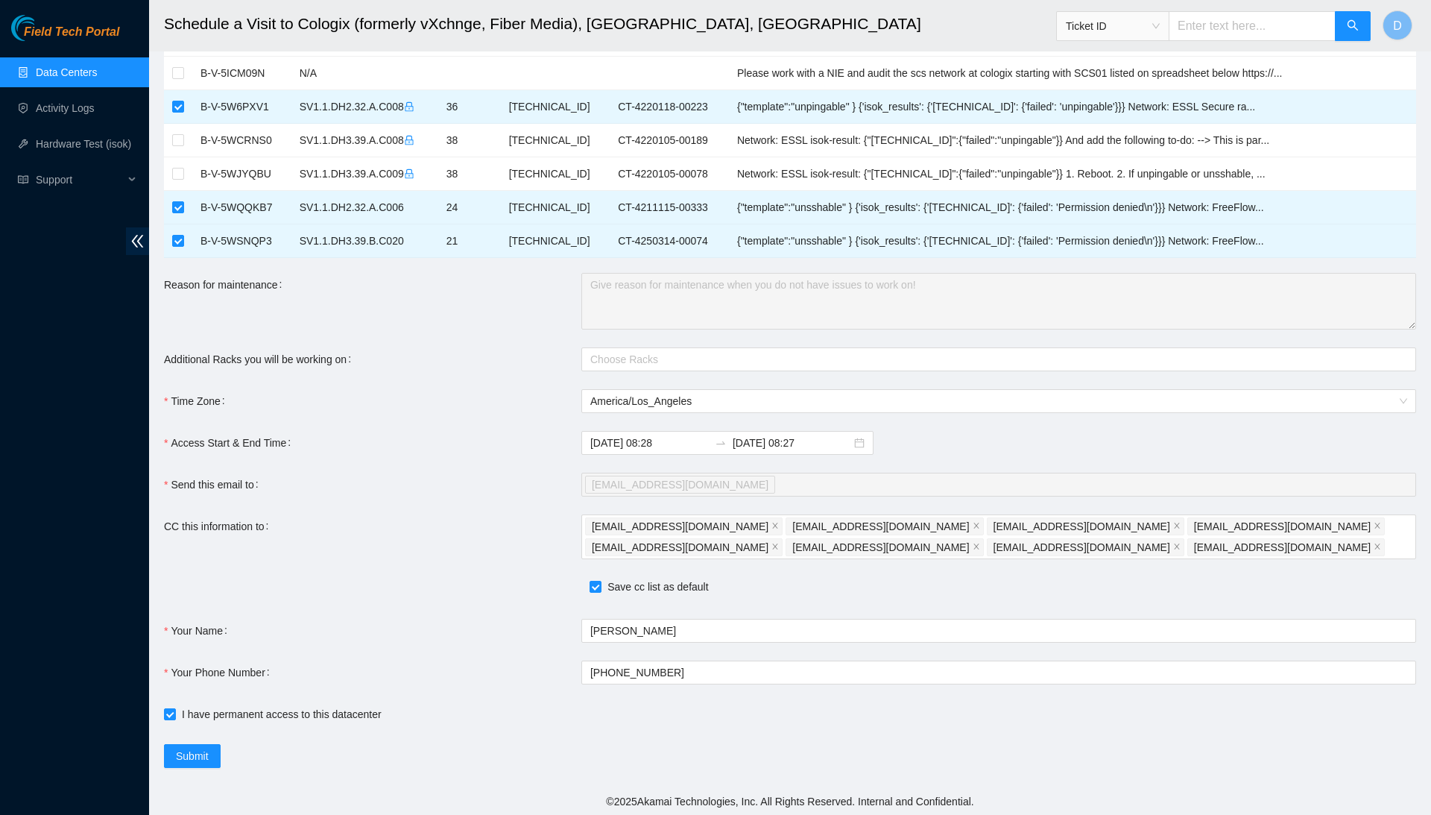
scroll to position [611, 0]
click at [204, 750] on span "Submit" at bounding box center [192, 756] width 33 height 16
click at [669, 442] on input "2025-09-30 08:28" at bounding box center [649, 443] width 119 height 16
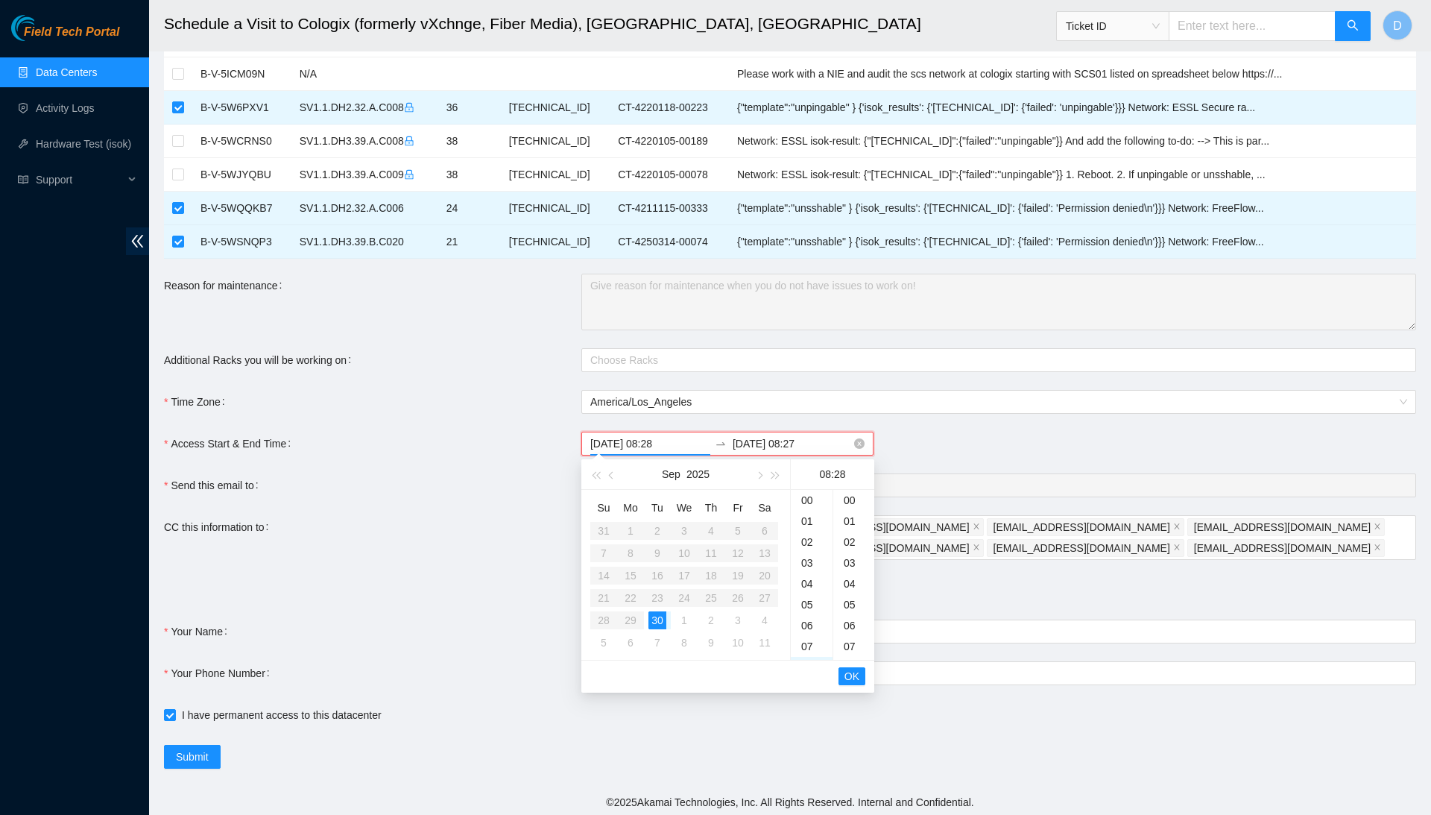
scroll to position [584, 0]
click at [811, 525] on div "09" at bounding box center [812, 521] width 42 height 21
click at [854, 544] on div "30" at bounding box center [853, 541] width 41 height 21
type input "2025-09-30 09:30"
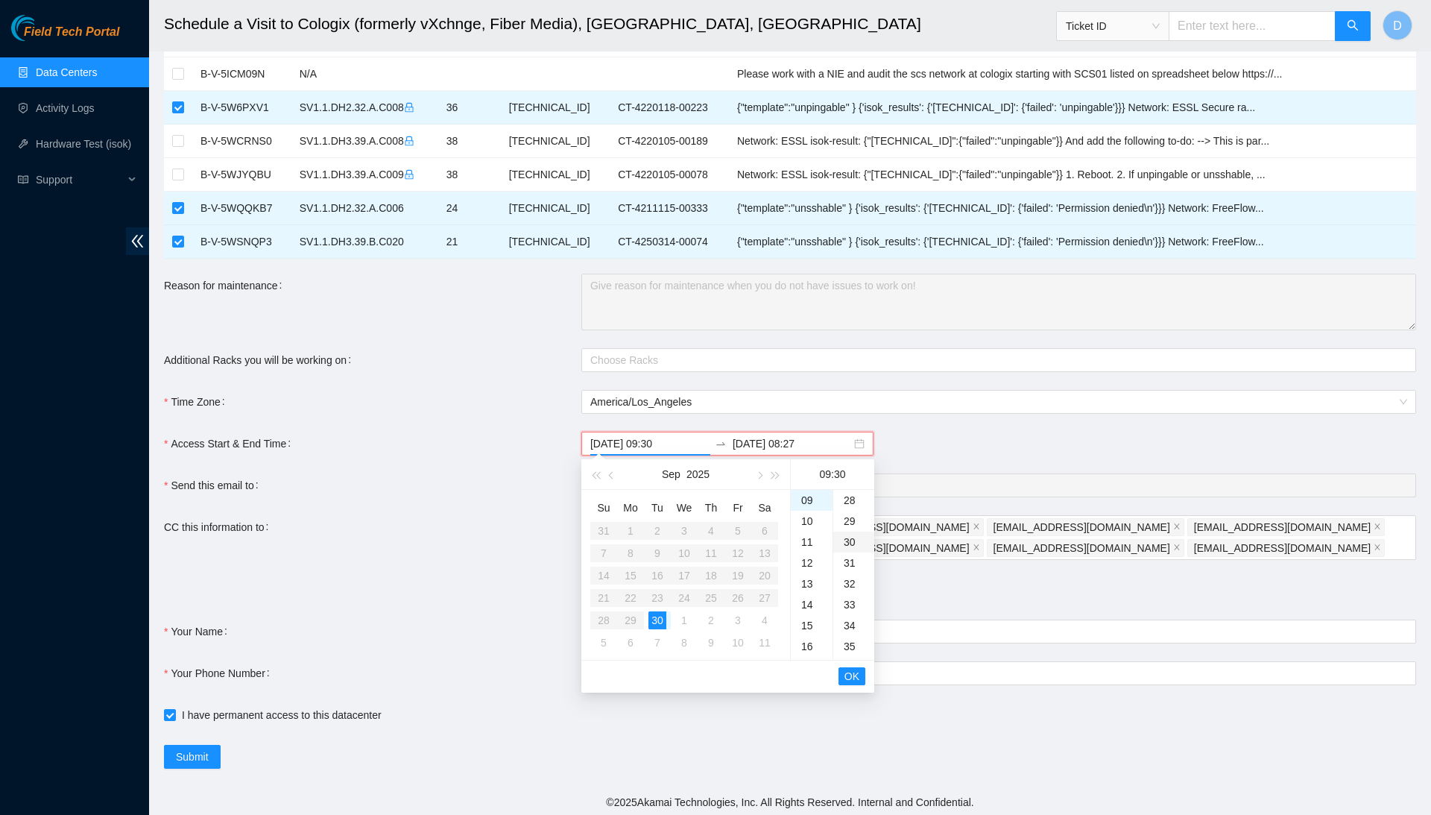
scroll to position [626, 0]
click at [850, 674] on span "OK" at bounding box center [852, 676] width 15 height 16
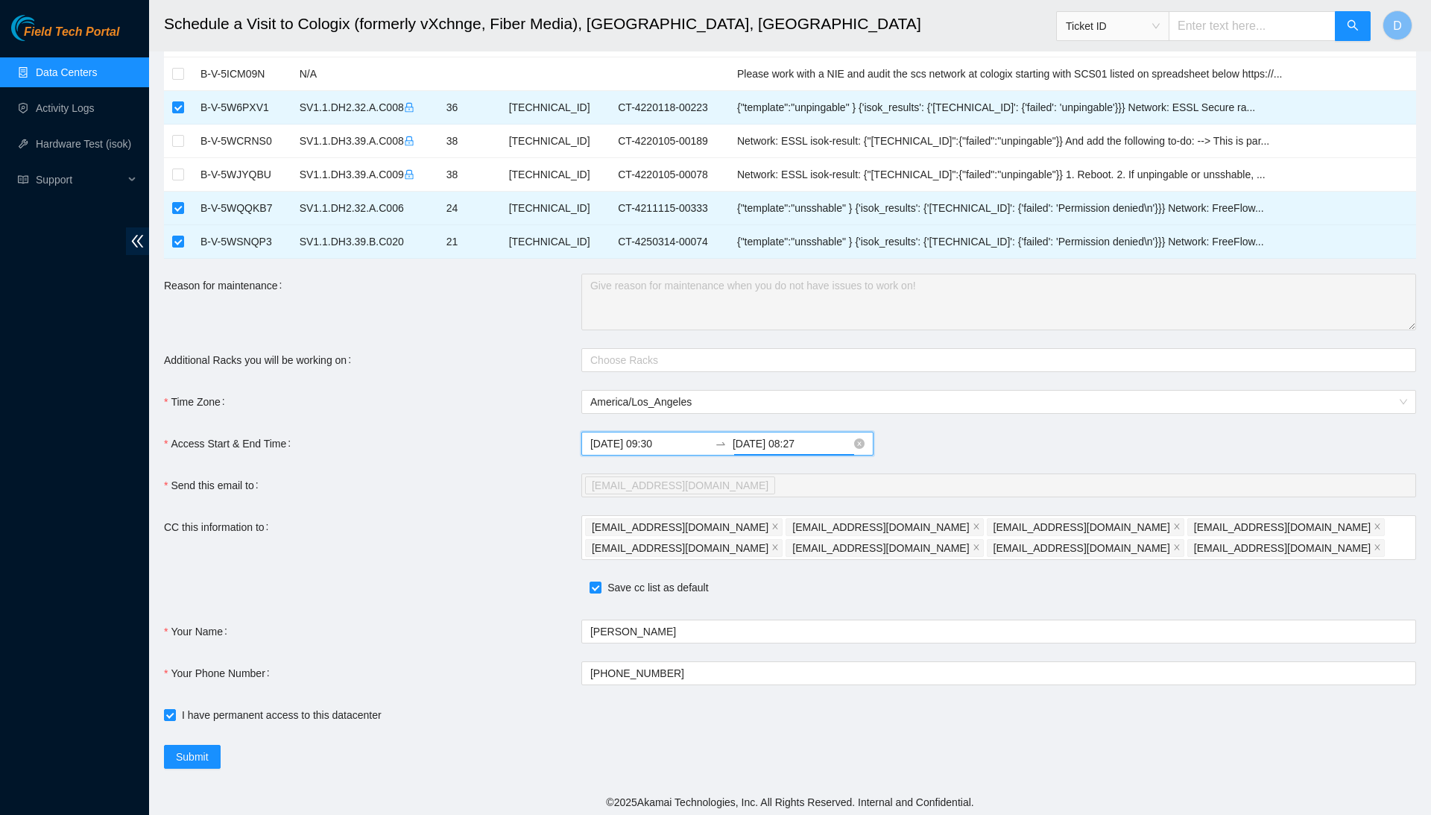
click at [817, 438] on input "2025-10-01 08:27" at bounding box center [792, 443] width 119 height 16
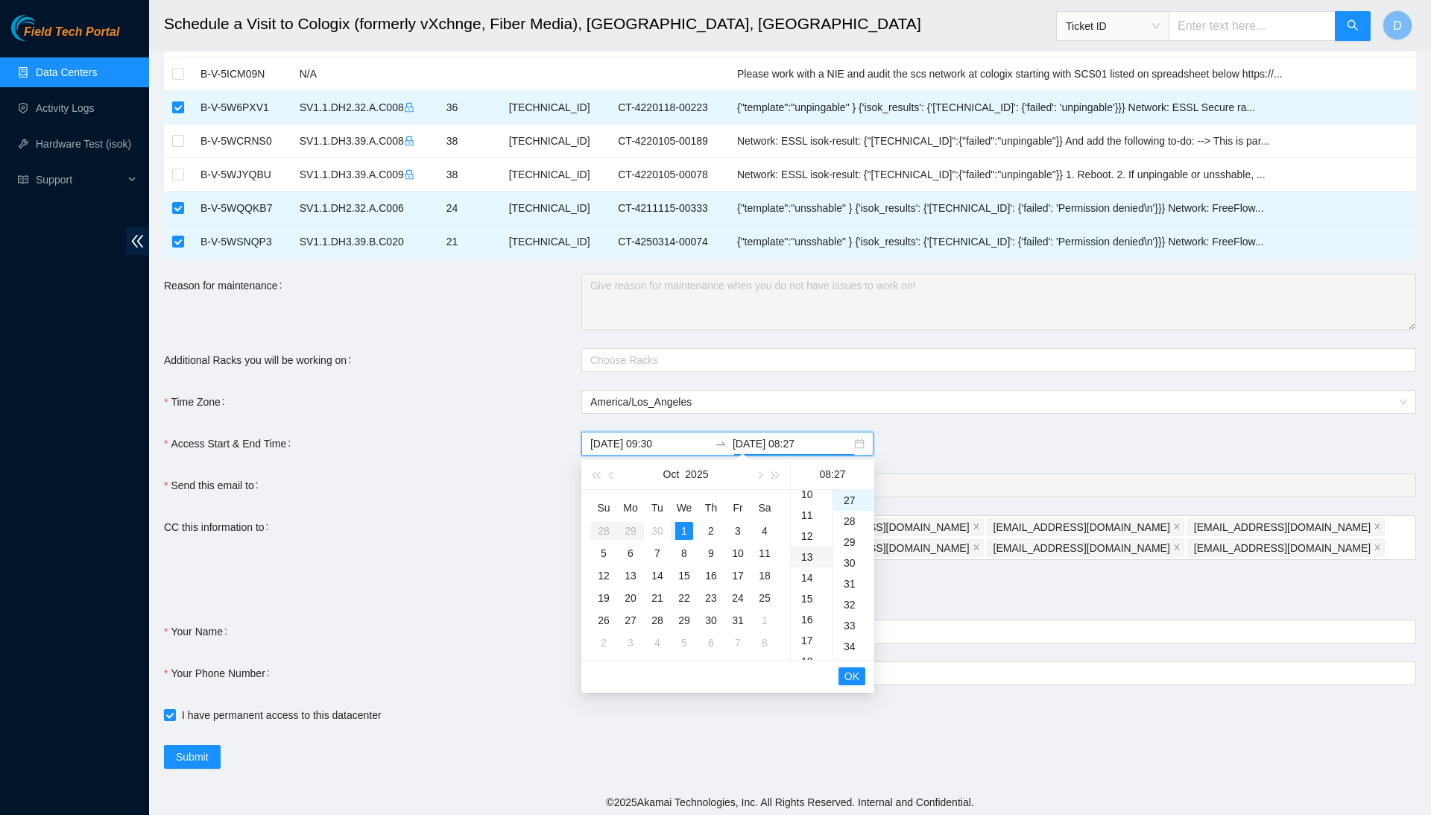
scroll to position [219, 0]
click at [815, 564] on div "14" at bounding box center [812, 573] width 42 height 21
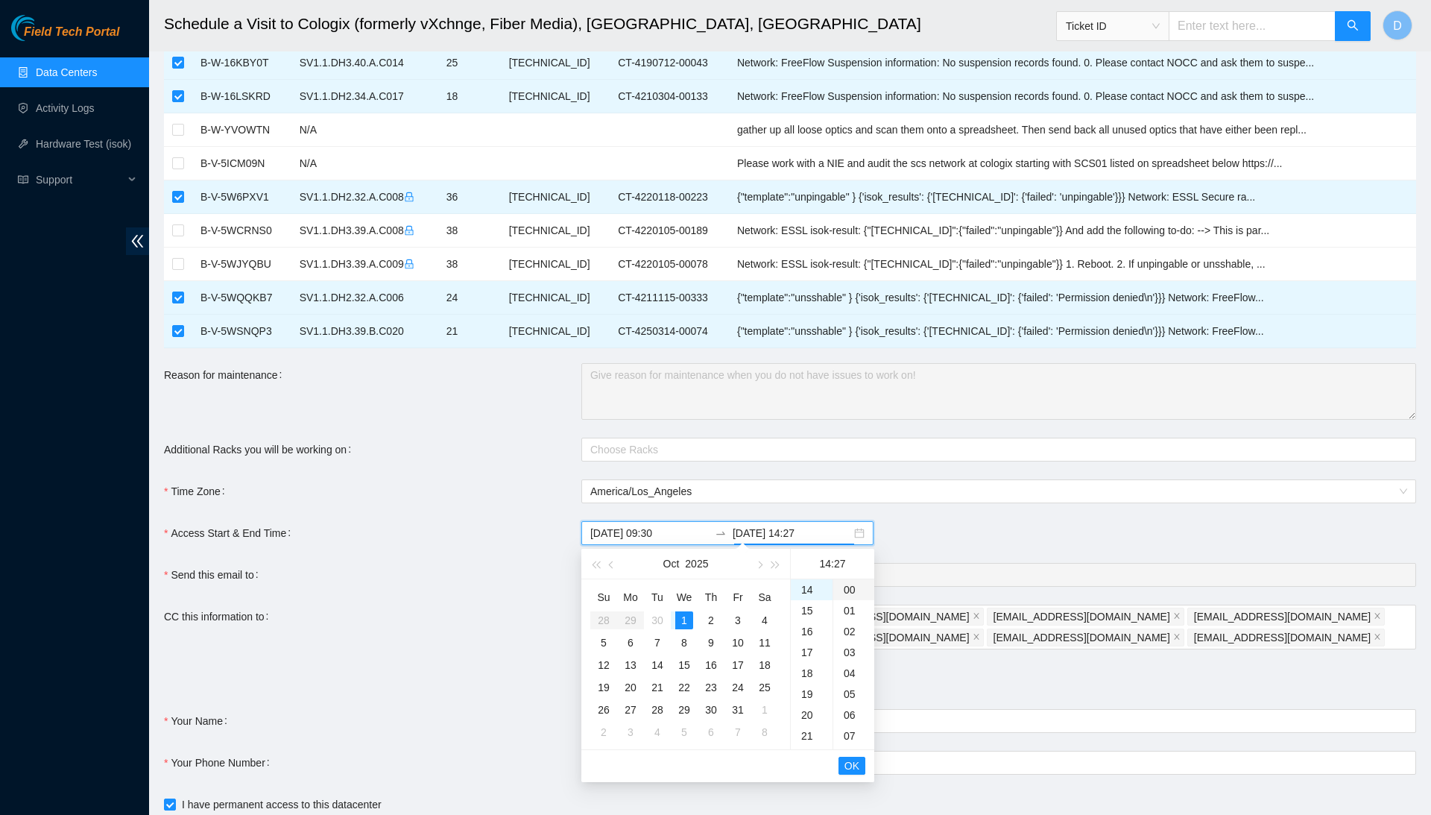
scroll to position [0, 0]
click at [853, 592] on div "00" at bounding box center [853, 589] width 41 height 21
click at [850, 758] on span "OK" at bounding box center [852, 765] width 15 height 16
click at [851, 761] on span "OK" at bounding box center [852, 765] width 15 height 16
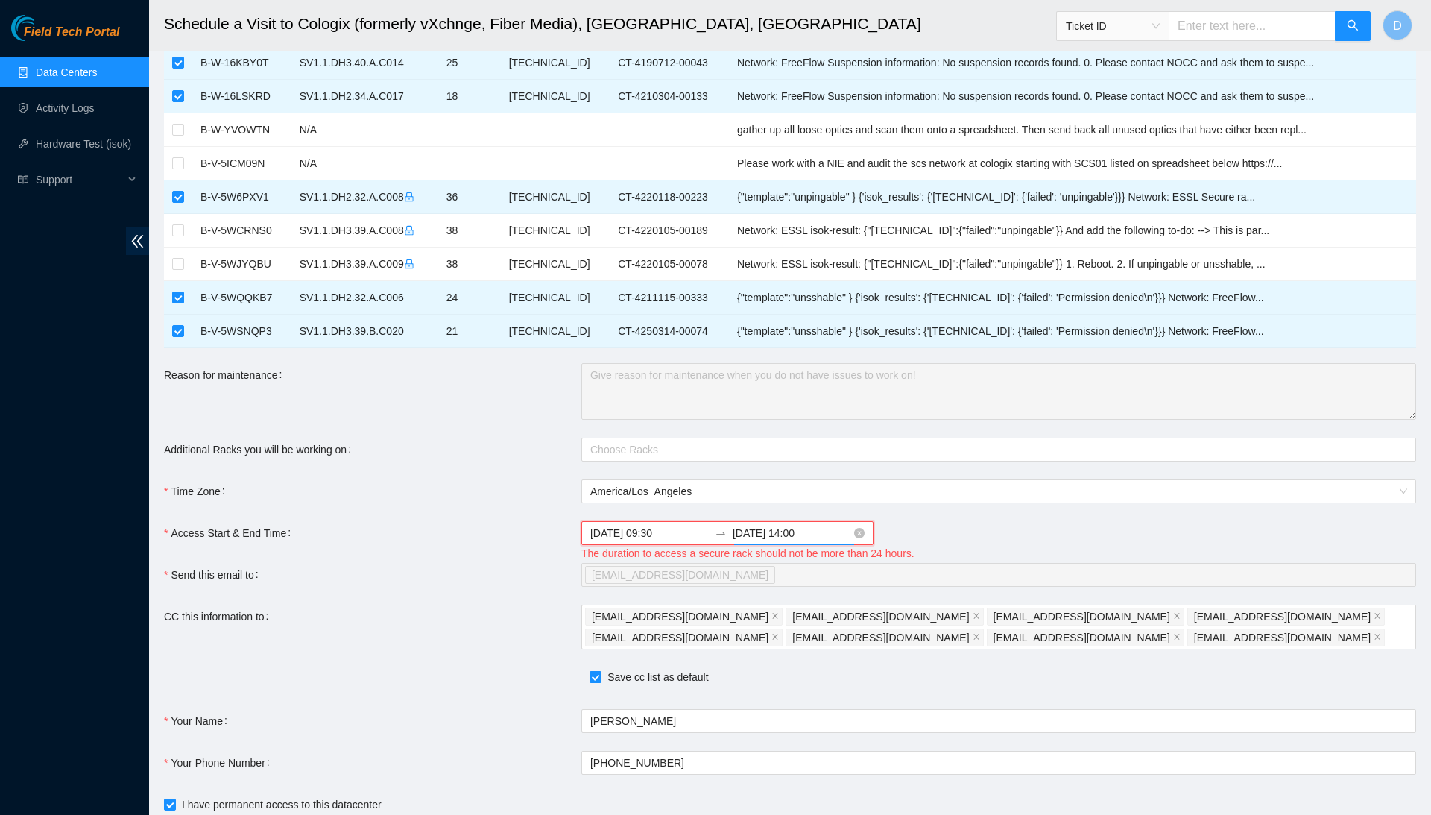
click at [824, 528] on input "2025-10-01 14:00" at bounding box center [792, 533] width 119 height 16
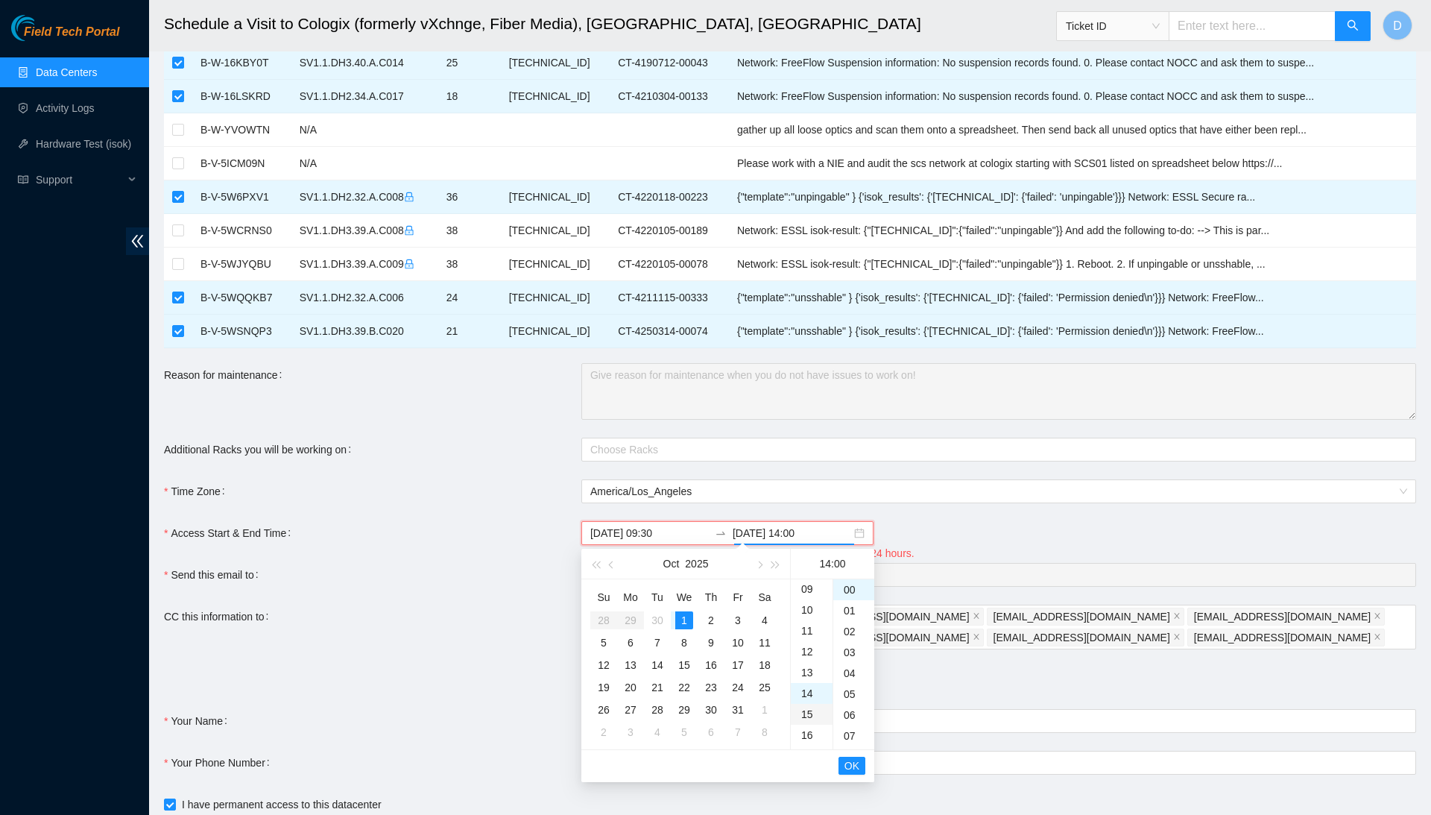
scroll to position [183, 0]
click at [812, 637] on div "11" at bounding box center [812, 636] width 42 height 21
click at [809, 597] on div "09" at bounding box center [812, 606] width 42 height 21
click at [809, 607] on div "07" at bounding box center [812, 615] width 42 height 21
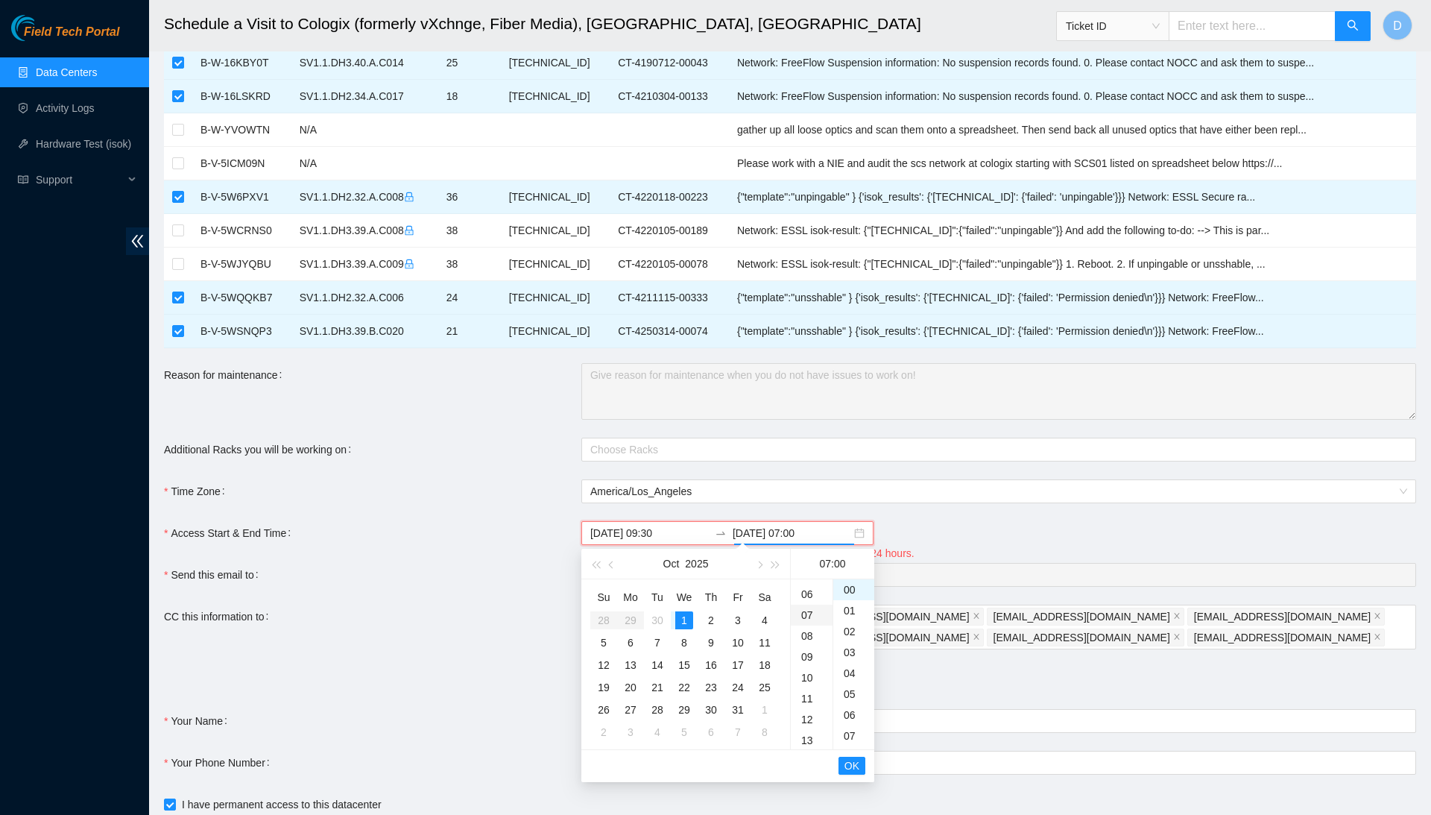
scroll to position [146, 0]
click at [810, 596] on div "05" at bounding box center [812, 594] width 42 height 21
click at [854, 765] on span "OK" at bounding box center [852, 765] width 15 height 16
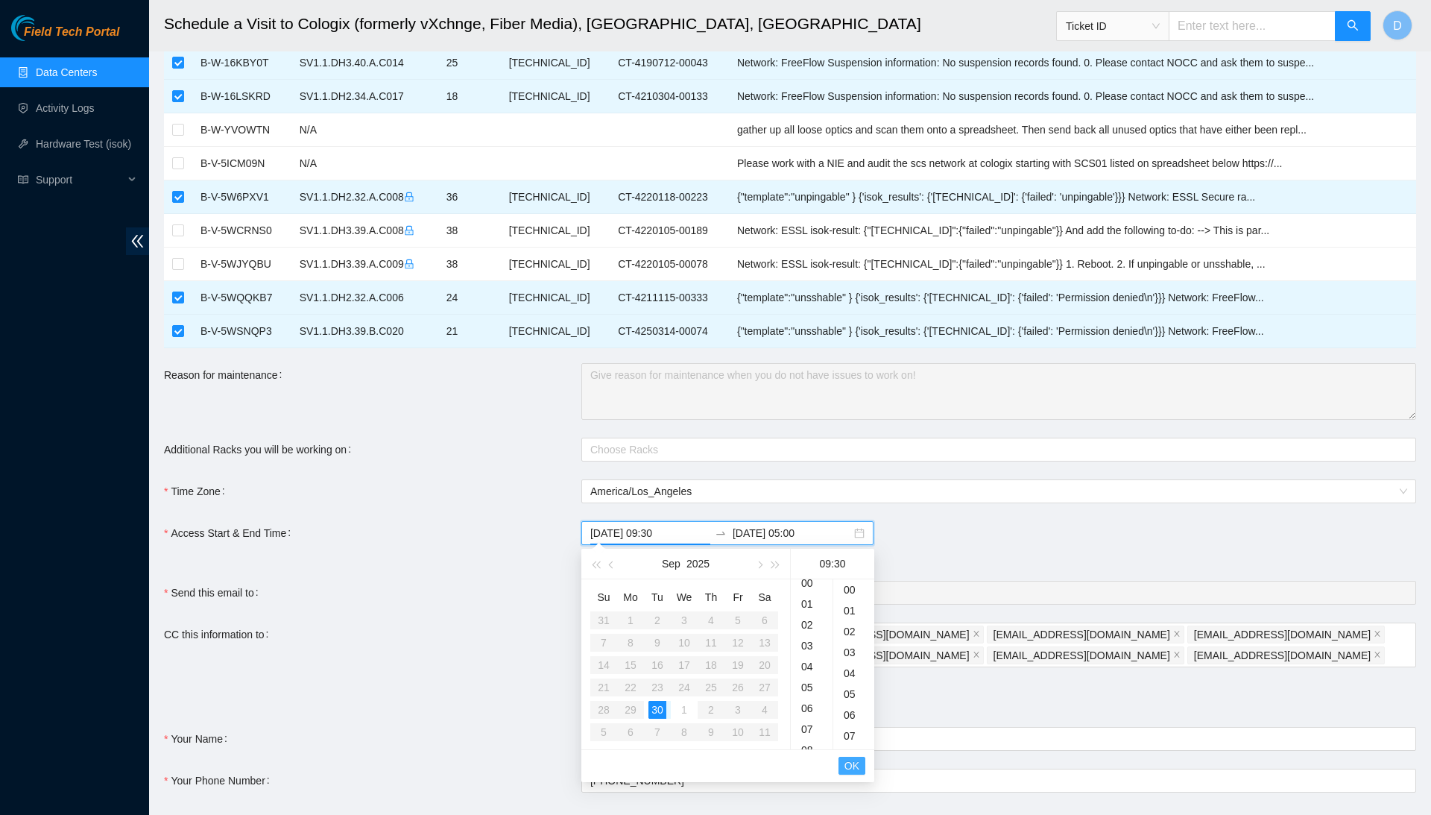
scroll to position [626, 0]
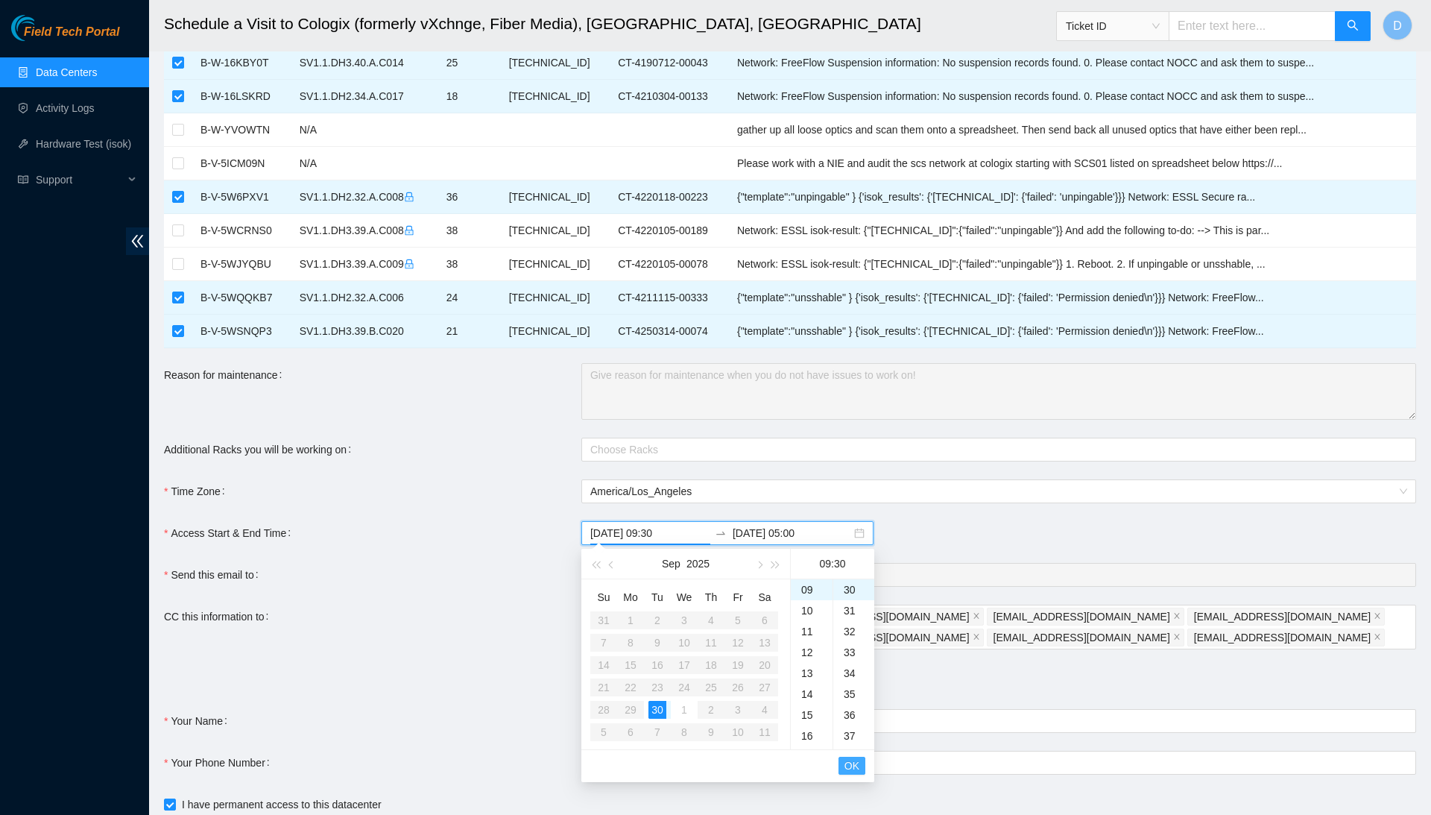
click at [853, 760] on span "OK" at bounding box center [852, 765] width 15 height 16
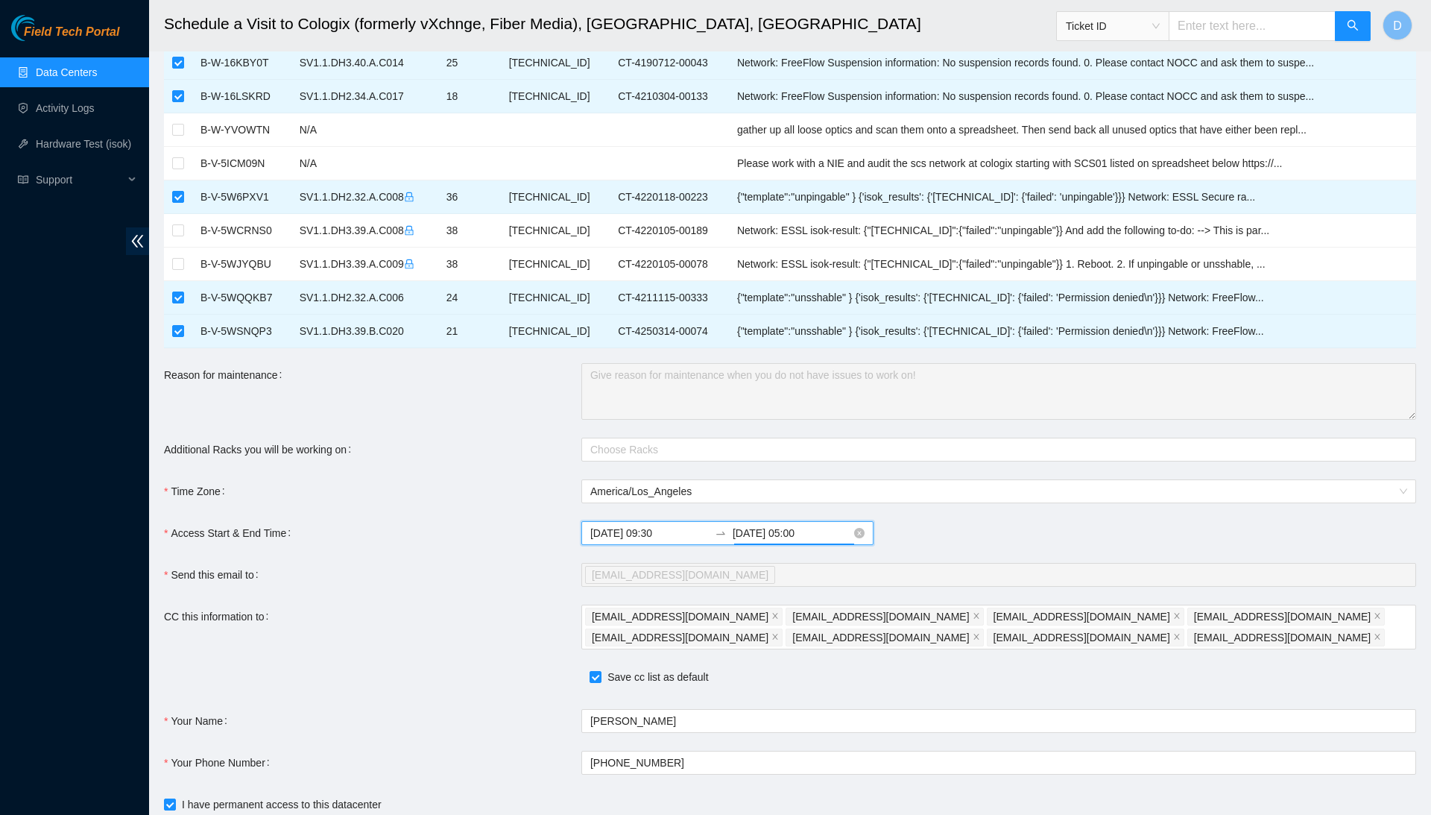
click at [808, 528] on input "2025-10-01 05:00" at bounding box center [792, 533] width 119 height 16
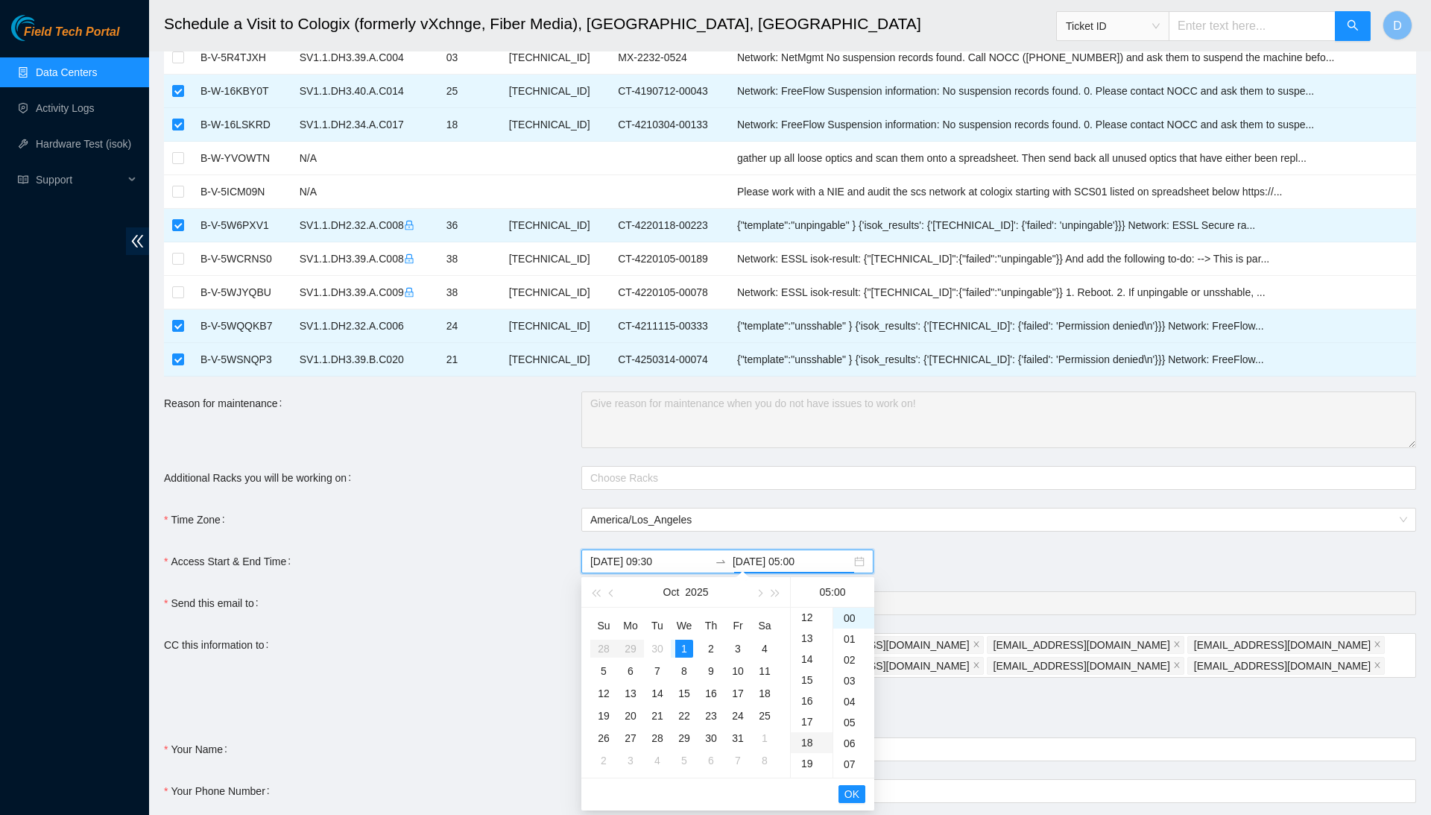
scroll to position [239, 0]
click at [807, 631] on div "12" at bounding box center [812, 629] width 42 height 21
type input "2025-10-01 12:00"
click at [848, 789] on span "OK" at bounding box center [852, 794] width 15 height 16
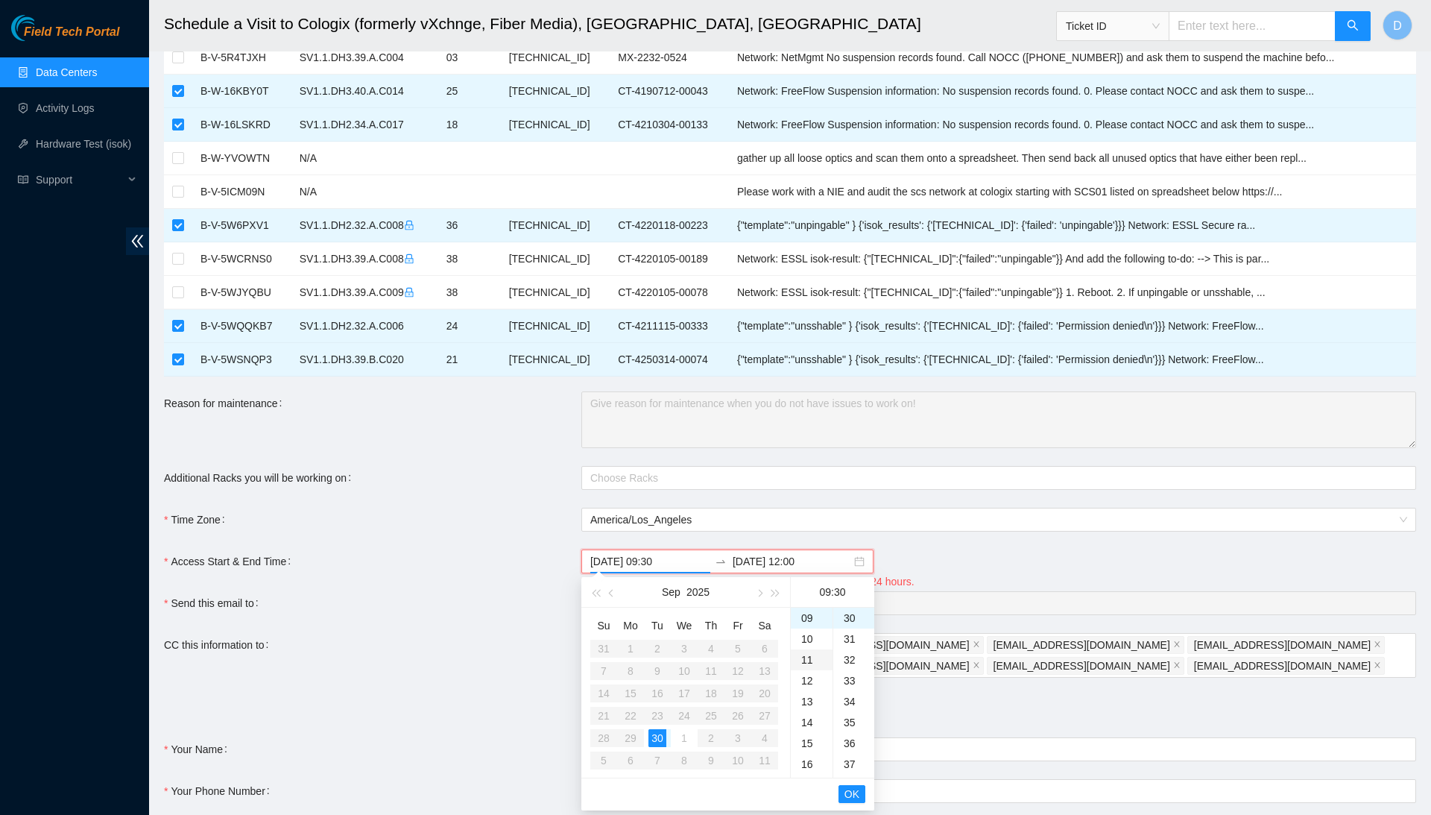
click at [811, 654] on div "11" at bounding box center [812, 659] width 42 height 21
type input "2025-09-30 11:30"
click at [856, 791] on span "OK" at bounding box center [852, 794] width 15 height 16
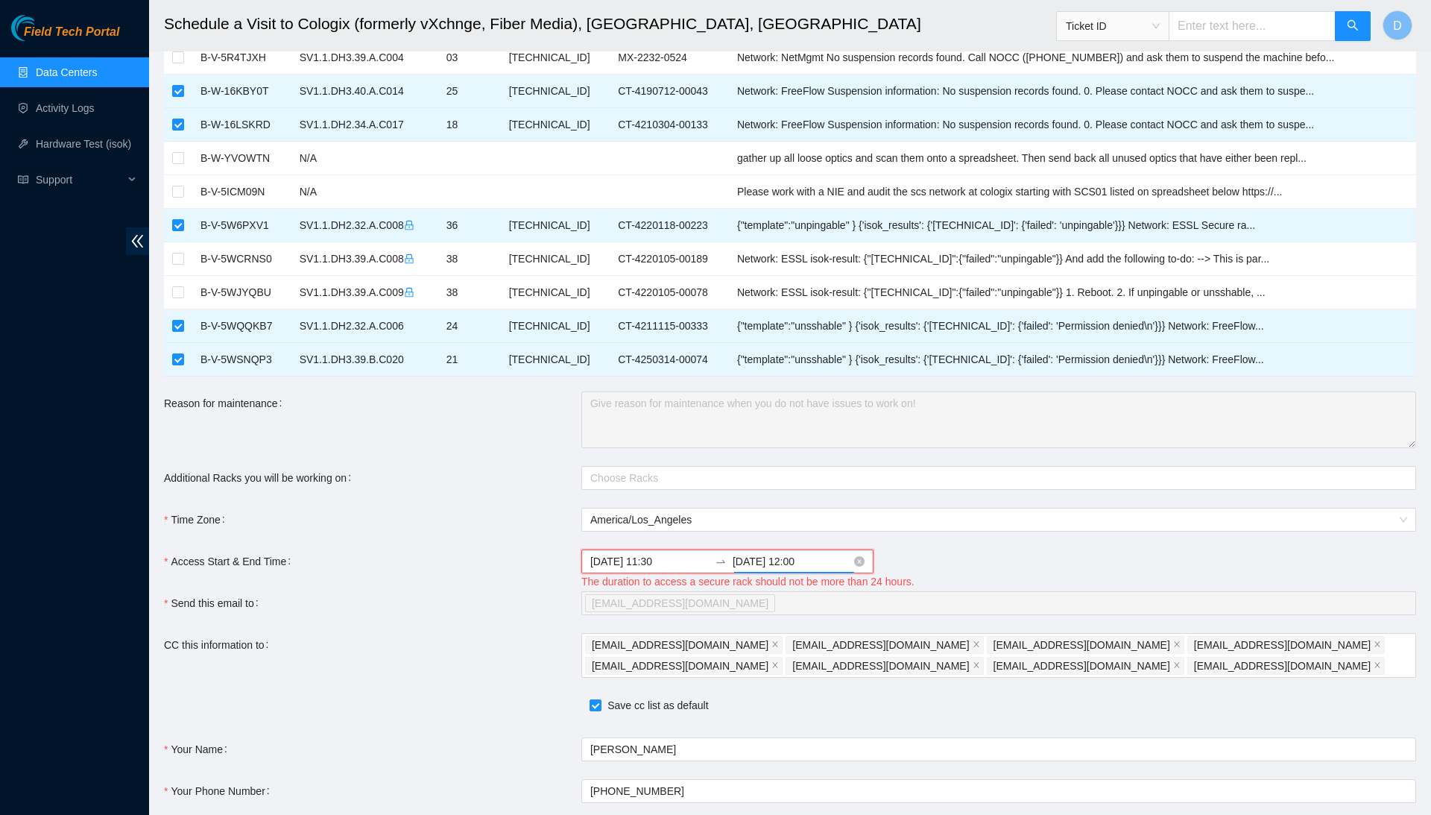
click at [821, 558] on input "2025-10-01 12:00" at bounding box center [792, 561] width 119 height 16
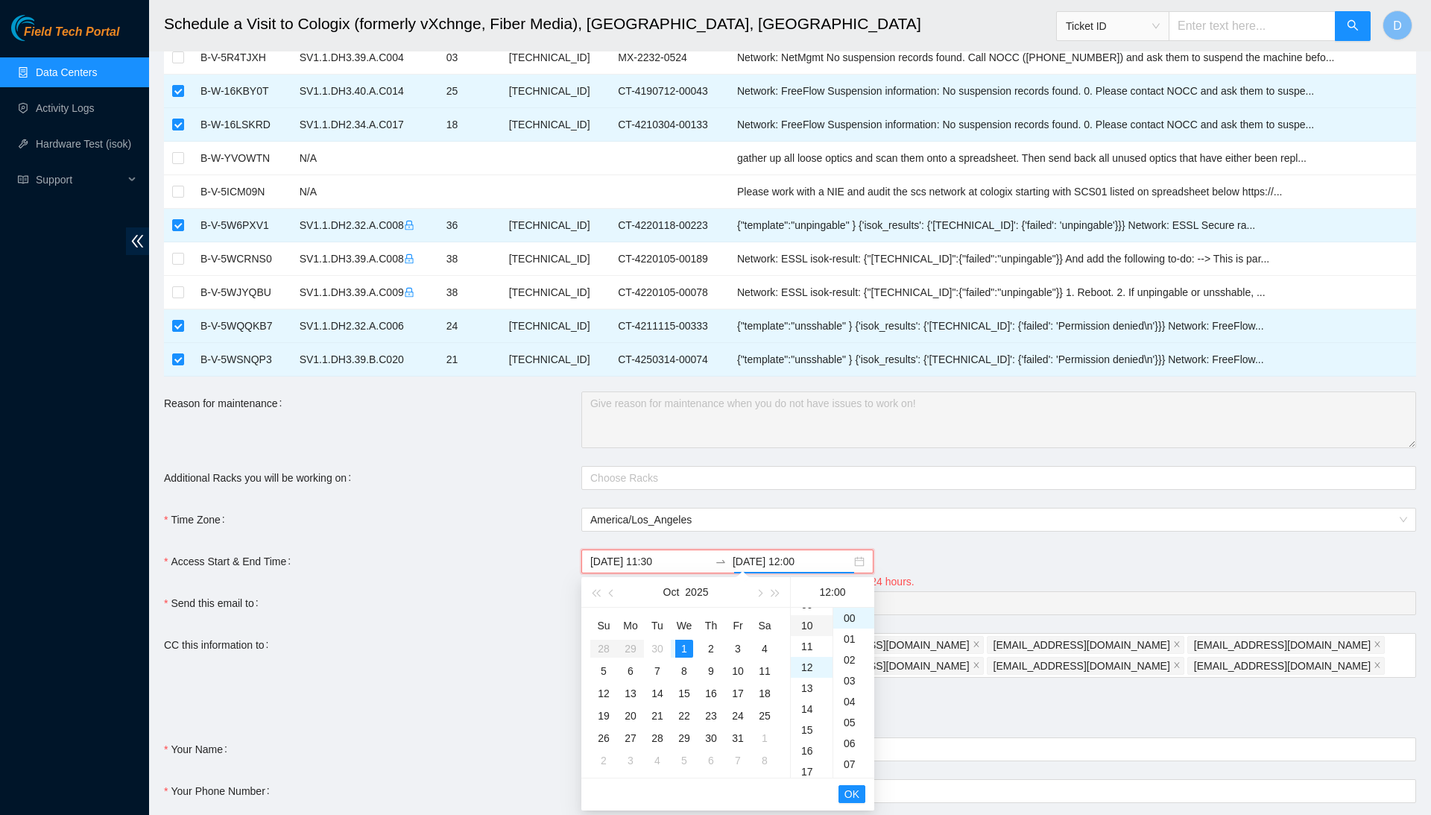
click at [805, 624] on div "10" at bounding box center [812, 625] width 42 height 21
type input "2025-10-01 10:00"
click at [853, 792] on span "OK" at bounding box center [852, 794] width 15 height 16
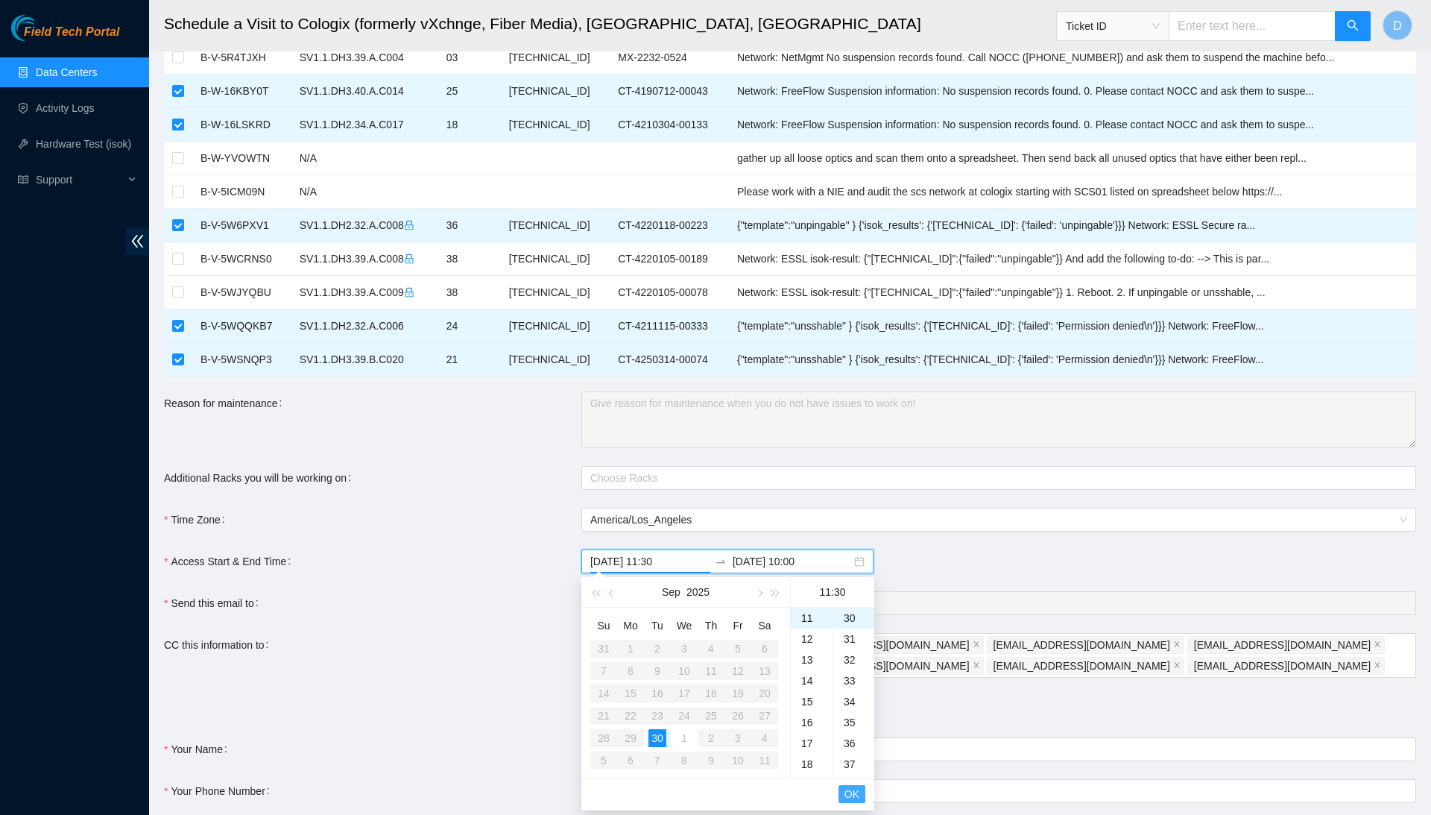
click at [856, 789] on span "OK" at bounding box center [852, 794] width 15 height 16
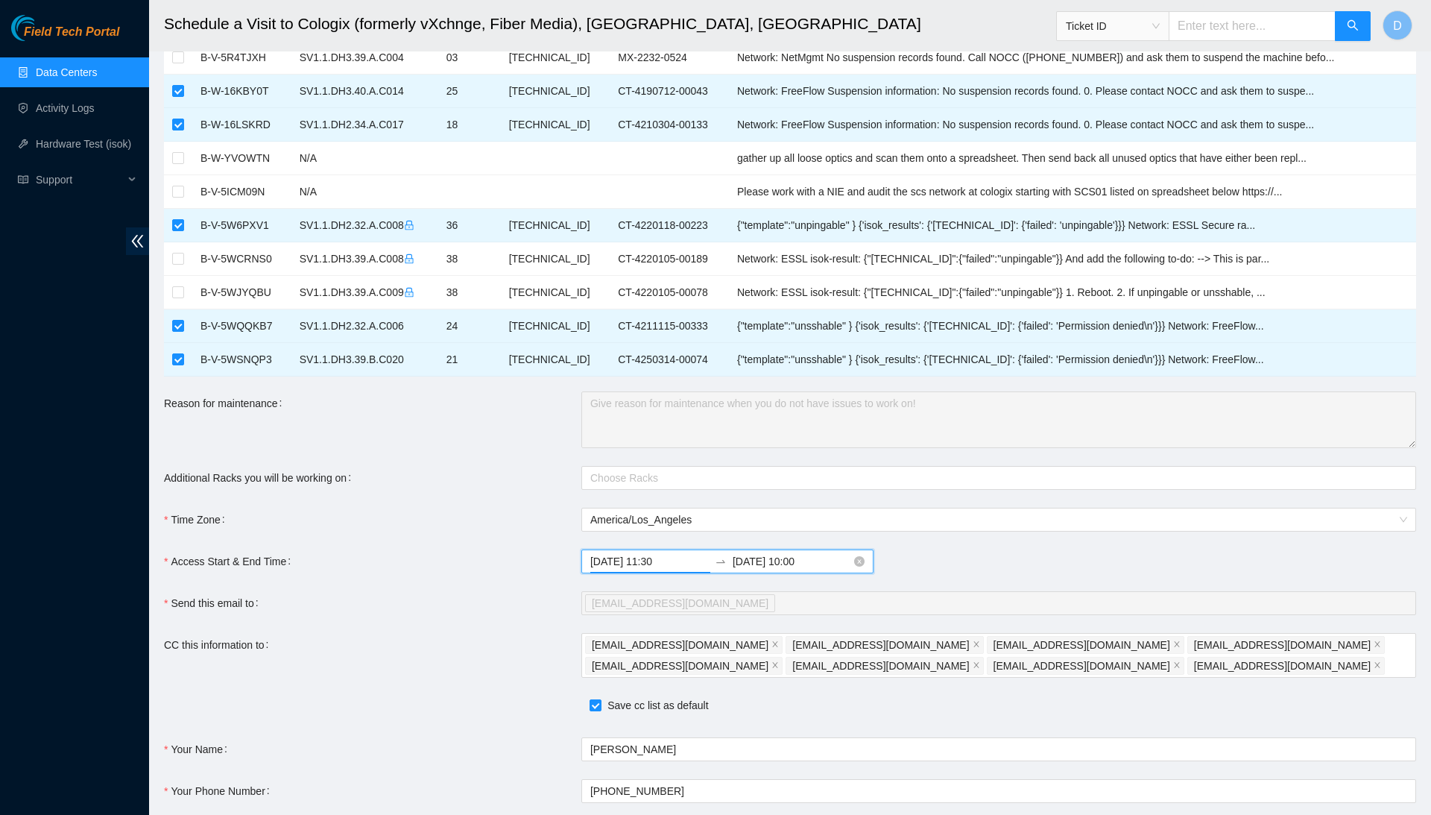
click at [665, 555] on input "2025-09-30 11:30" at bounding box center [649, 561] width 119 height 16
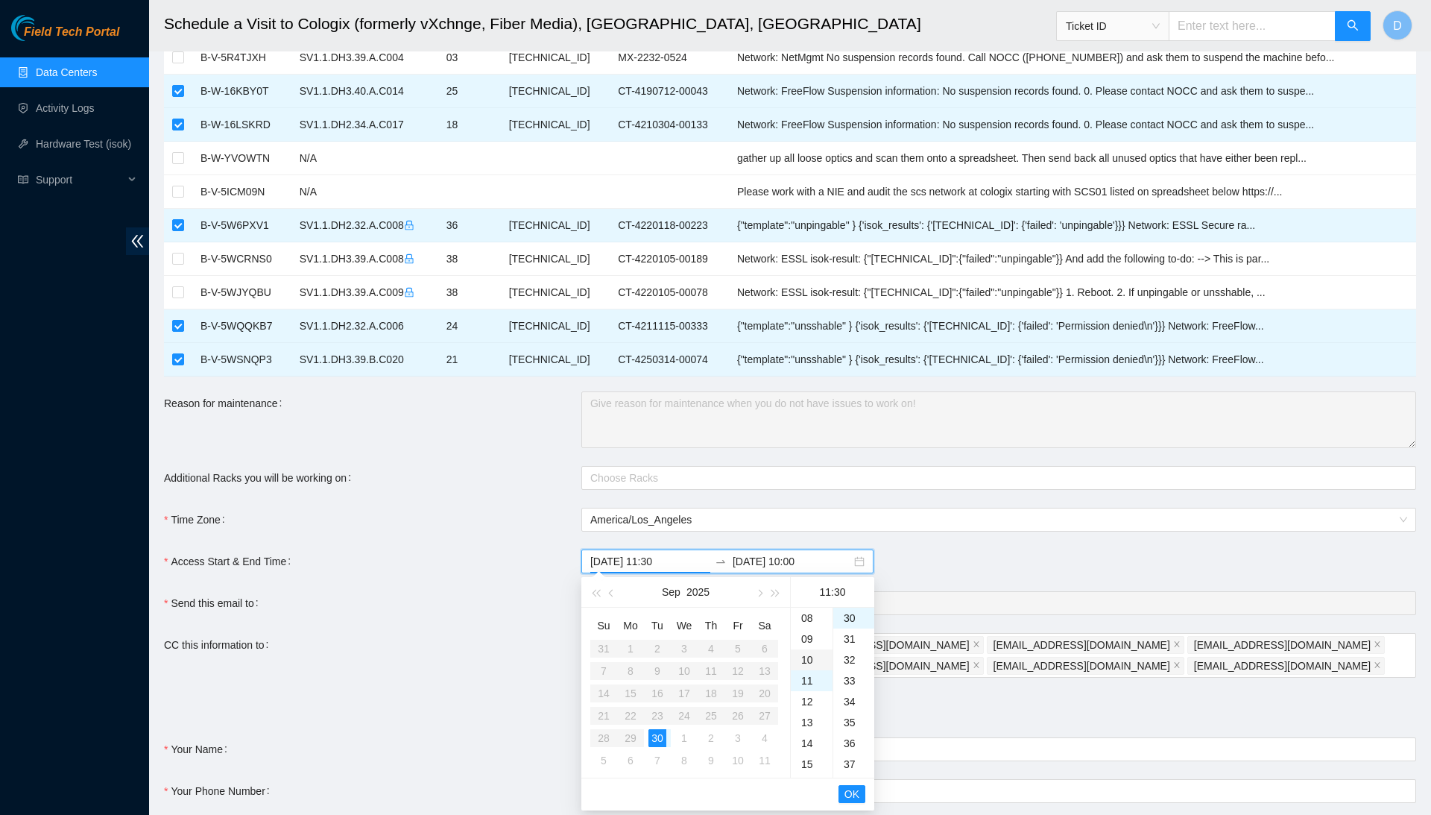
click at [810, 657] on div "10" at bounding box center [812, 659] width 42 height 21
click at [812, 631] on div "09" at bounding box center [812, 635] width 42 height 21
type input "2025-09-30 09:30"
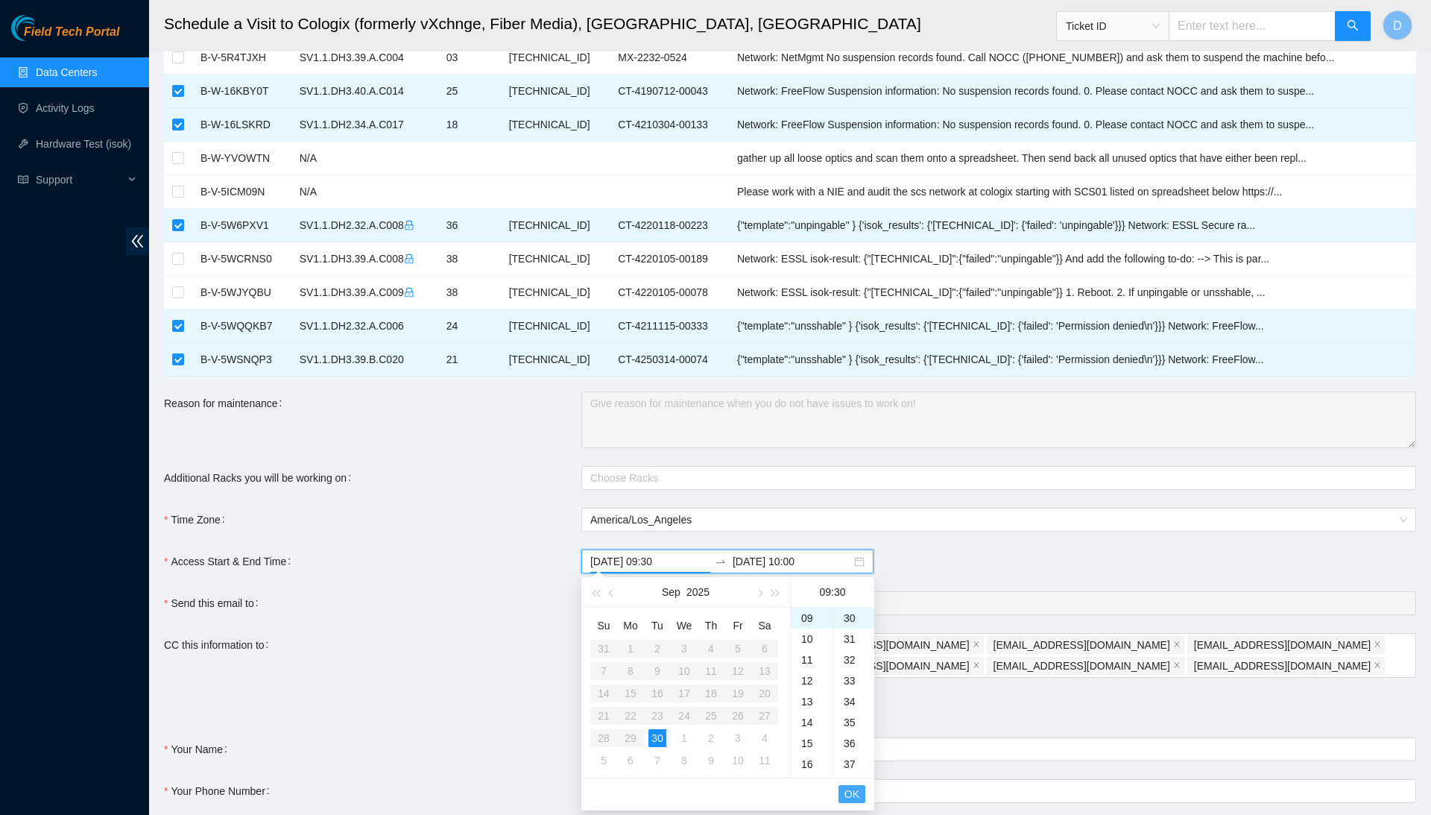
click at [851, 786] on span "OK" at bounding box center [852, 794] width 15 height 16
click at [807, 633] on div "09" at bounding box center [812, 635] width 42 height 21
type input "2025-10-01 09:00"
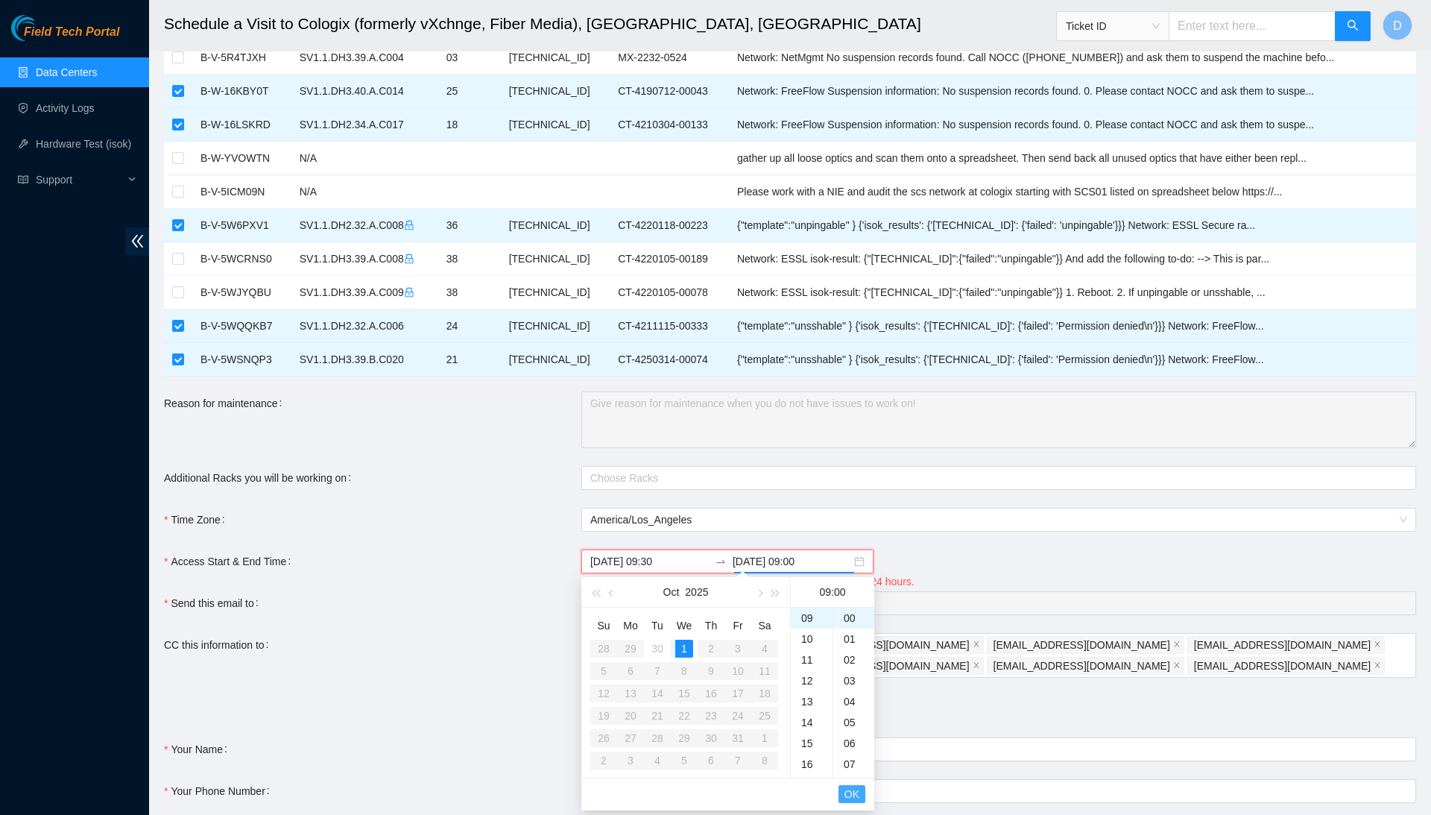
click at [851, 788] on span "OK" at bounding box center [852, 794] width 15 height 16
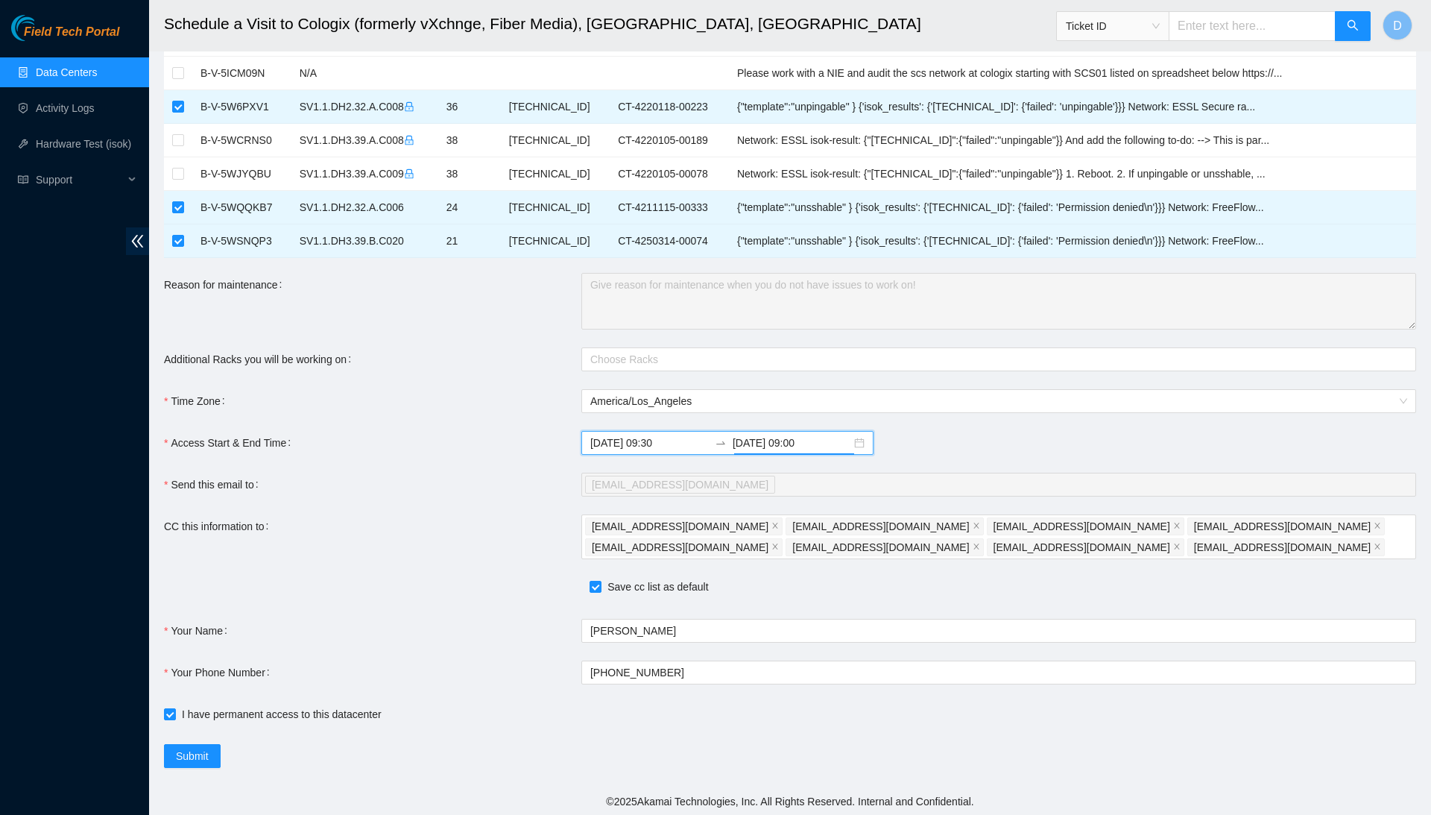
scroll to position [611, 0]
click at [183, 760] on span "Submit" at bounding box center [192, 756] width 33 height 16
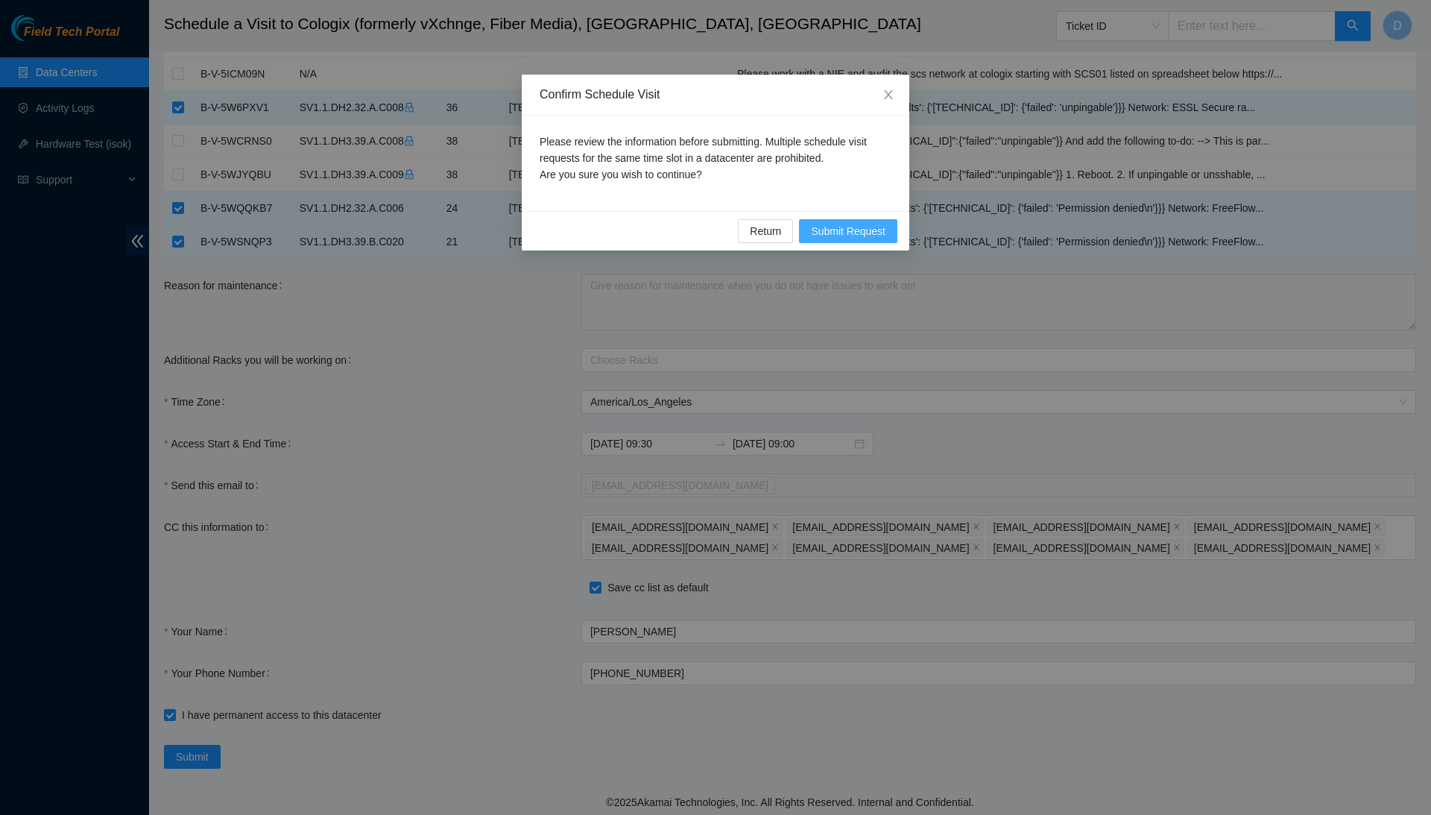
click at [859, 233] on span "Submit Request" at bounding box center [848, 231] width 75 height 16
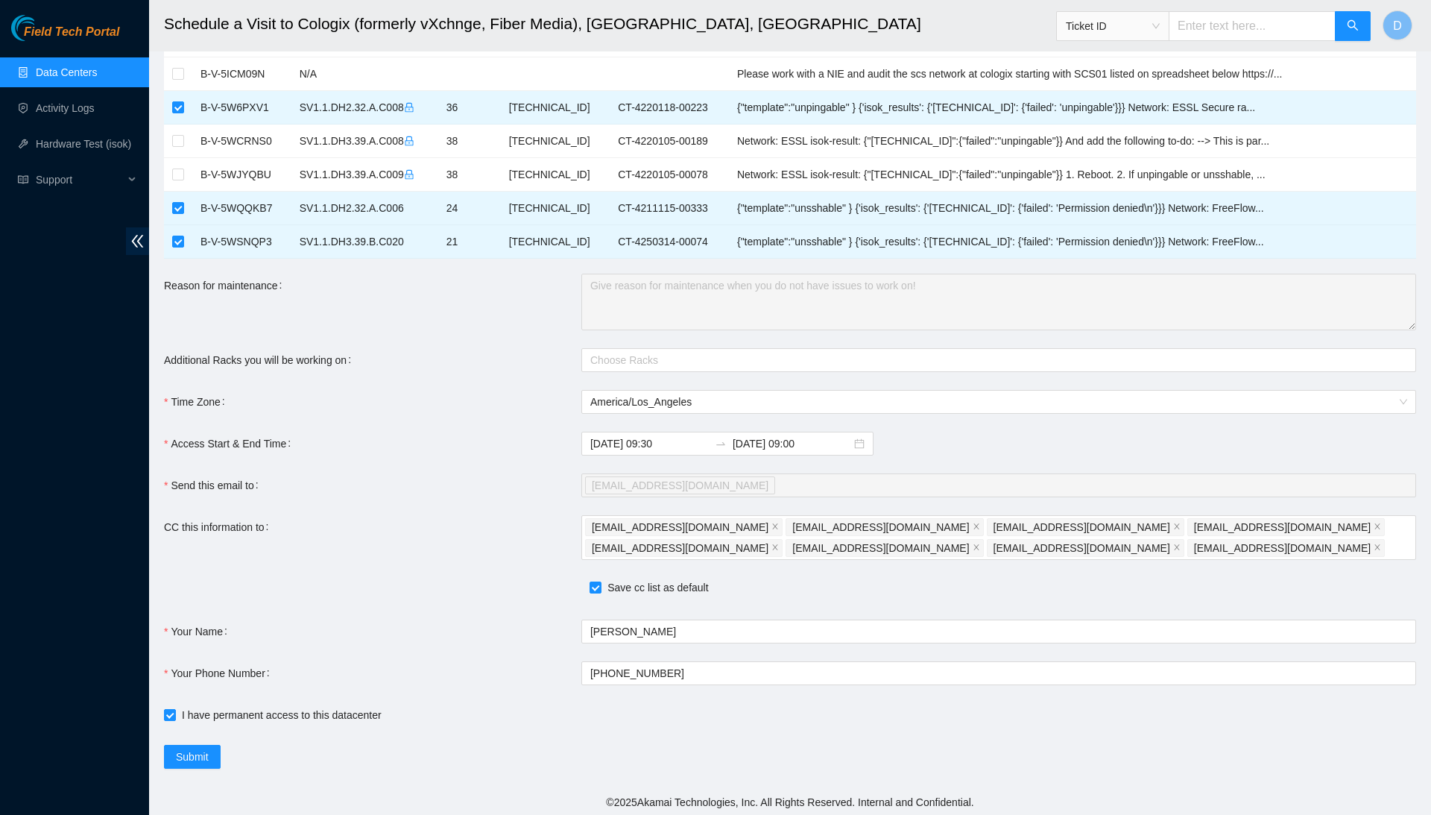
type input "2025-09-30 08:46"
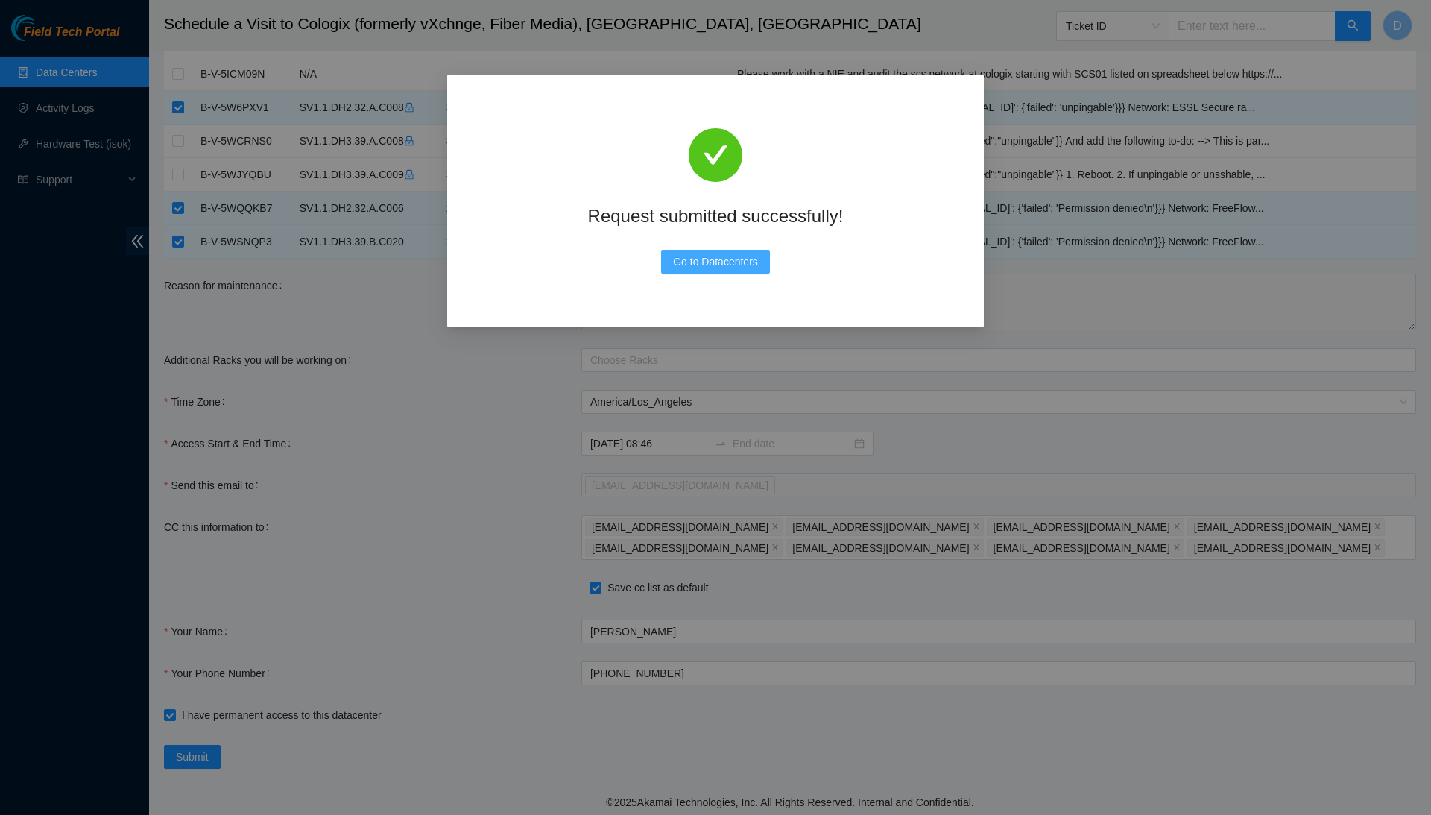
click at [728, 261] on span "Go to Datacenters" at bounding box center [715, 261] width 85 height 16
